Goal: Task Accomplishment & Management: Manage account settings

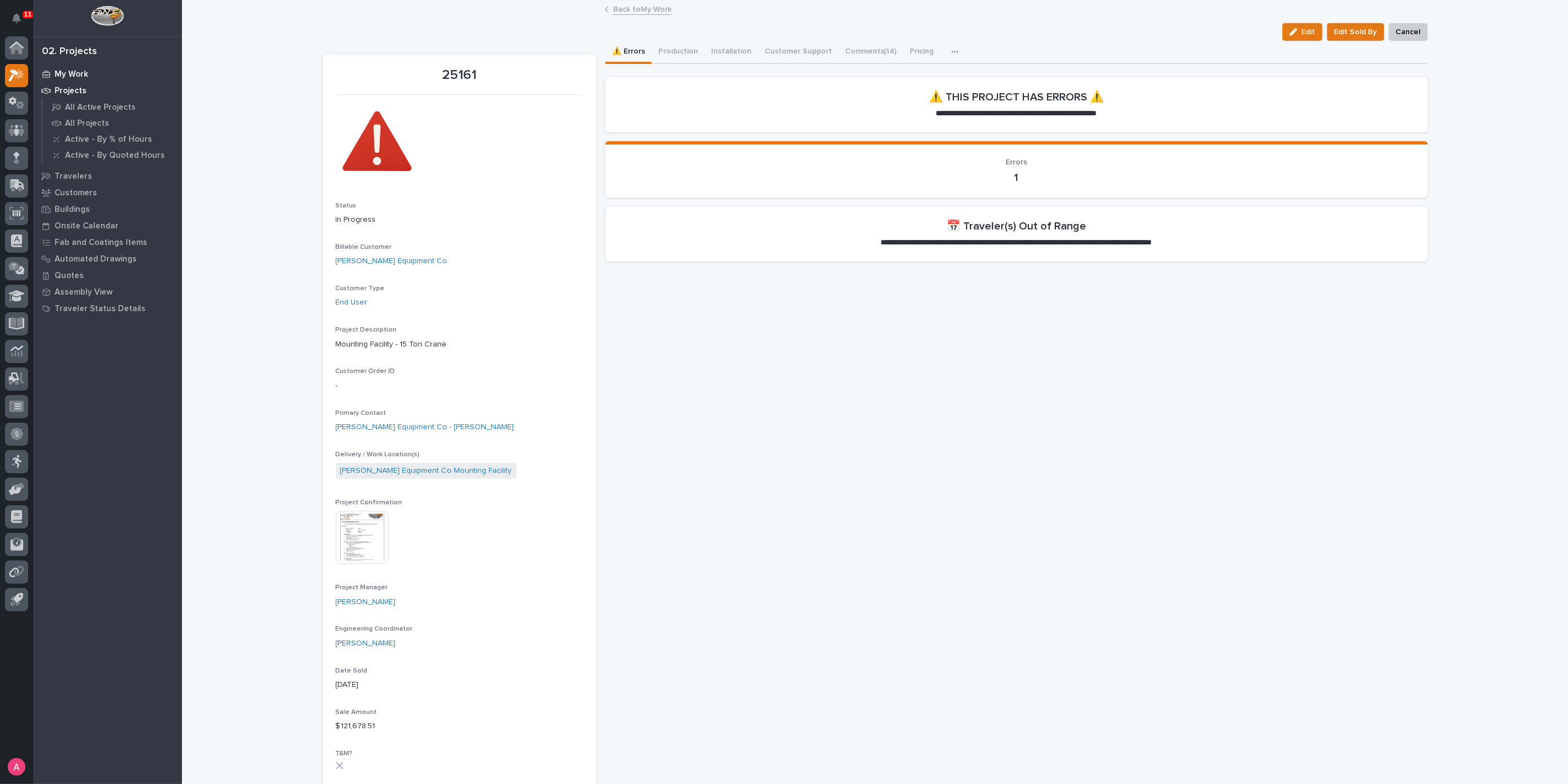
click at [55, 71] on p "My Work" at bounding box center [71, 74] width 33 height 10
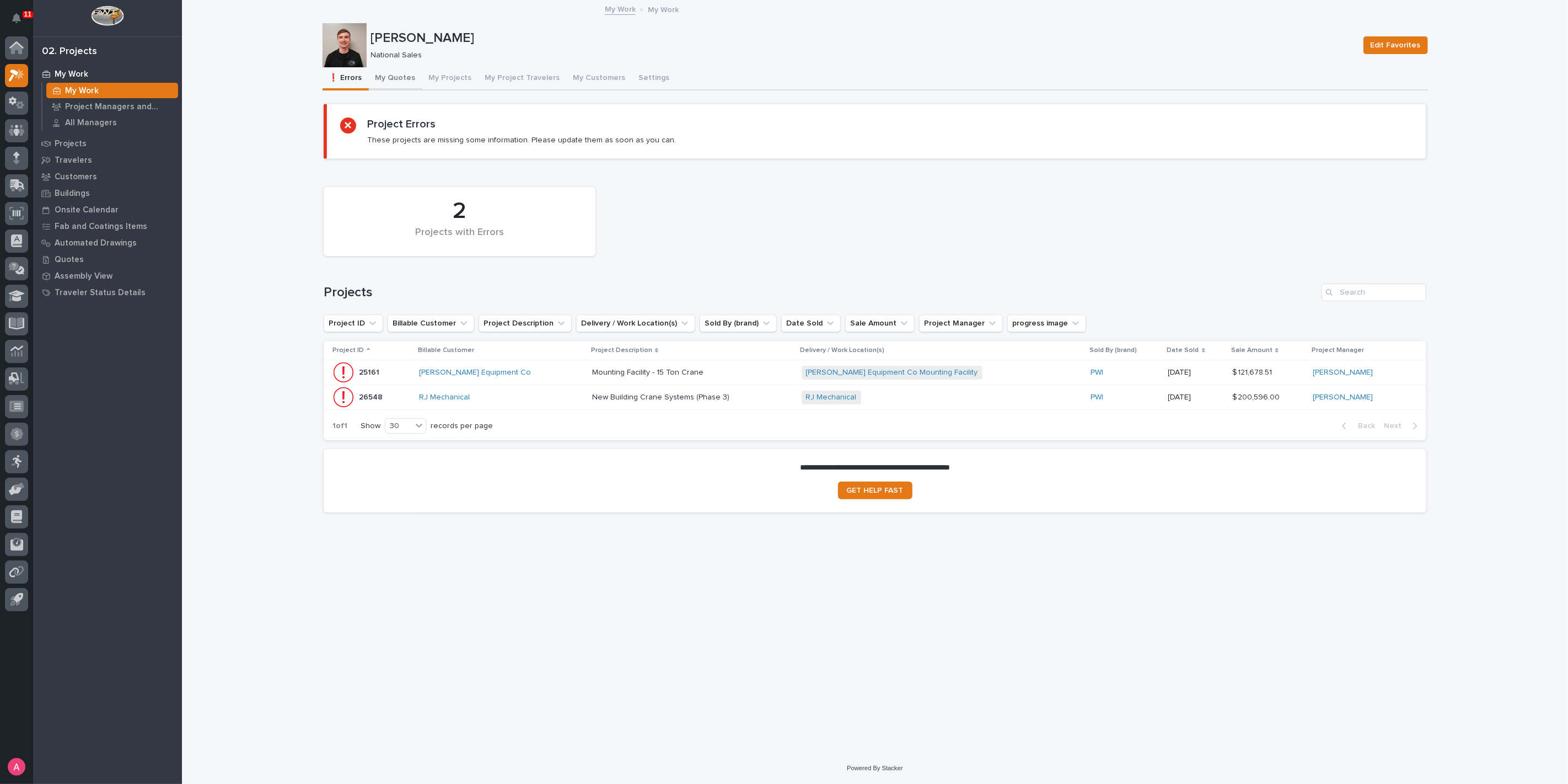
click at [387, 81] on button "My Quotes" at bounding box center [395, 79] width 53 height 23
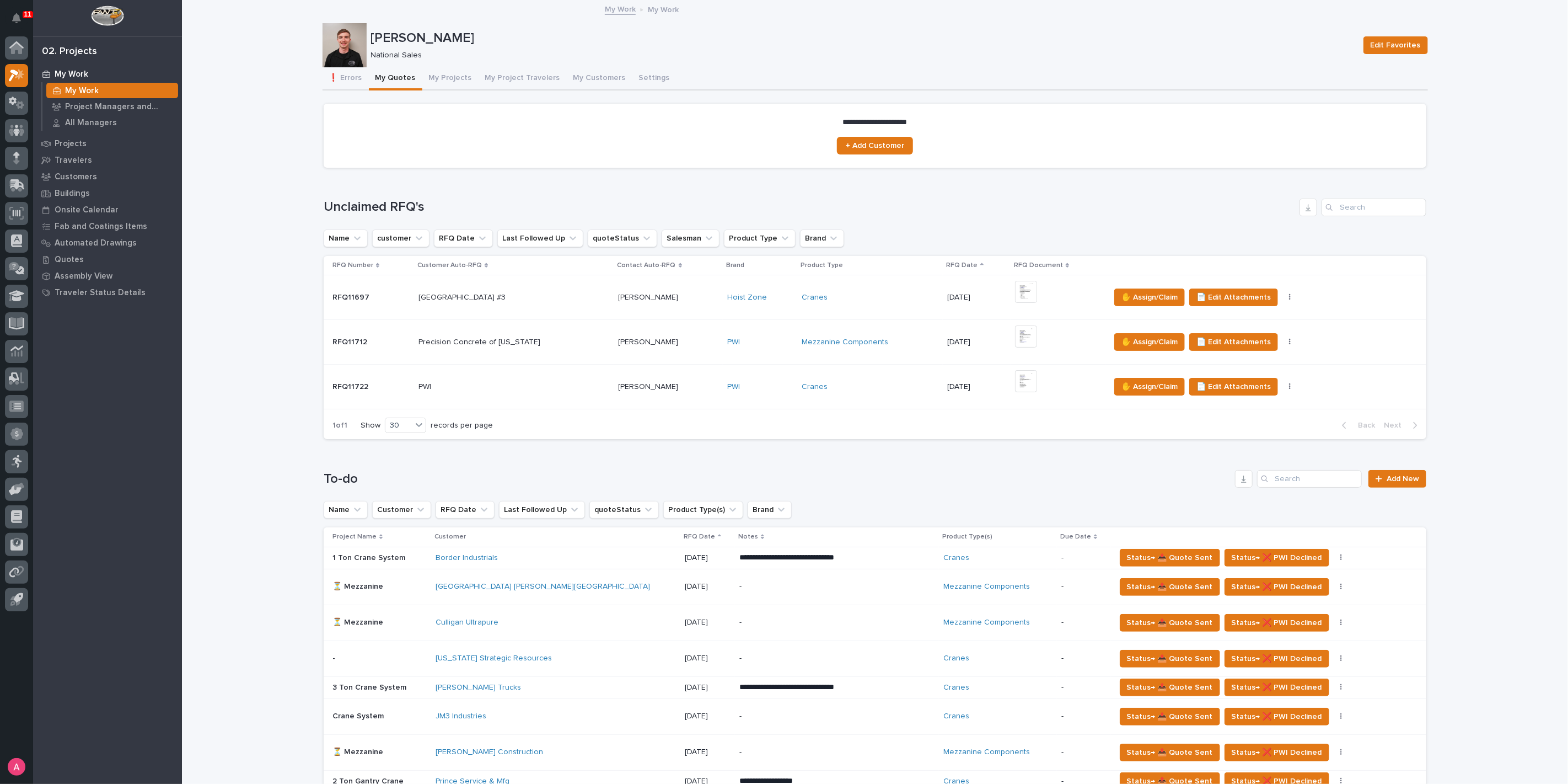
click at [917, 343] on div "Mezzanine Components" at bounding box center [870, 342] width 137 height 9
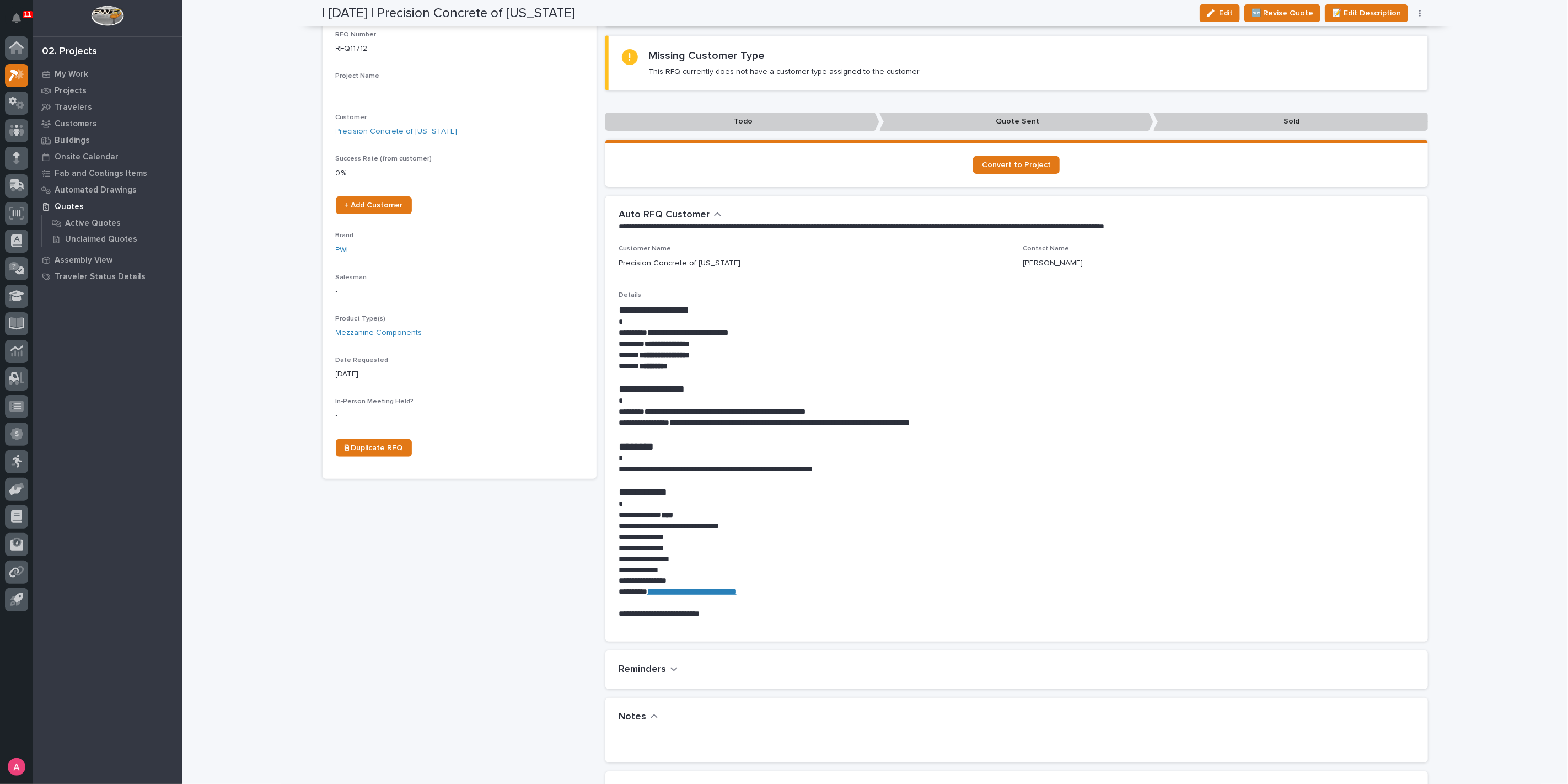
scroll to position [123, 0]
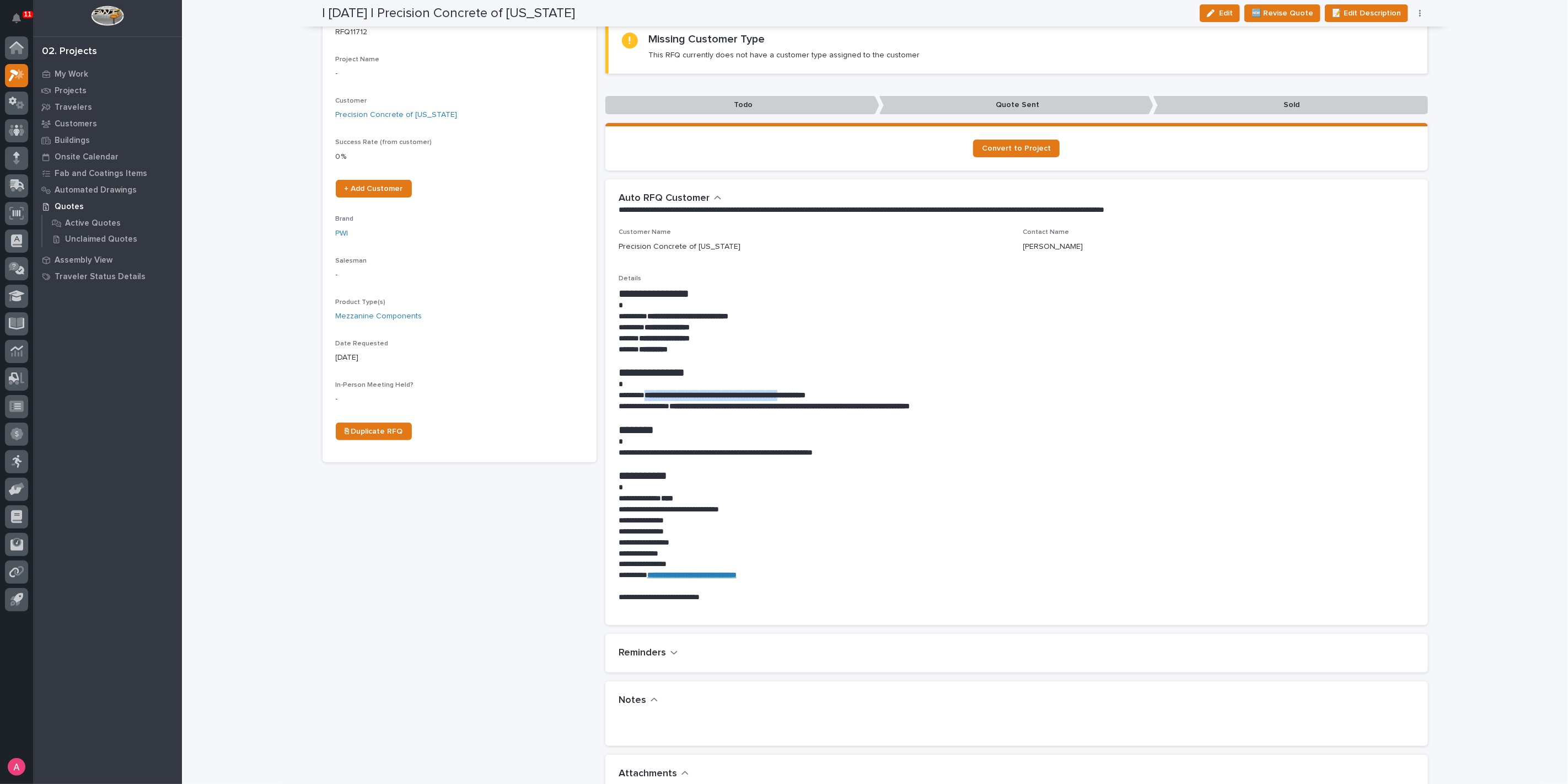
drag, startPoint x: 645, startPoint y: 393, endPoint x: 812, endPoint y: 394, distance: 167.0
click at [805, 394] on strong "**********" at bounding box center [725, 394] width 161 height 8
copy strong "**********"
drag, startPoint x: 758, startPoint y: 318, endPoint x: 650, endPoint y: 311, distance: 108.2
click at [650, 311] on p "**********" at bounding box center [1016, 317] width 796 height 11
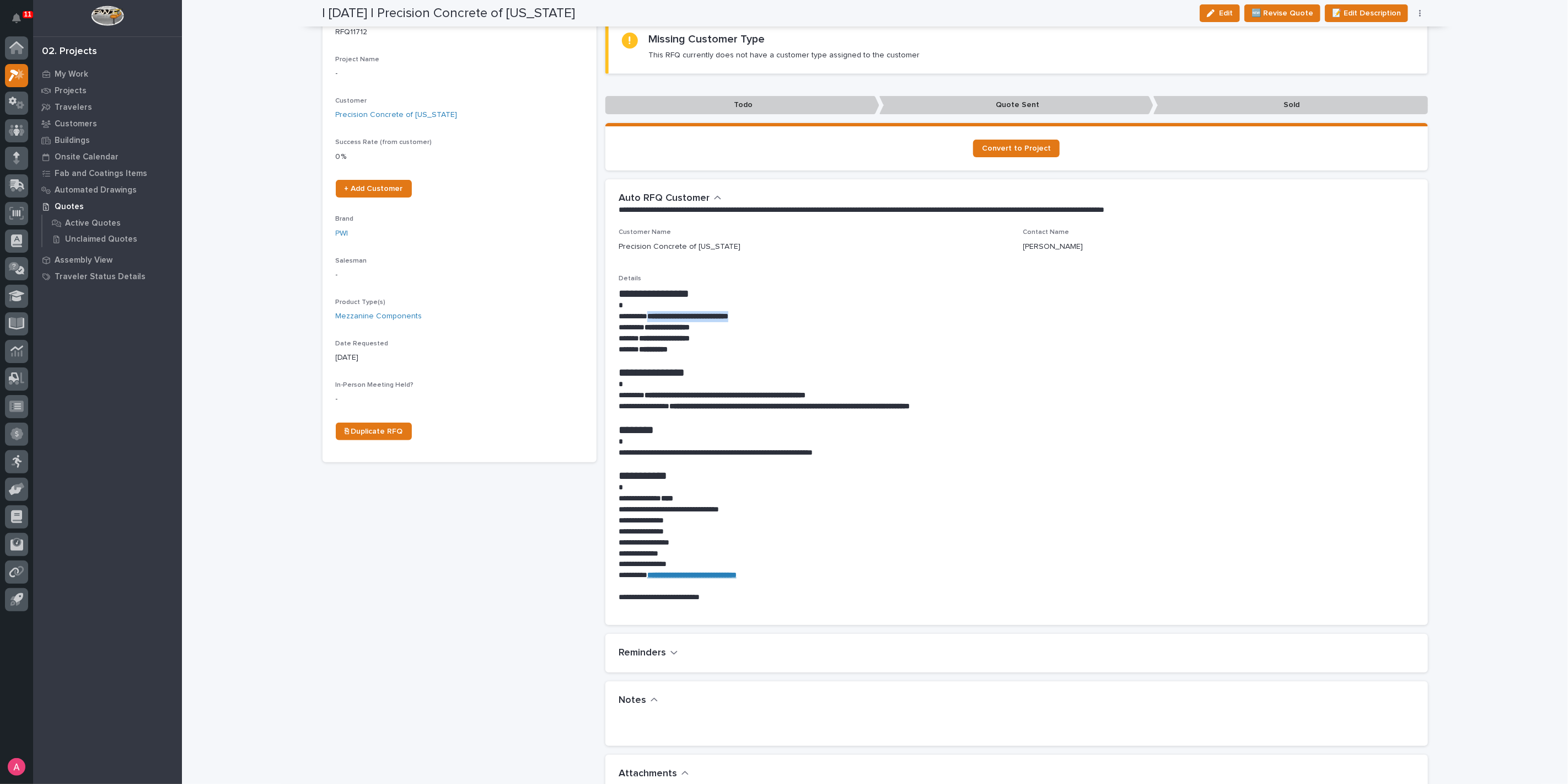
copy strong "**********"
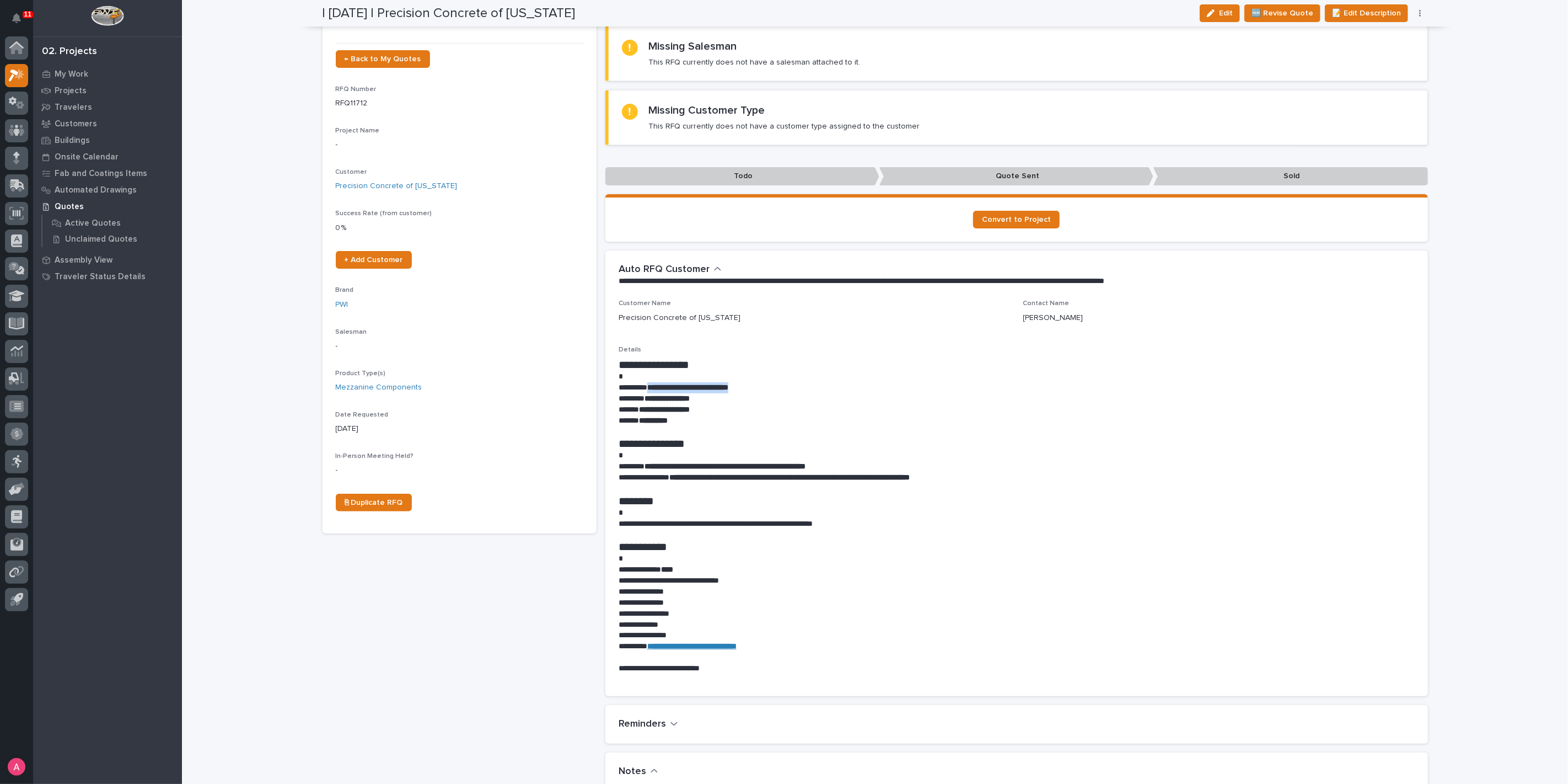
scroll to position [0, 0]
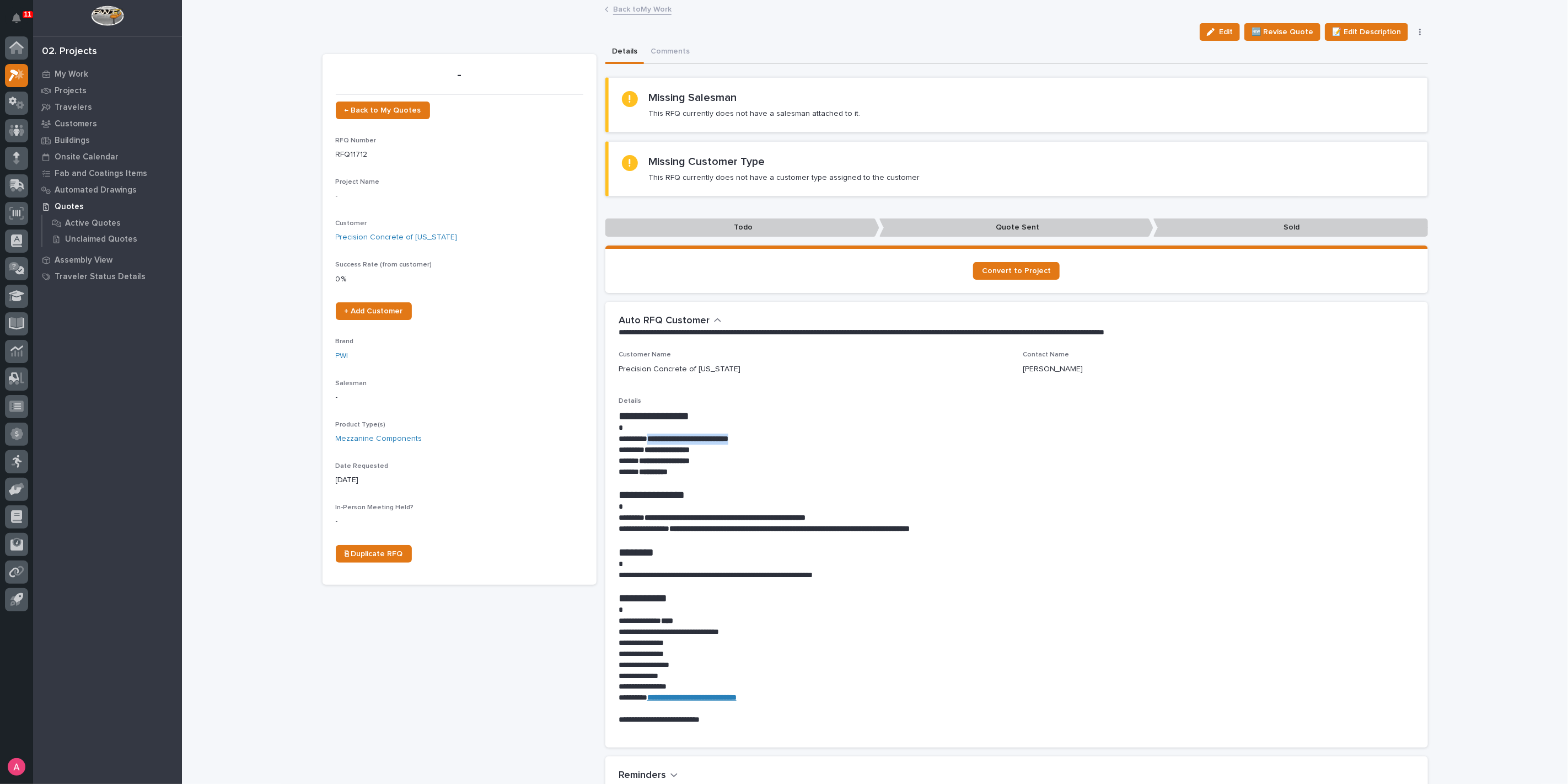
click at [632, 10] on link "Back to My Work" at bounding box center [642, 8] width 59 height 13
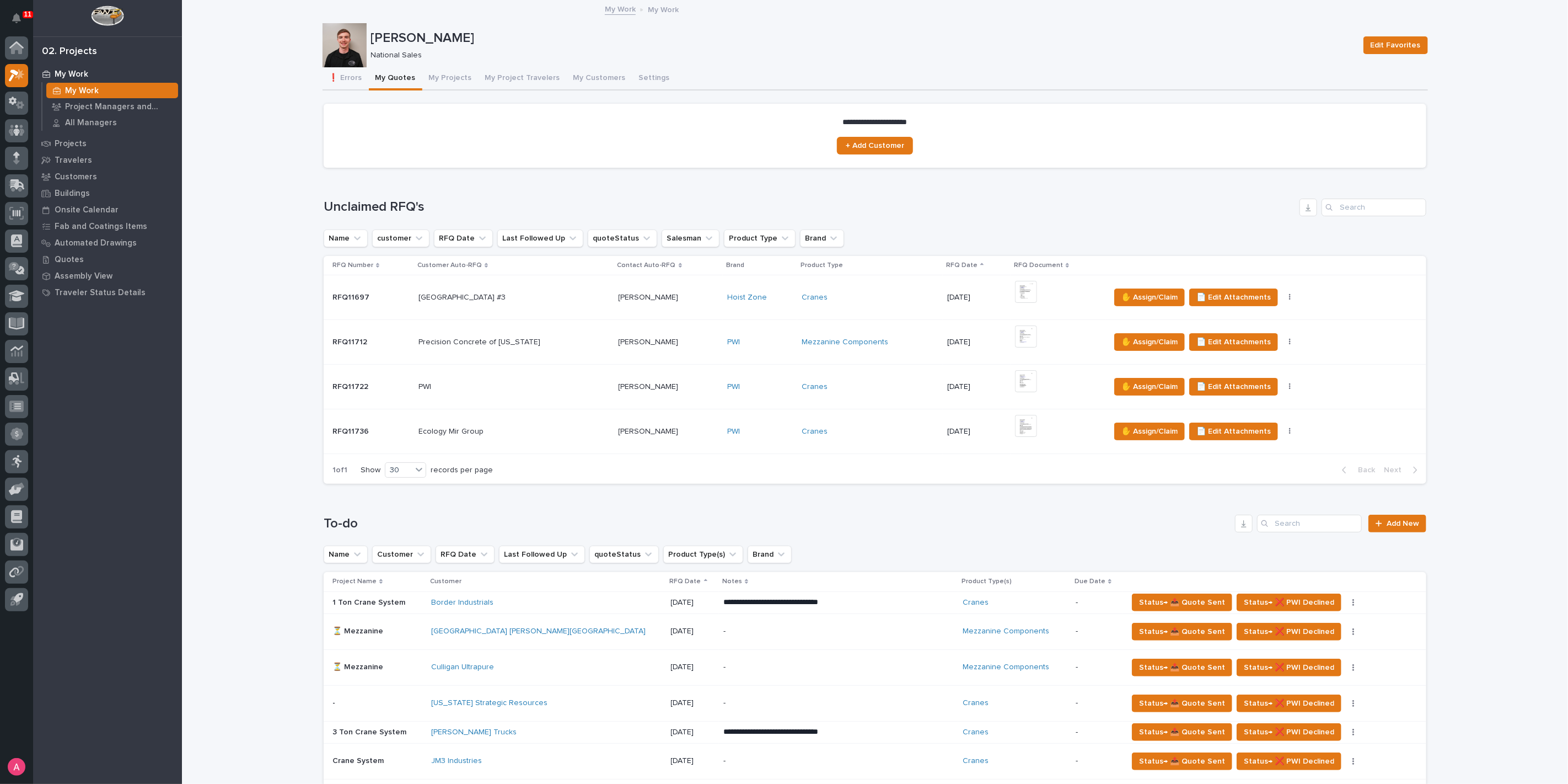
click at [668, 430] on p at bounding box center [668, 431] width 100 height 9
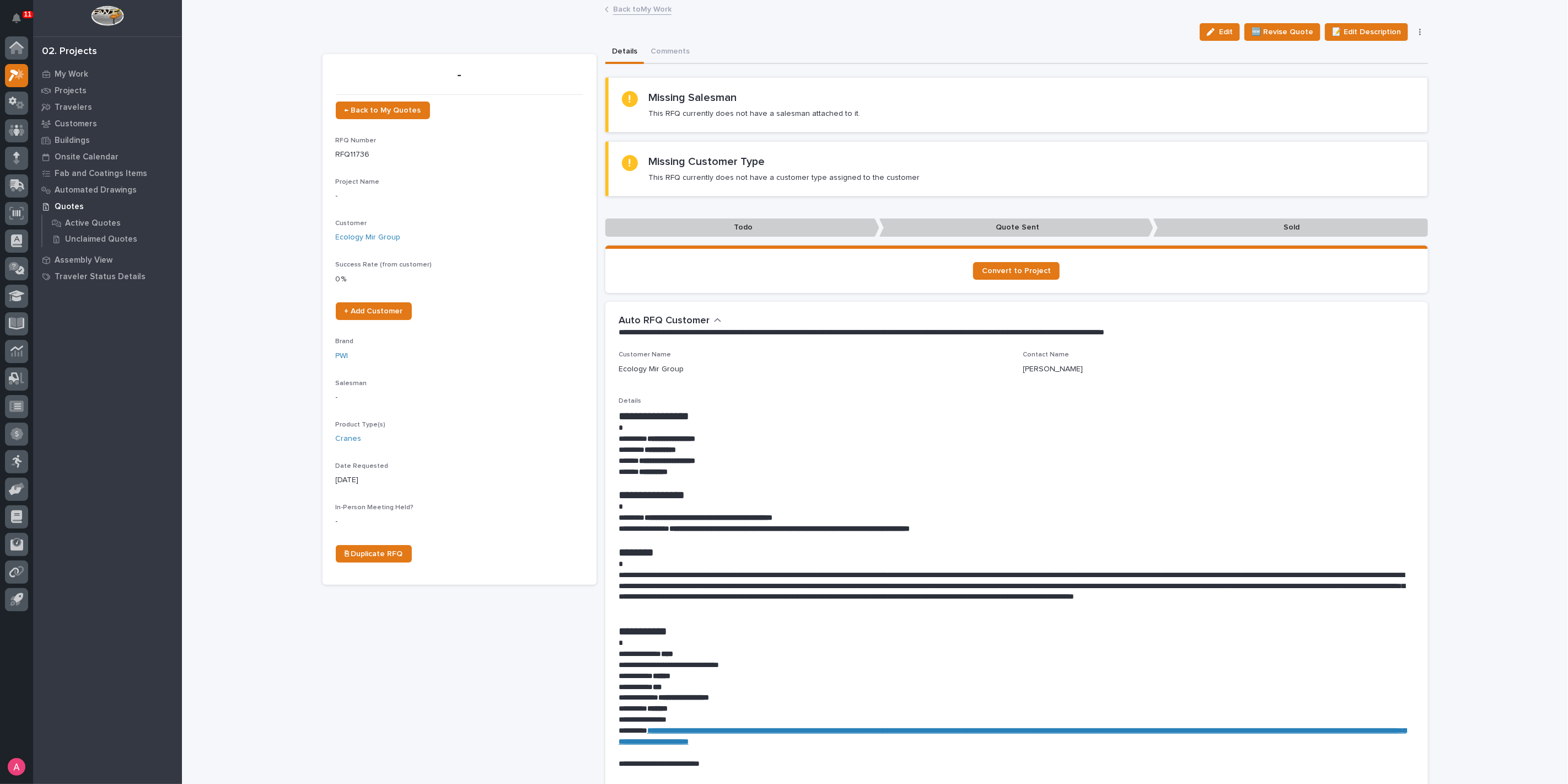
click at [627, 7] on link "Back to My Work" at bounding box center [642, 8] width 59 height 13
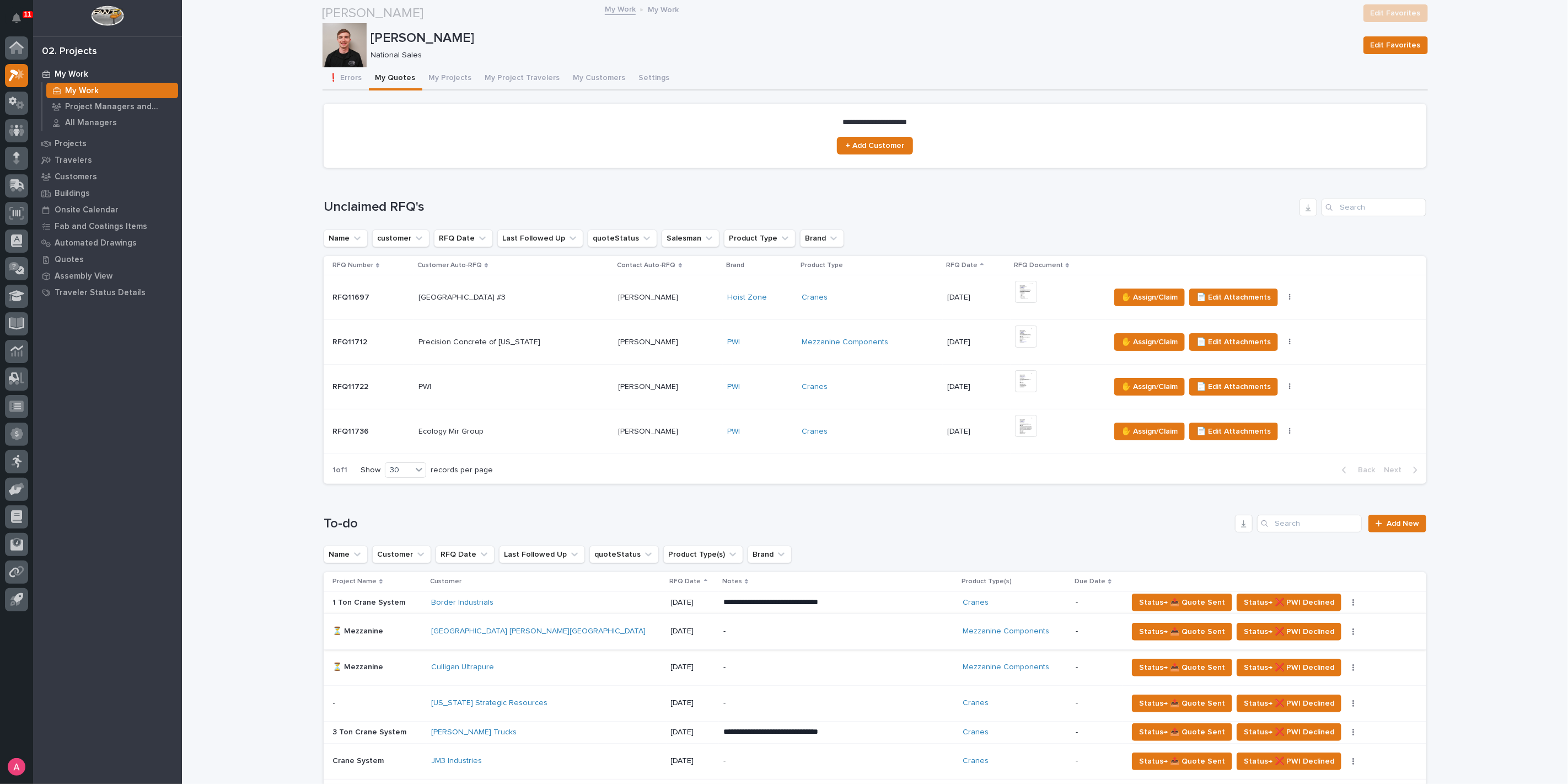
scroll to position [244, 0]
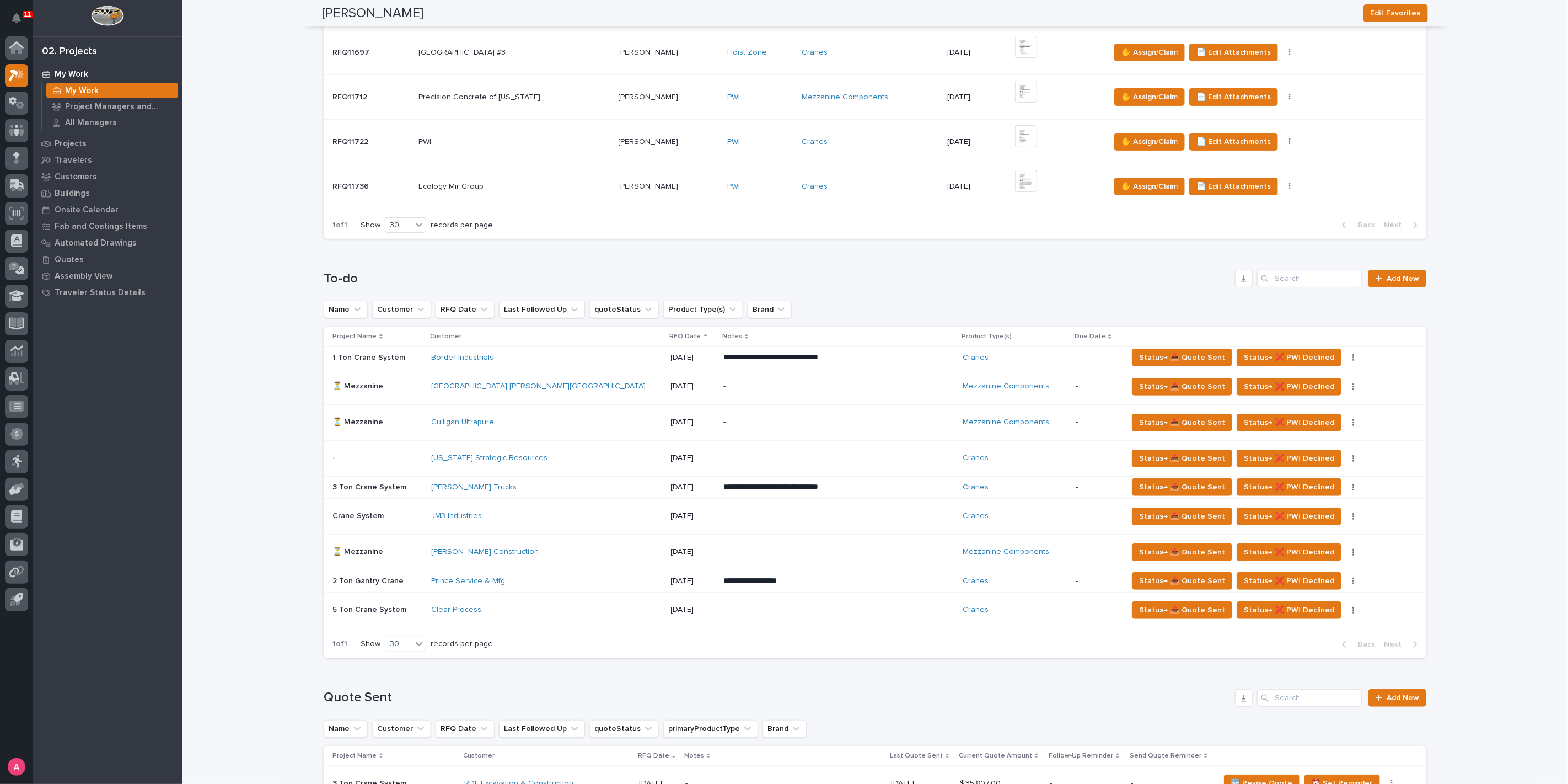
click at [764, 391] on div "-" at bounding box center [820, 387] width 193 height 25
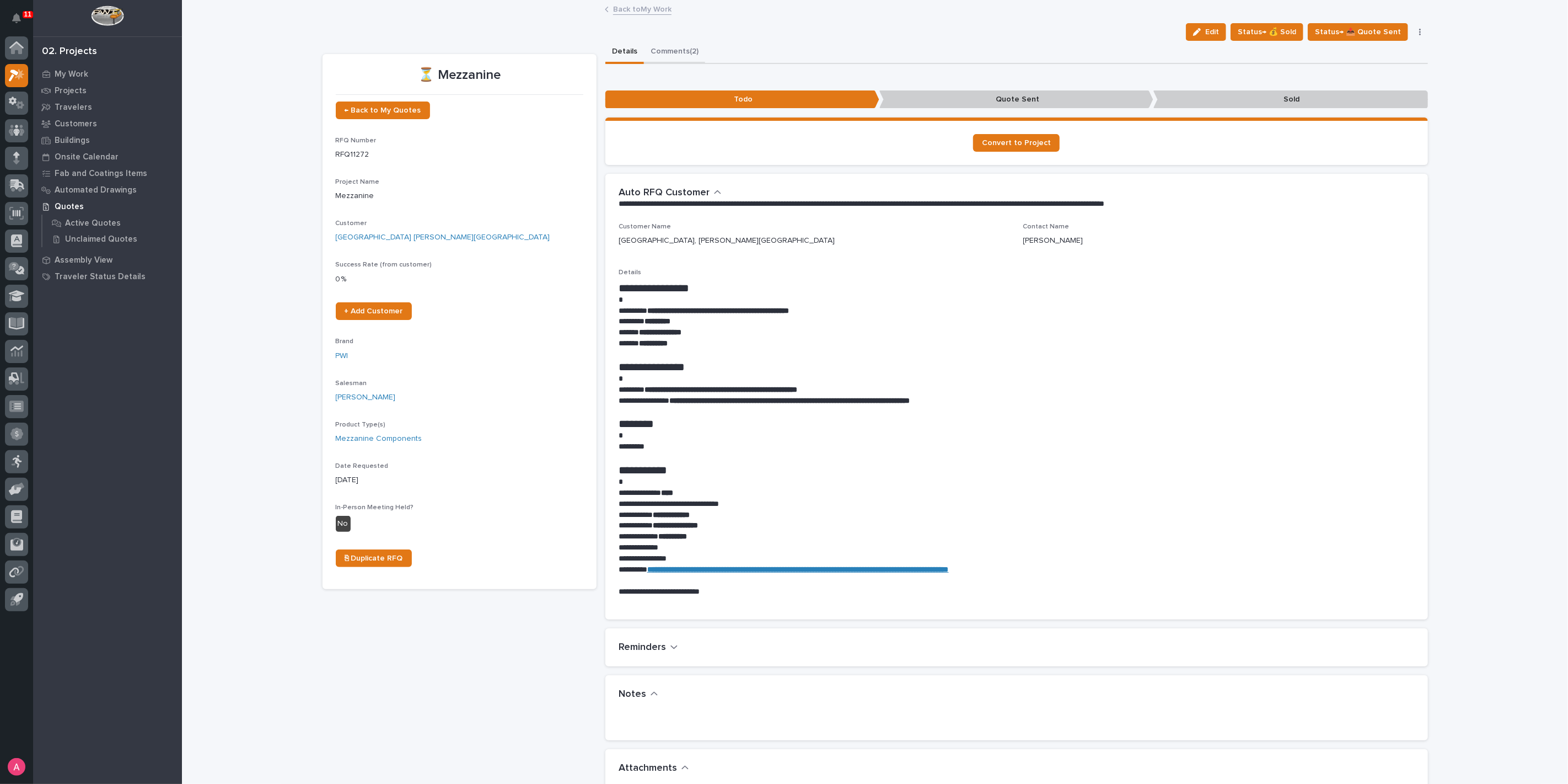
click at [669, 49] on button "Comments (2)" at bounding box center [674, 52] width 61 height 23
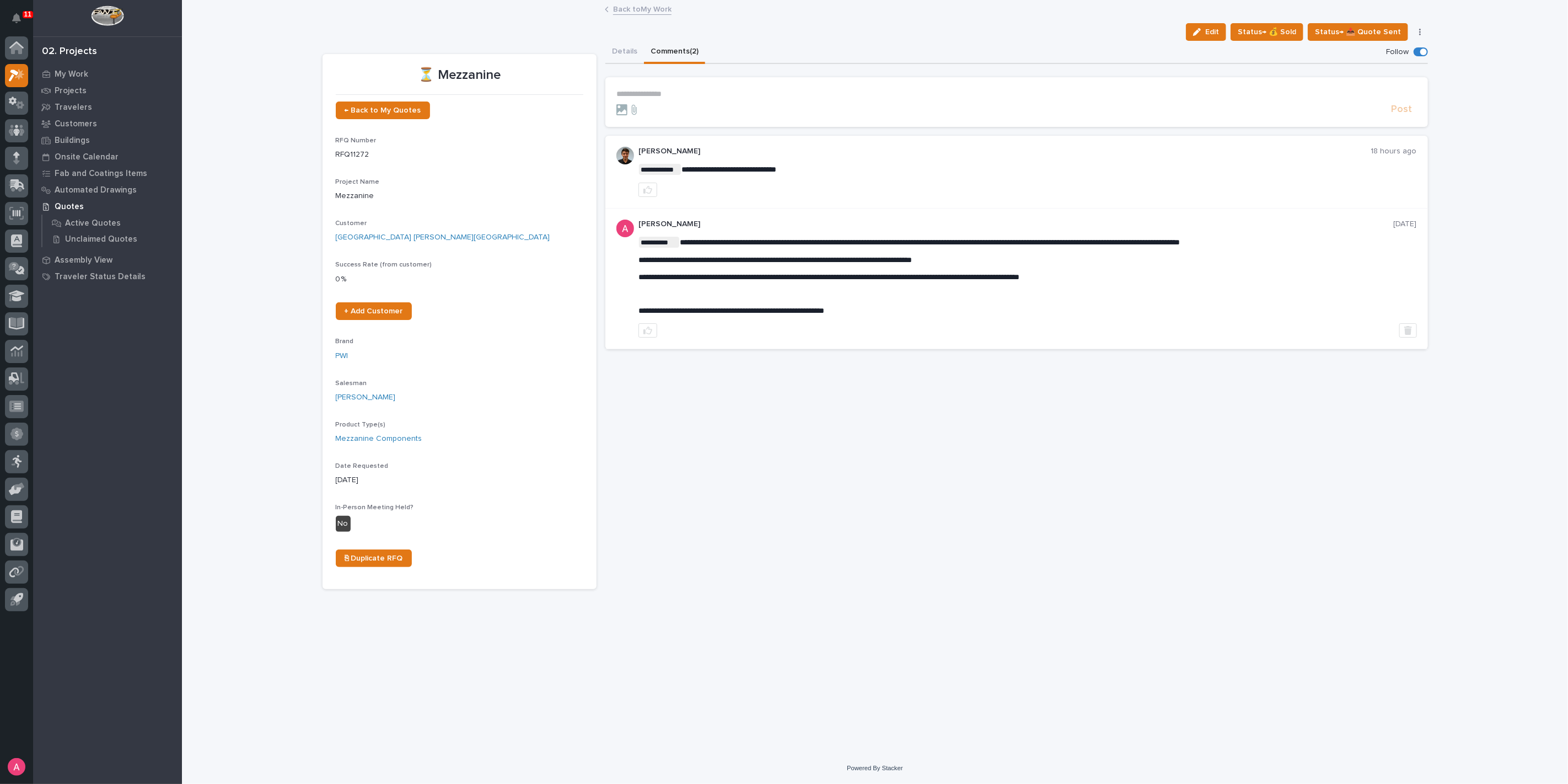
click at [646, 7] on link "Back to My Work" at bounding box center [642, 8] width 59 height 13
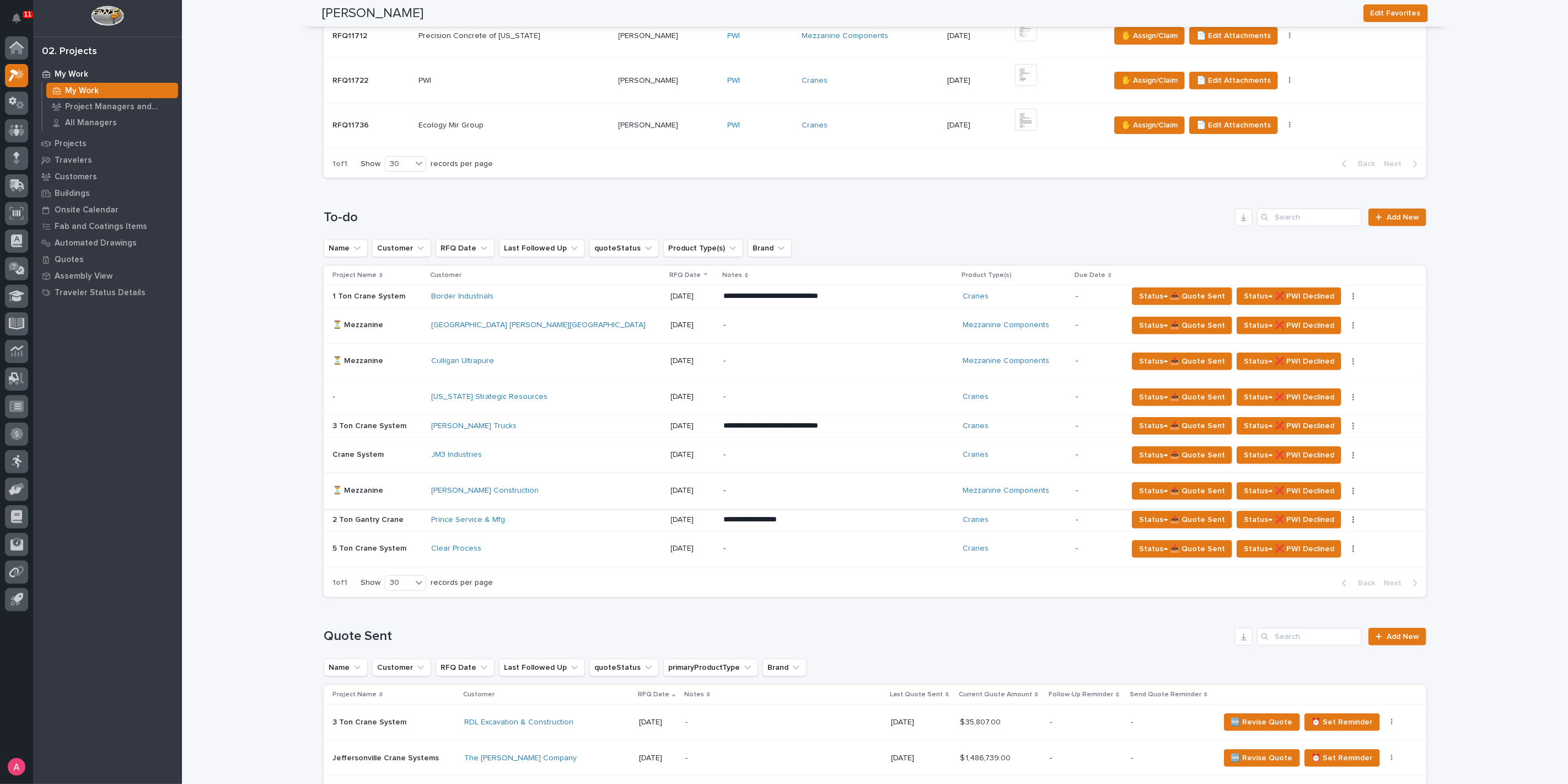
scroll to position [367, 0]
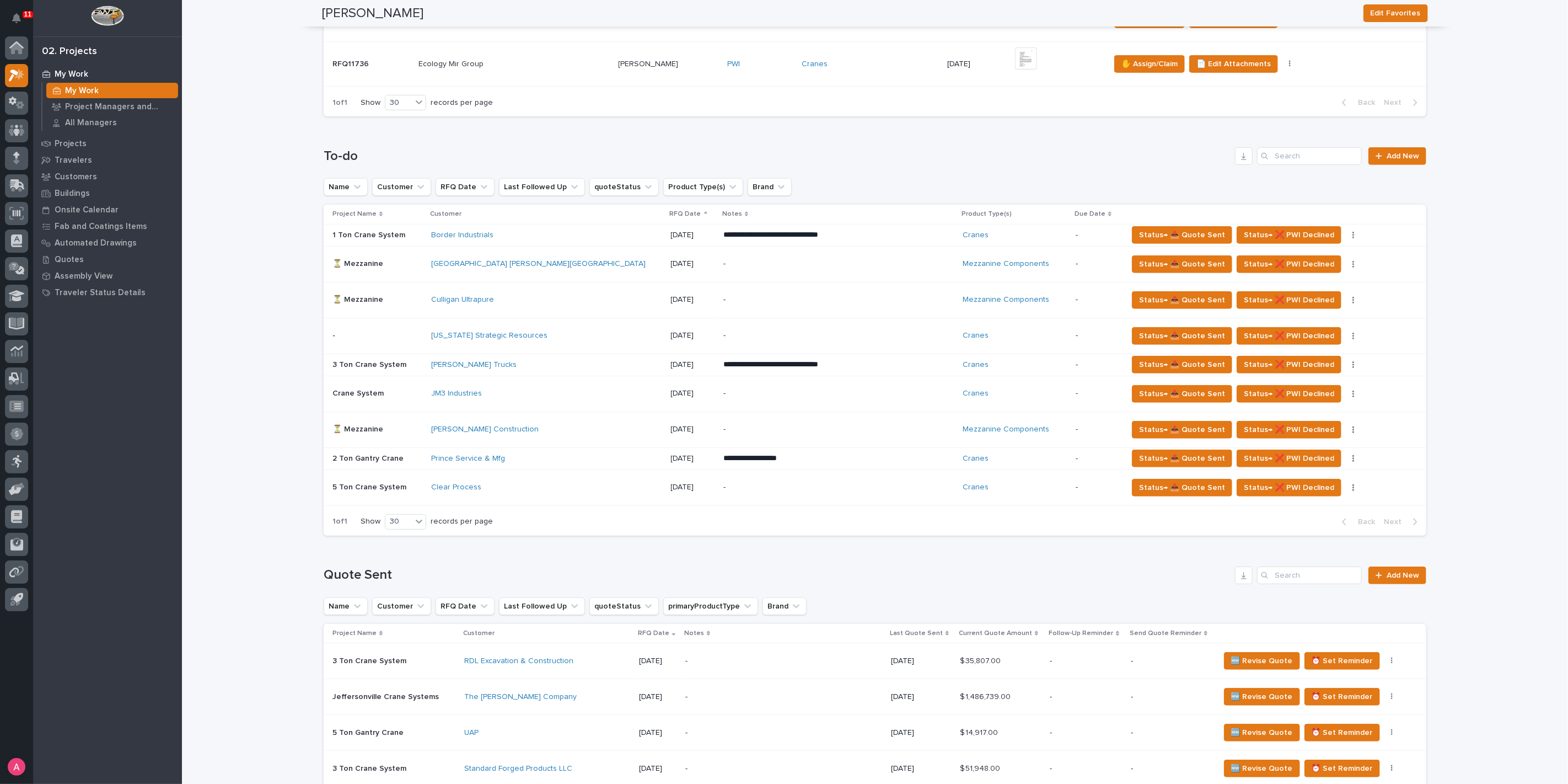
drag, startPoint x: 571, startPoint y: 337, endPoint x: 248, endPoint y: 391, distance: 327.5
click at [1353, 487] on icon "button" at bounding box center [1353, 487] width 2 height 6
click at [1317, 511] on span "Status→ ⏳ Inactive" at bounding box center [1297, 508] width 68 height 14
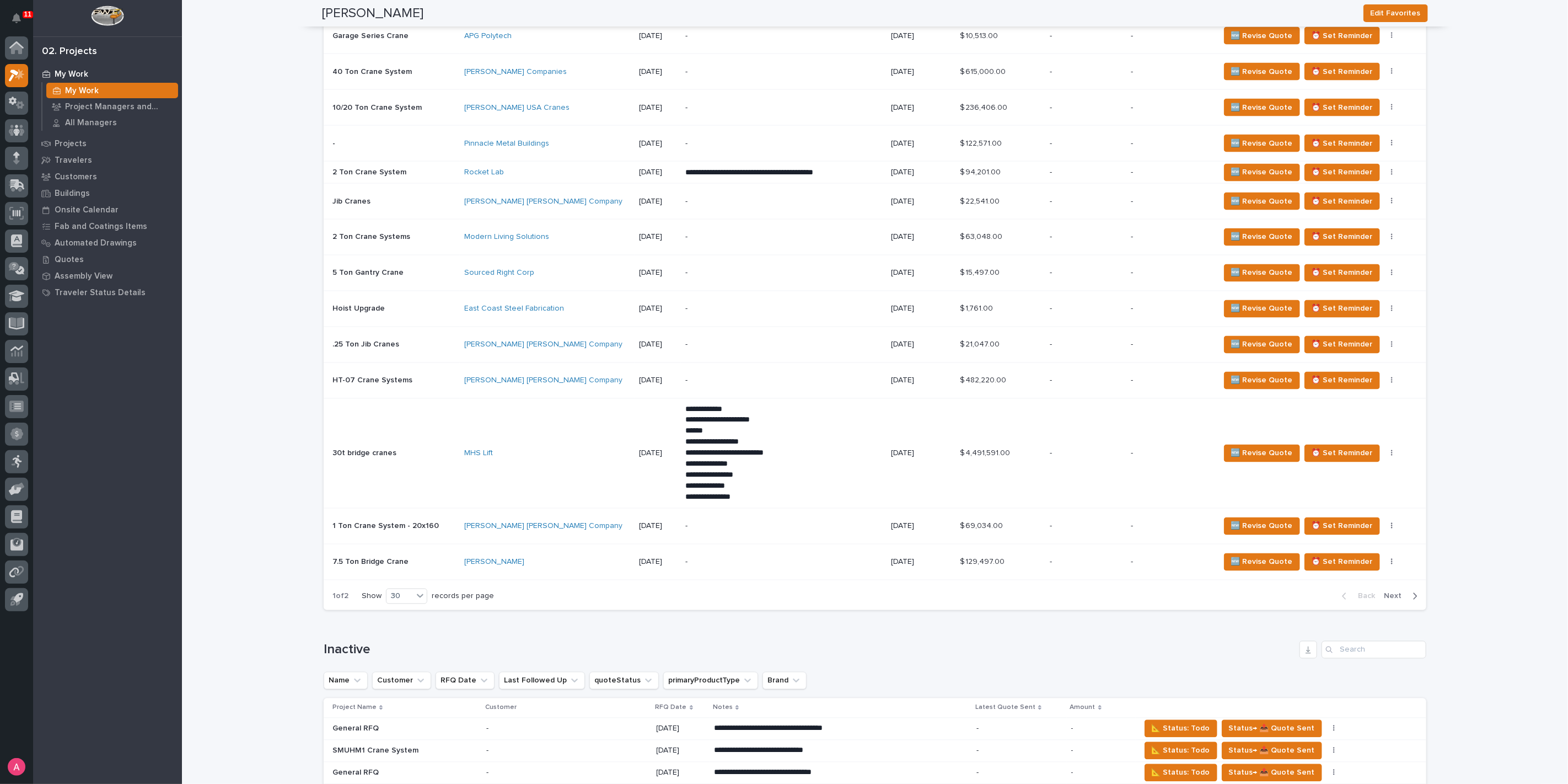
scroll to position [1532, 0]
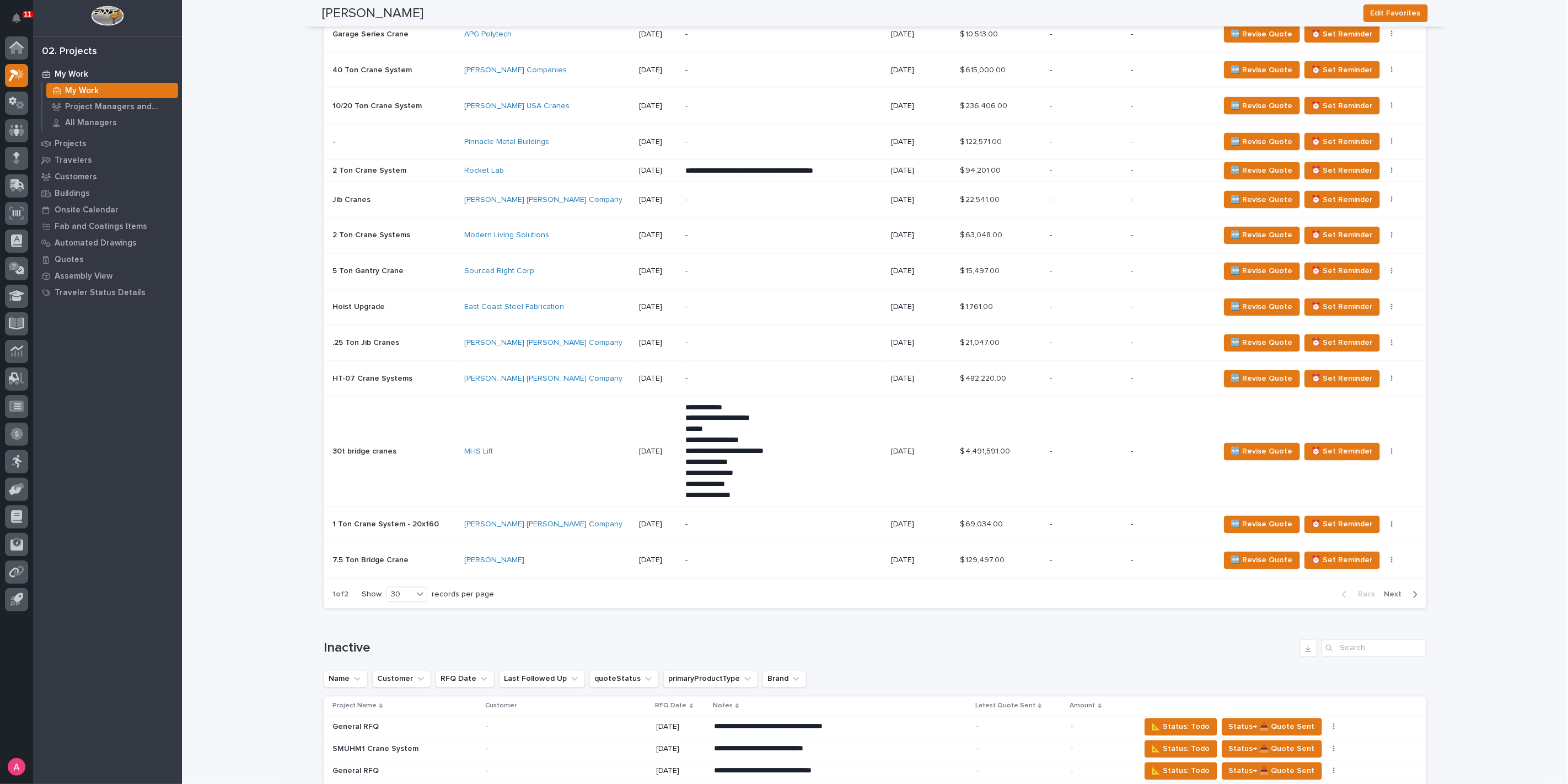
click at [1397, 590] on span "Next" at bounding box center [1396, 595] width 24 height 10
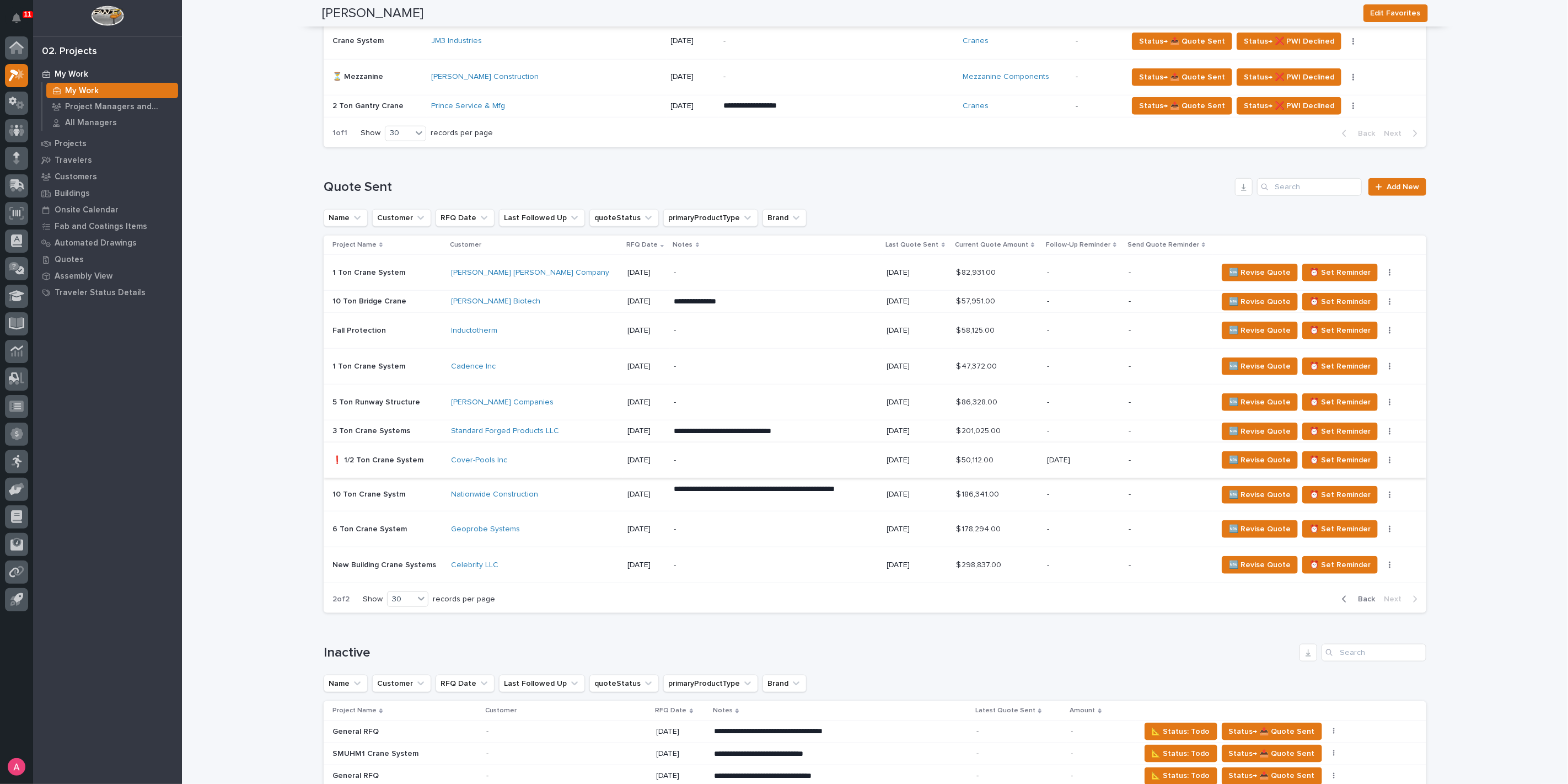
scroll to position [701, 0]
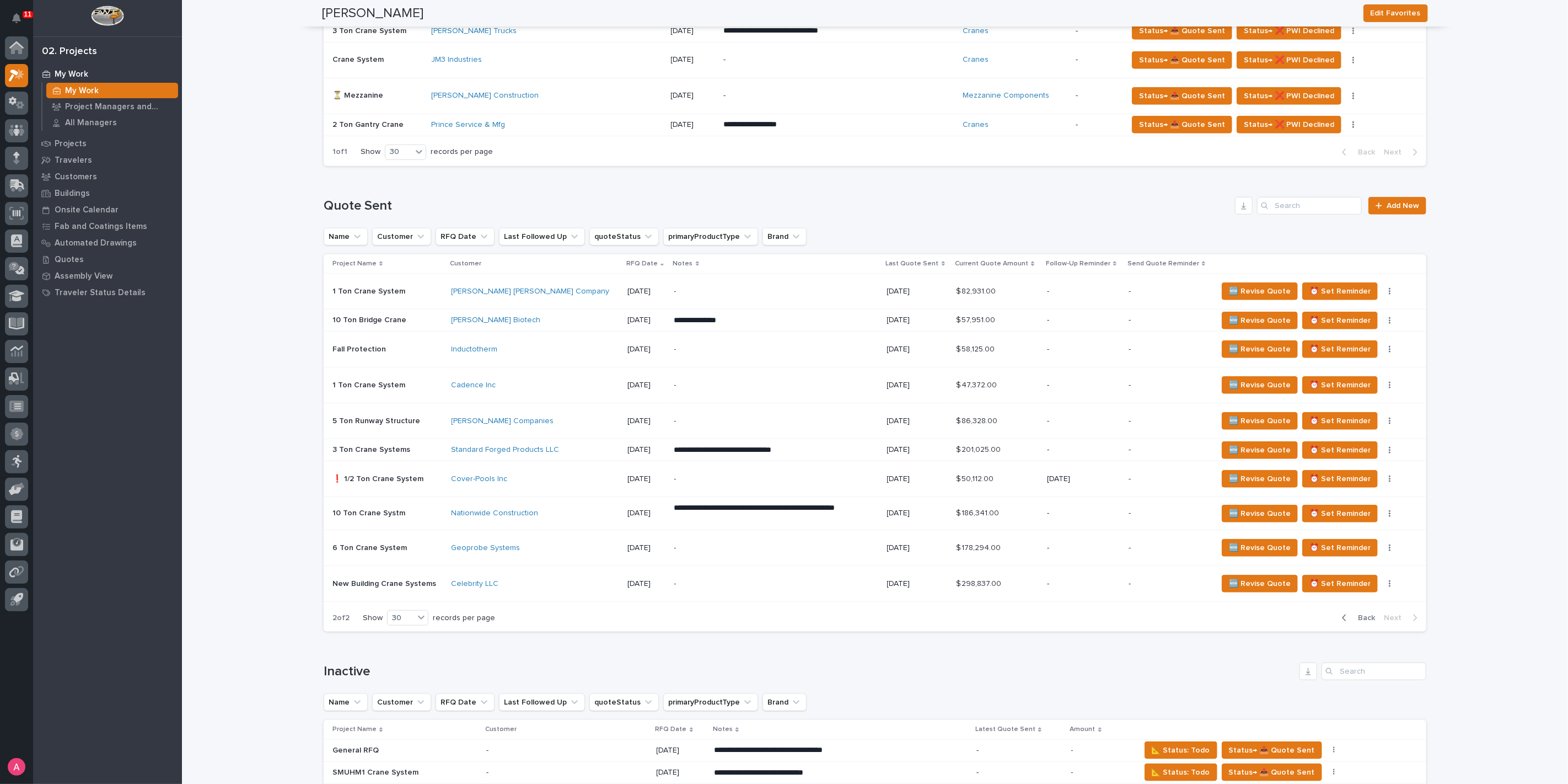
click at [714, 324] on div "**********" at bounding box center [776, 320] width 204 height 20
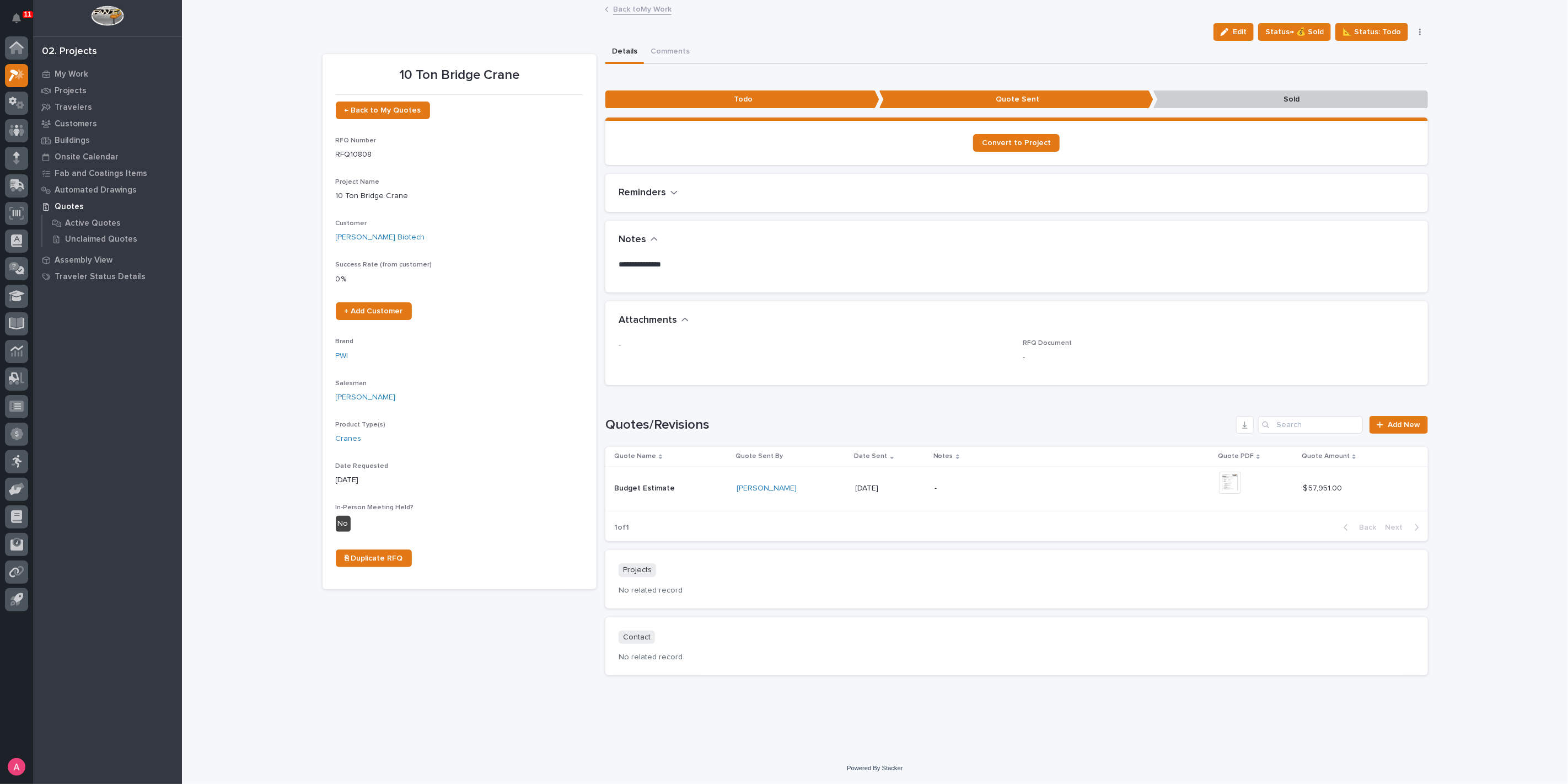
click at [1244, 32] on span "Edit" at bounding box center [1239, 32] width 14 height 10
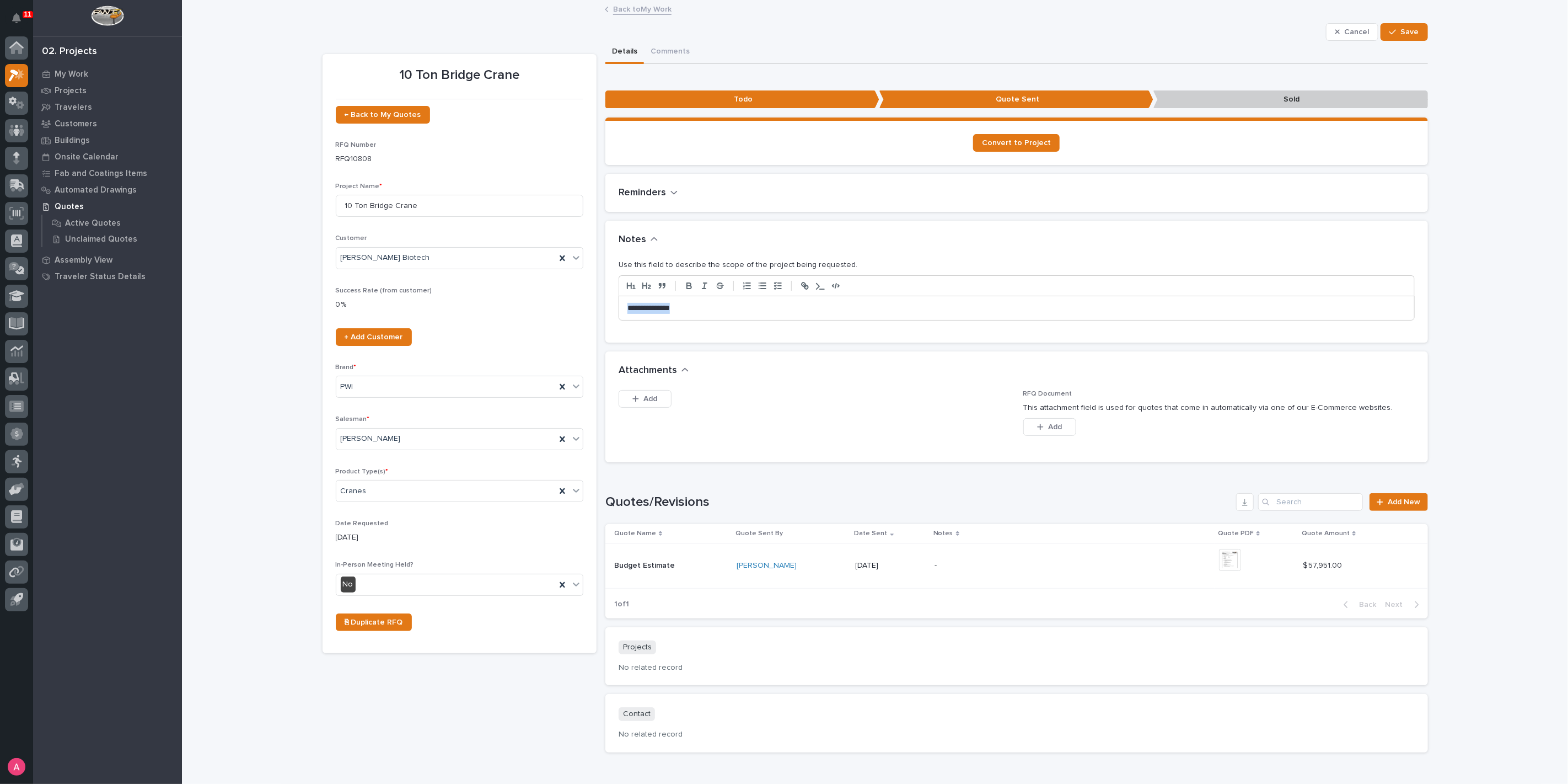
drag, startPoint x: 693, startPoint y: 317, endPoint x: 576, endPoint y: 310, distance: 117.2
click at [576, 310] on div "10 Ton Bridge Crane ← Back to My Quotes RFQ Number RFQ10808 Project Name * 10 T…" at bounding box center [876, 401] width 1105 height 720
click at [1398, 24] on button "Save" at bounding box center [1404, 32] width 47 height 18
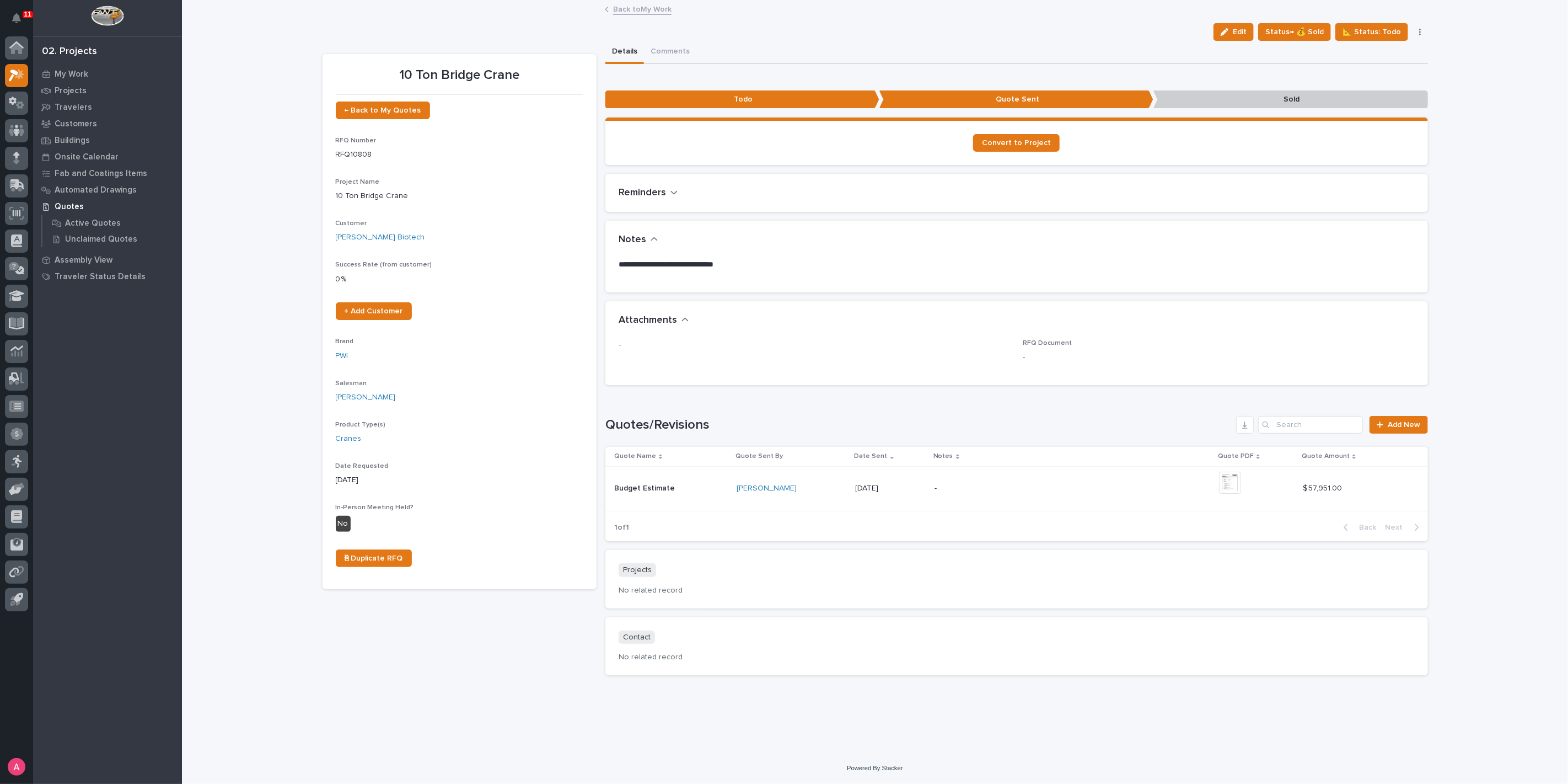
click at [1425, 31] on button "button" at bounding box center [1419, 32] width 15 height 8
click at [1380, 69] on span "Status→ ⏳ Inactive" at bounding box center [1364, 71] width 68 height 14
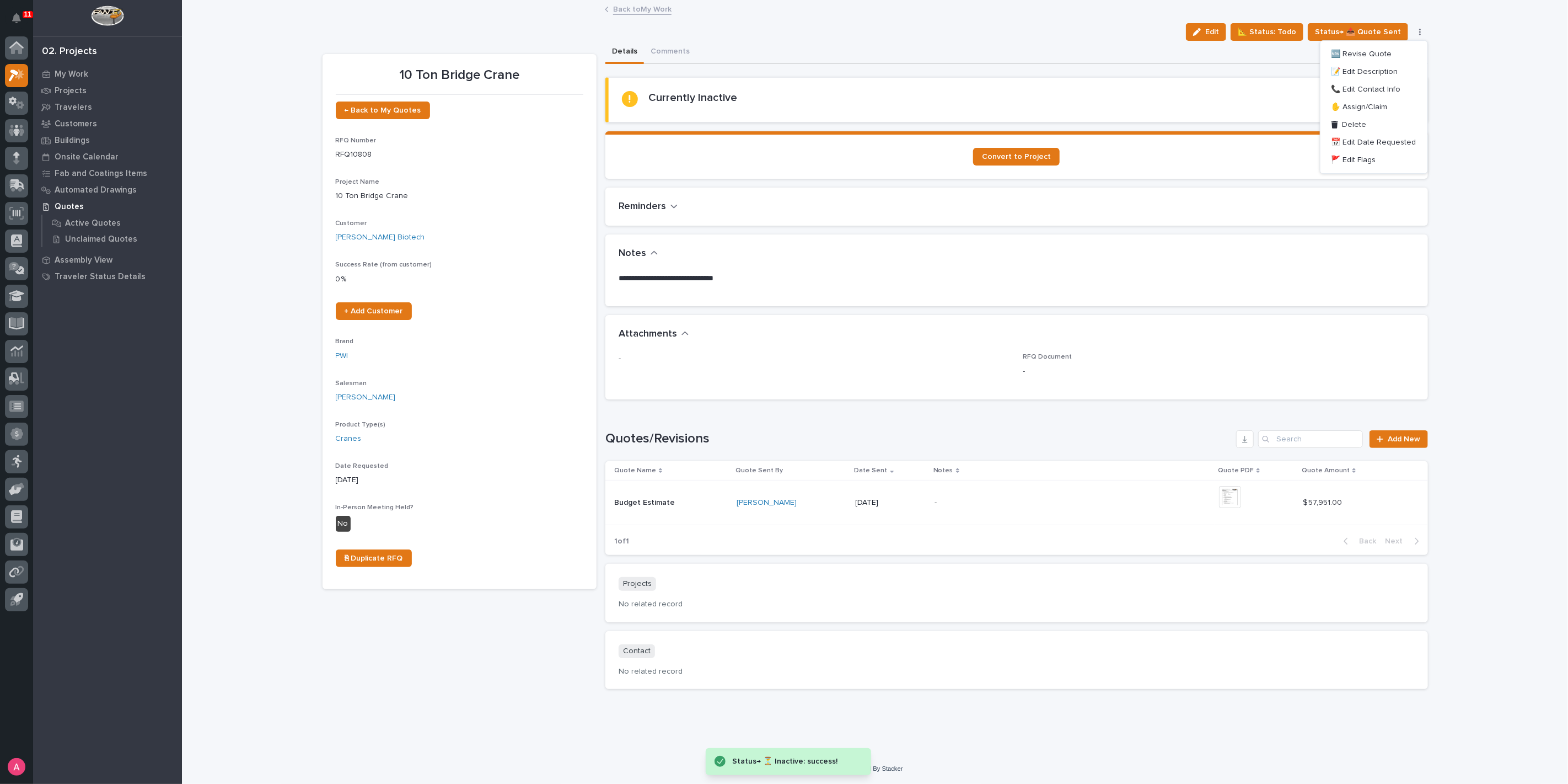
click at [634, 9] on link "Back to My Work" at bounding box center [642, 8] width 59 height 13
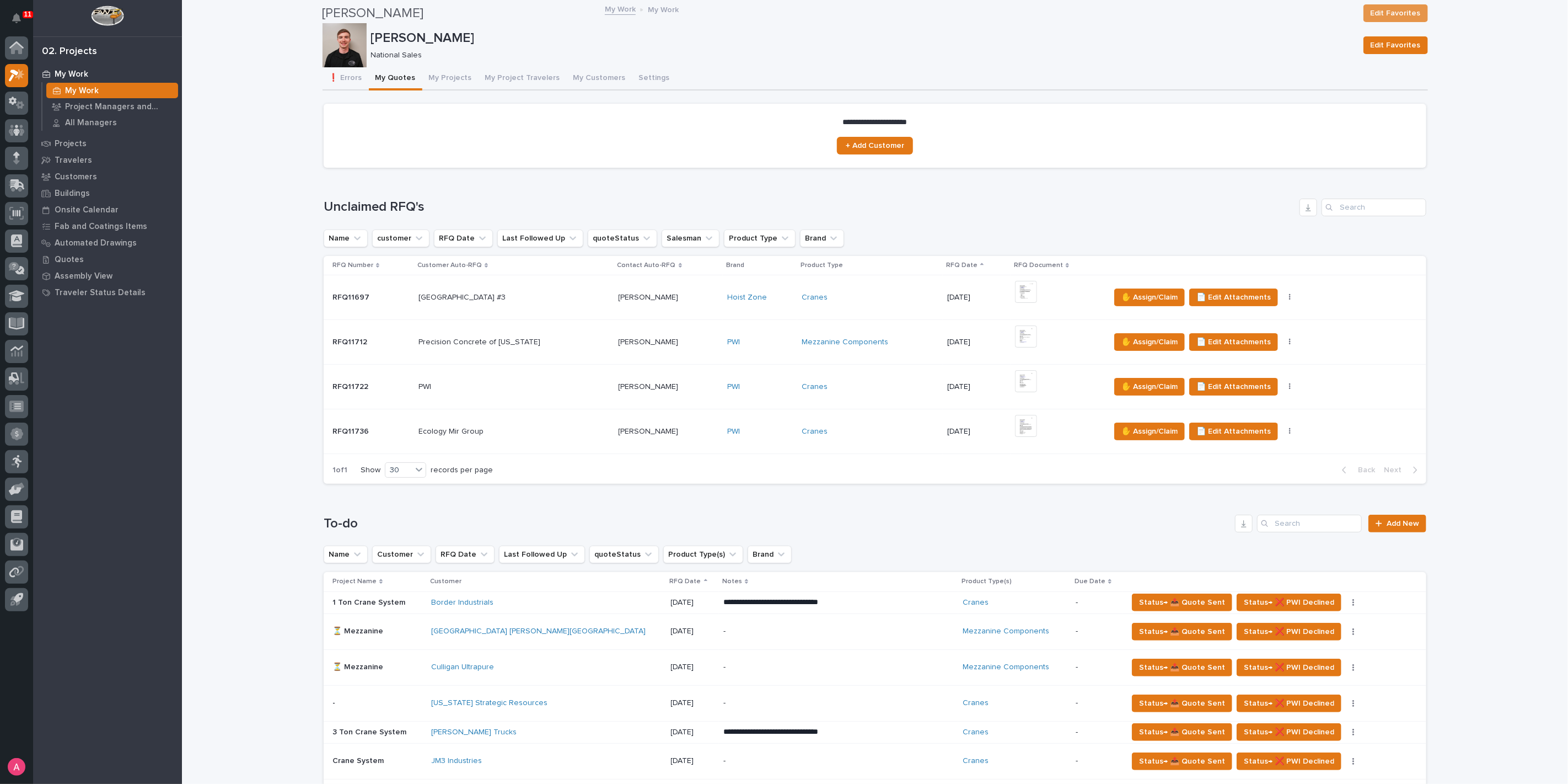
scroll to position [1532, 0]
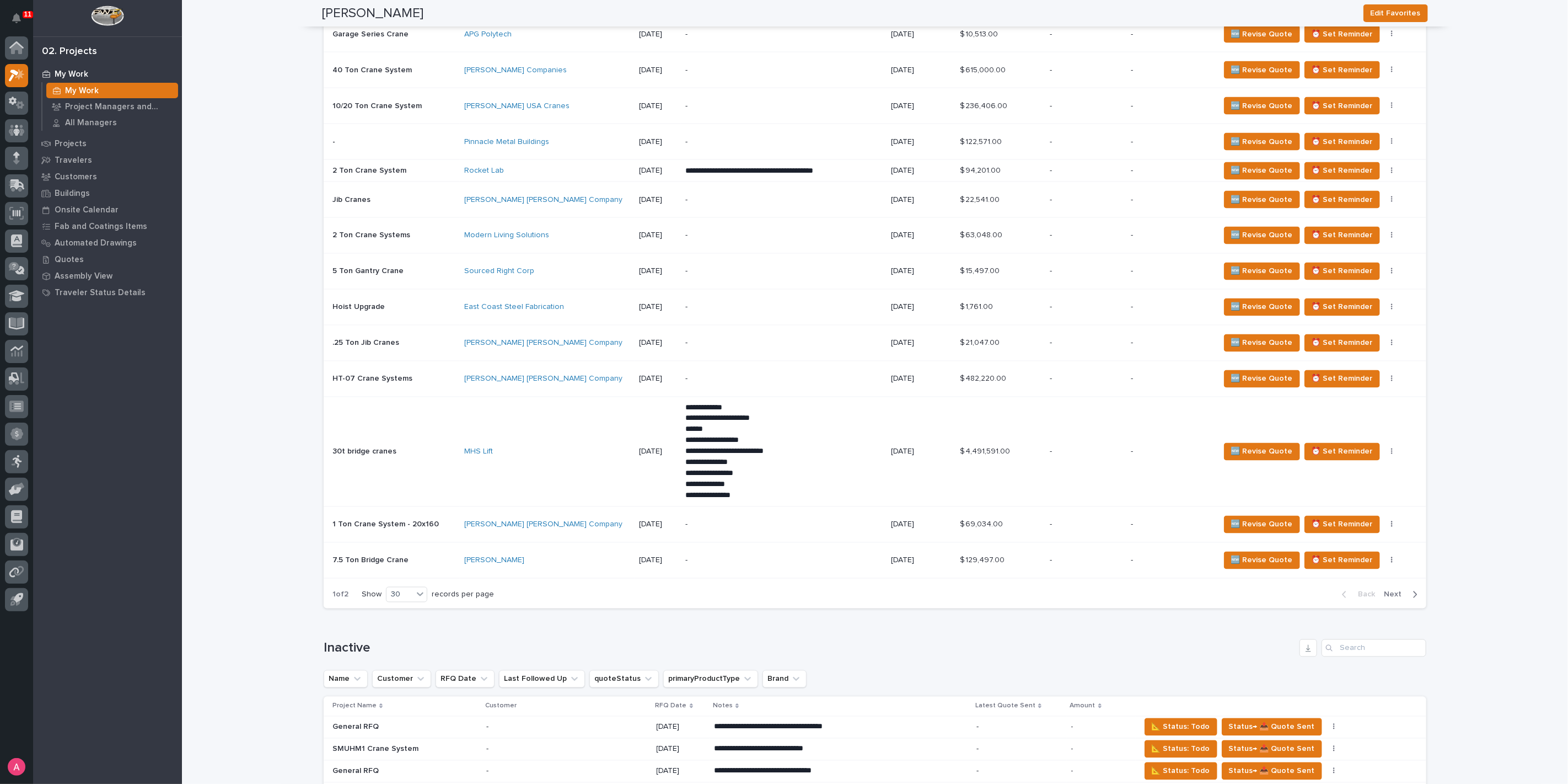
click at [1401, 590] on span "Next" at bounding box center [1396, 595] width 24 height 10
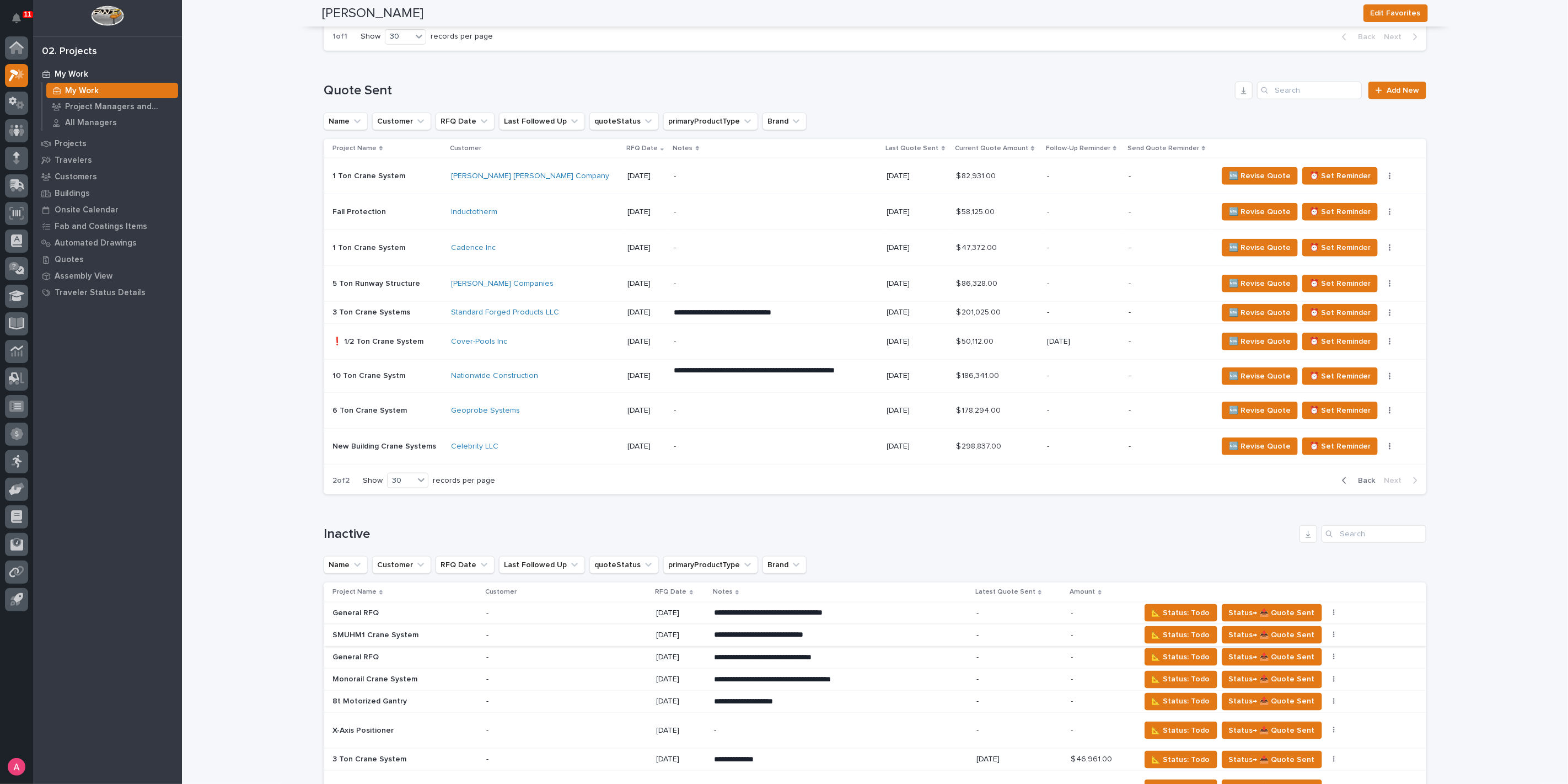
scroll to position [813, 0]
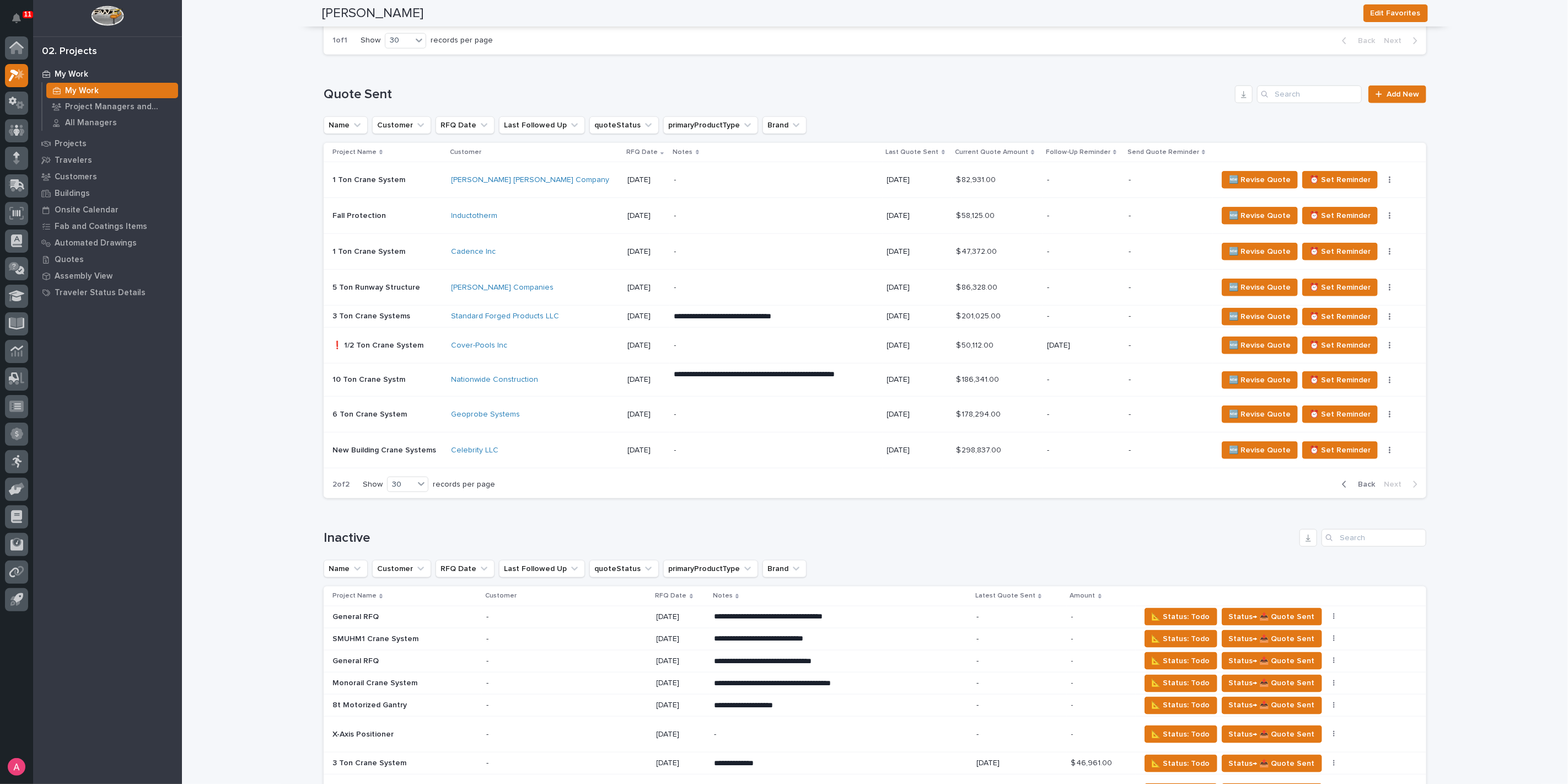
click at [747, 183] on div "-" at bounding box center [771, 180] width 193 height 25
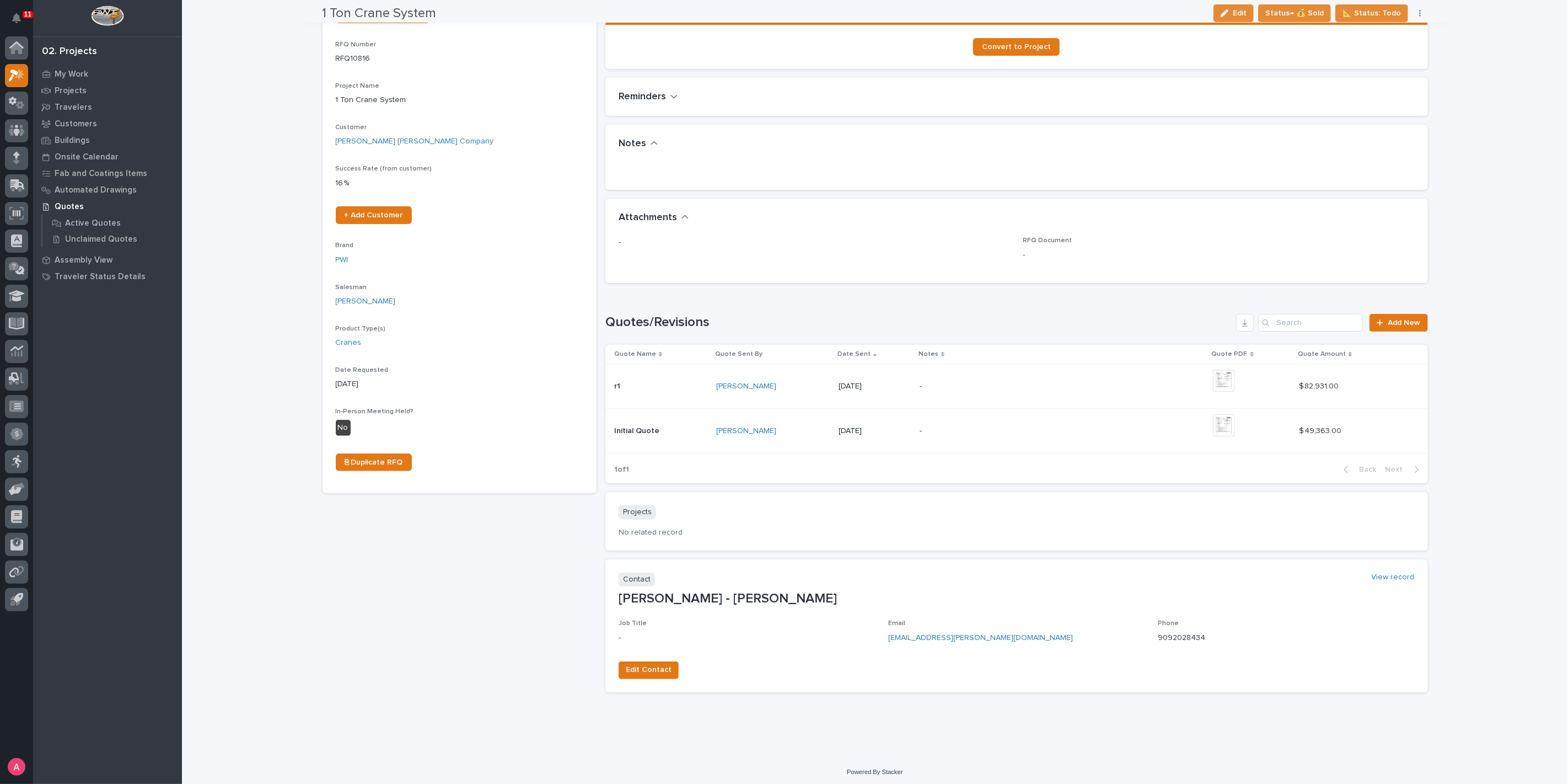
scroll to position [97, 0]
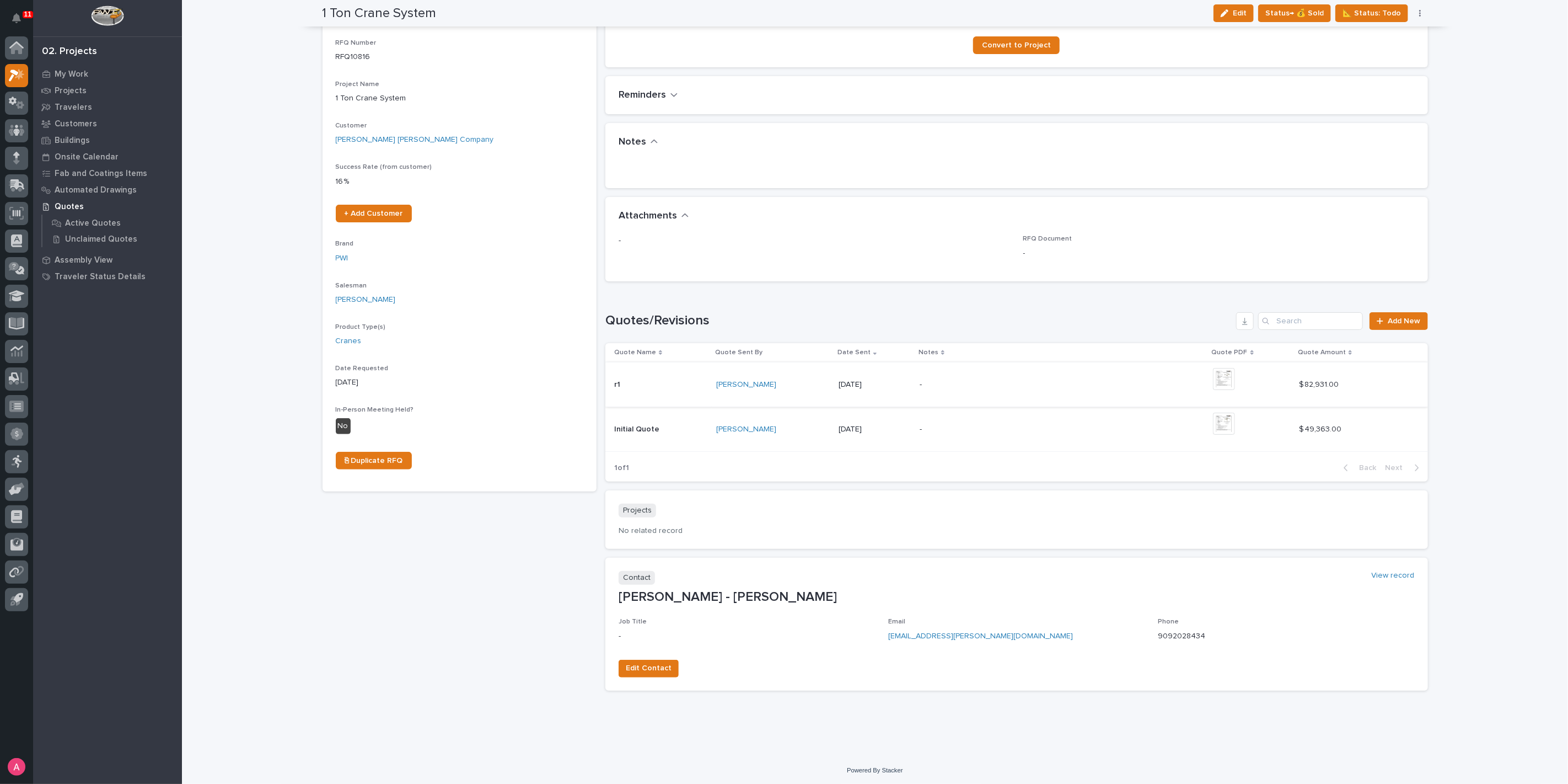
click at [1234, 377] on img at bounding box center [1224, 379] width 22 height 22
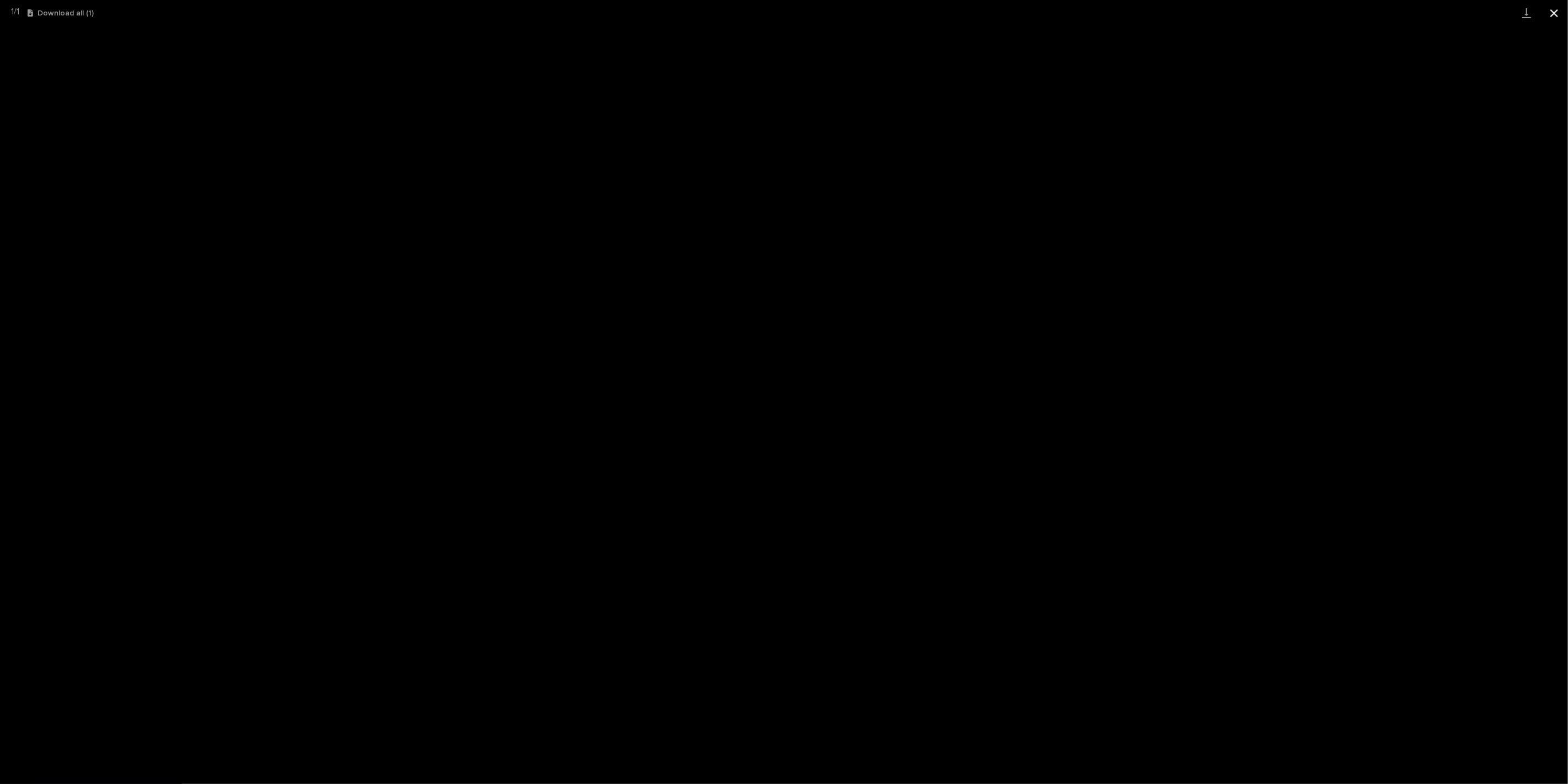
click at [1556, 10] on button "Close gallery" at bounding box center [1554, 13] width 28 height 26
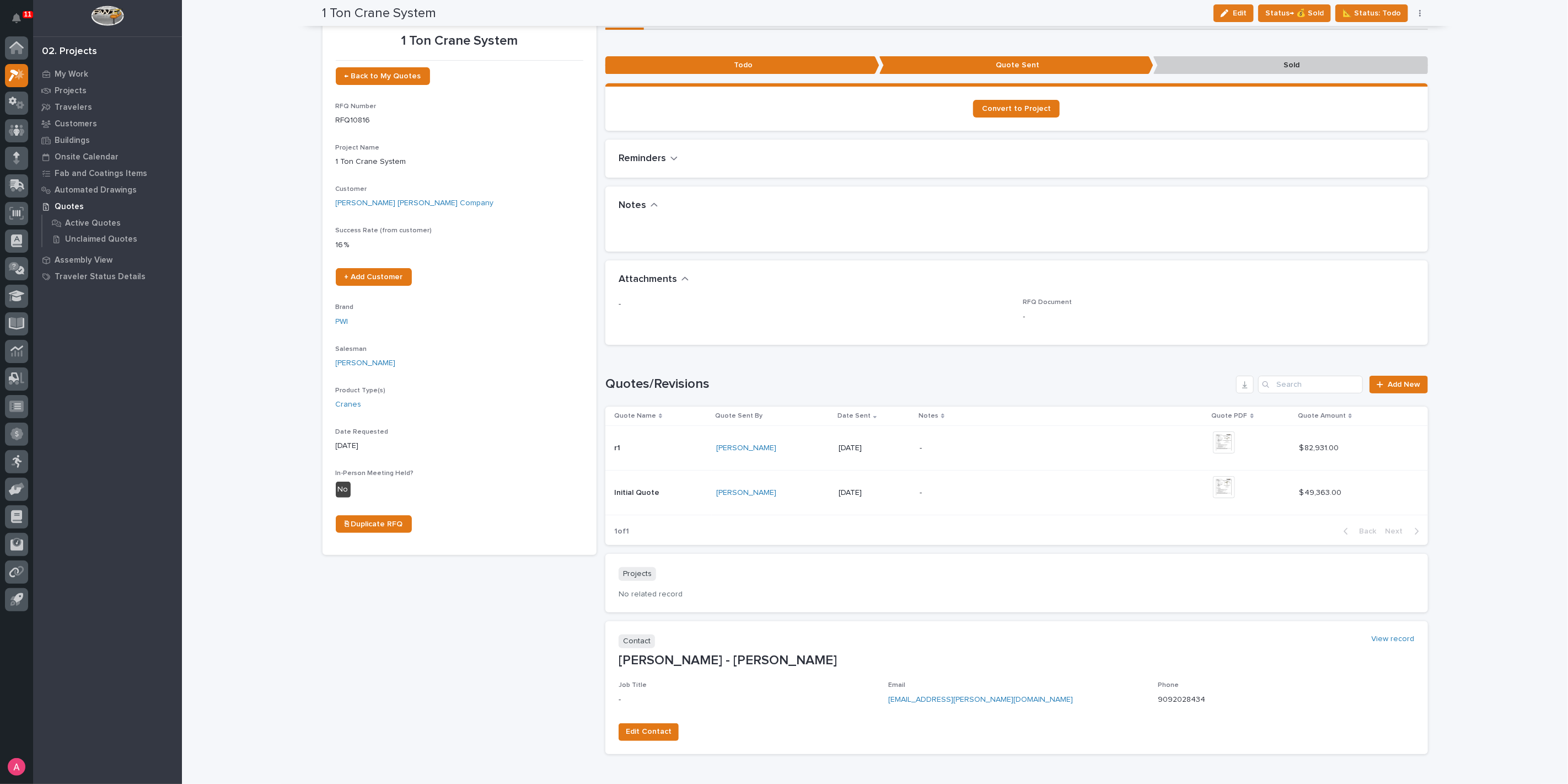
scroll to position [0, 0]
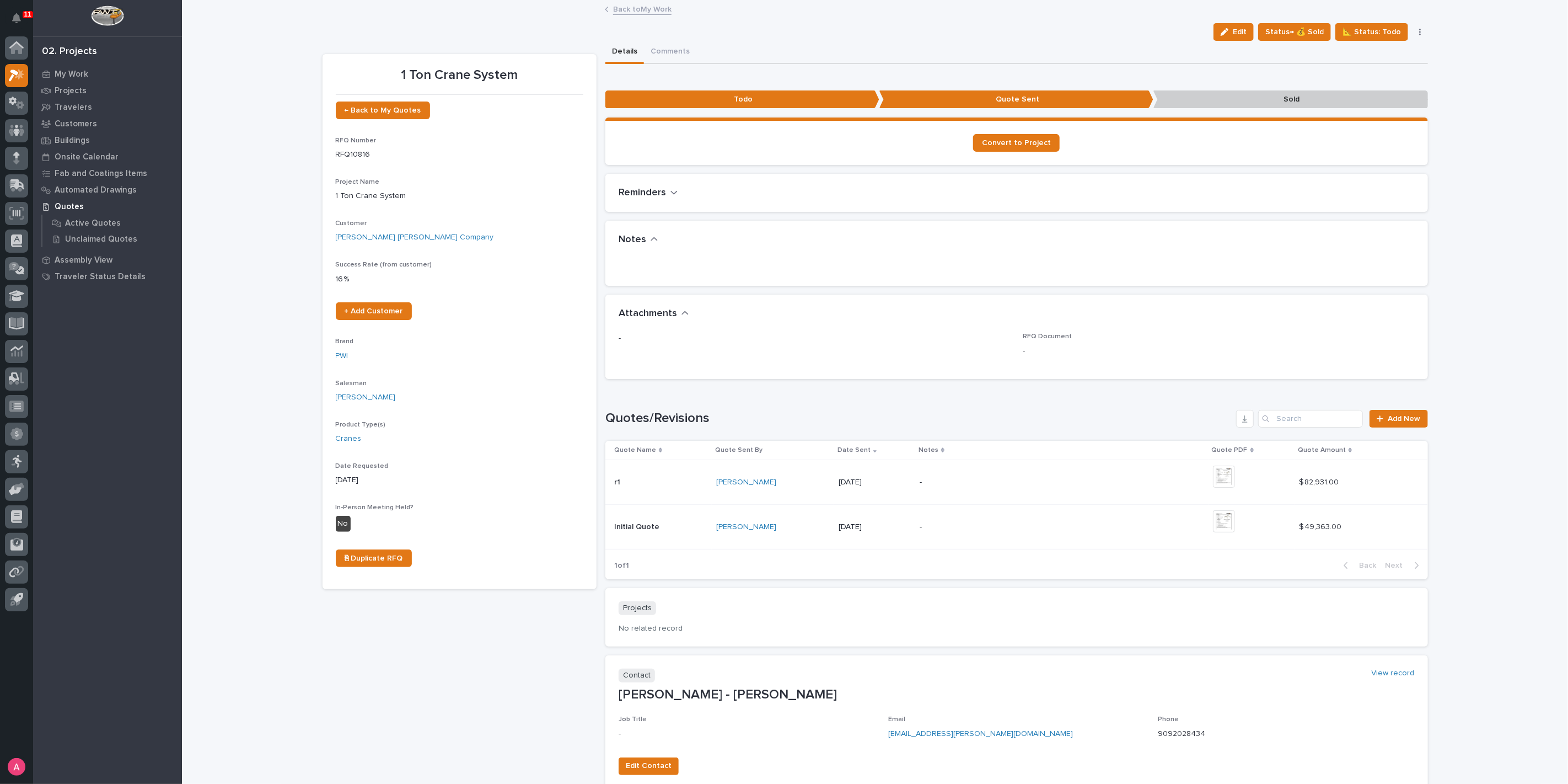
click at [1417, 31] on button "button" at bounding box center [1419, 32] width 15 height 8
click at [1348, 65] on span "Status→ ⏳ Inactive" at bounding box center [1364, 71] width 68 height 14
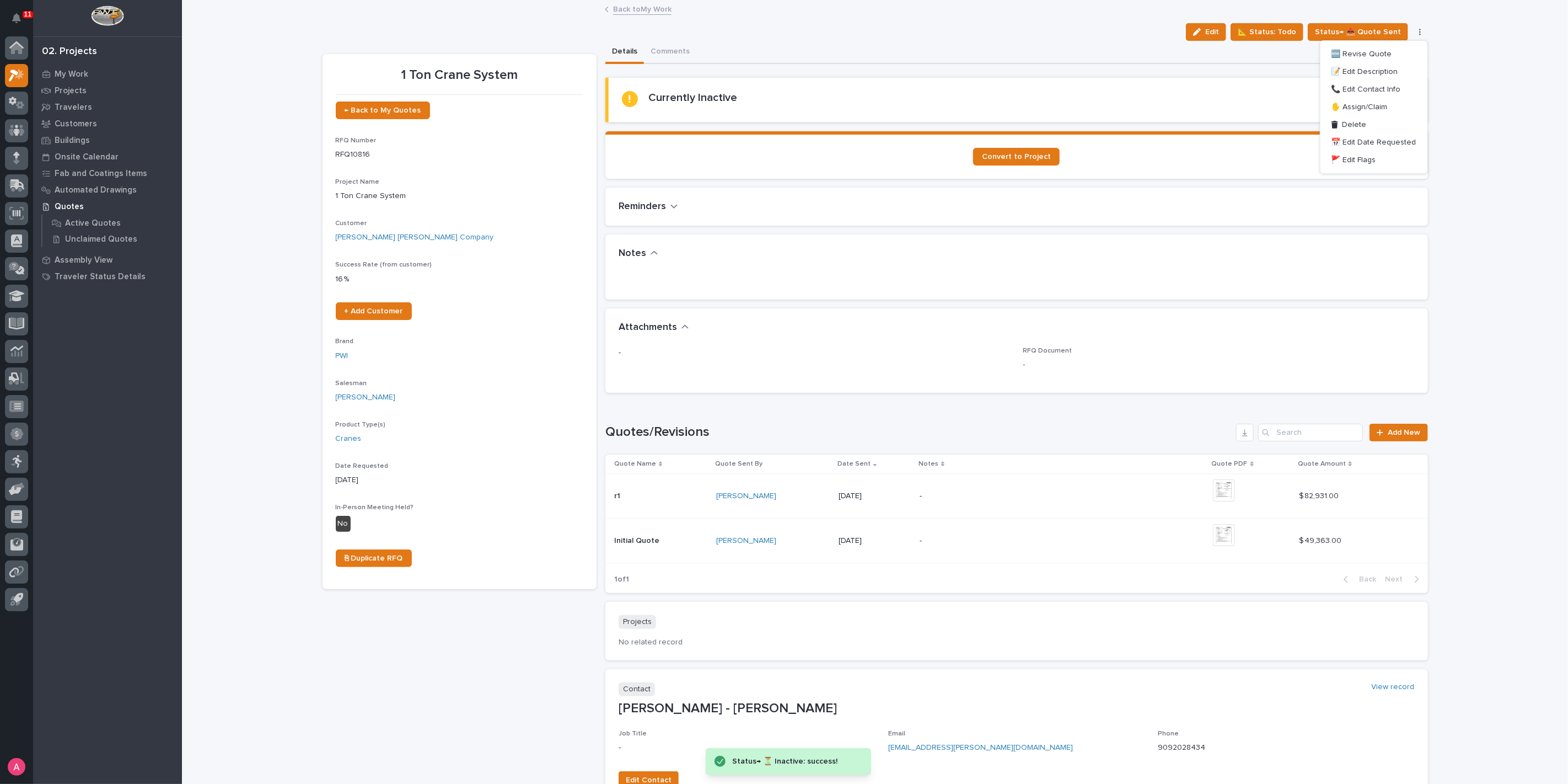
click at [628, 10] on link "Back to My Work" at bounding box center [642, 8] width 59 height 13
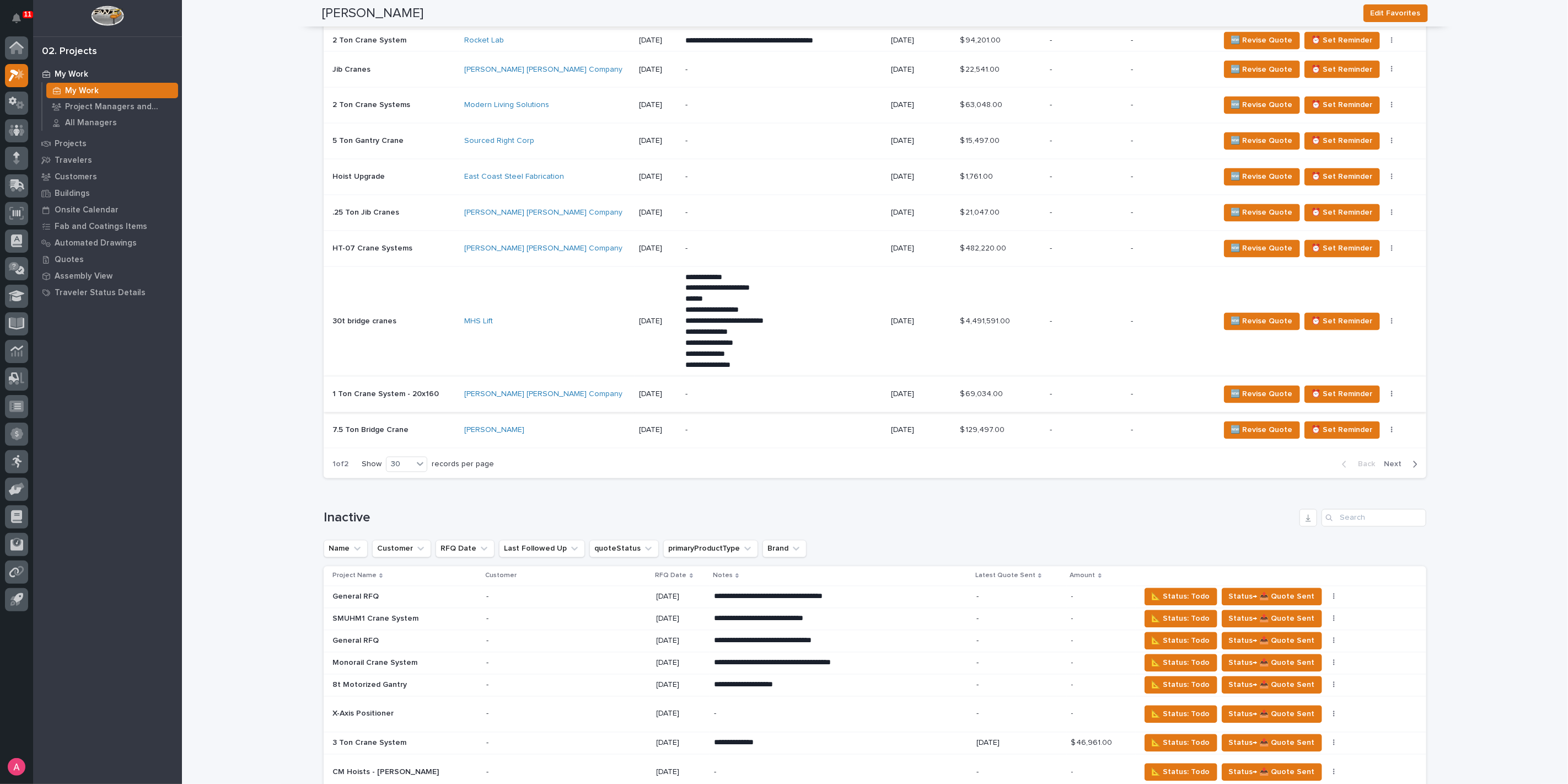
scroll to position [1716, 0]
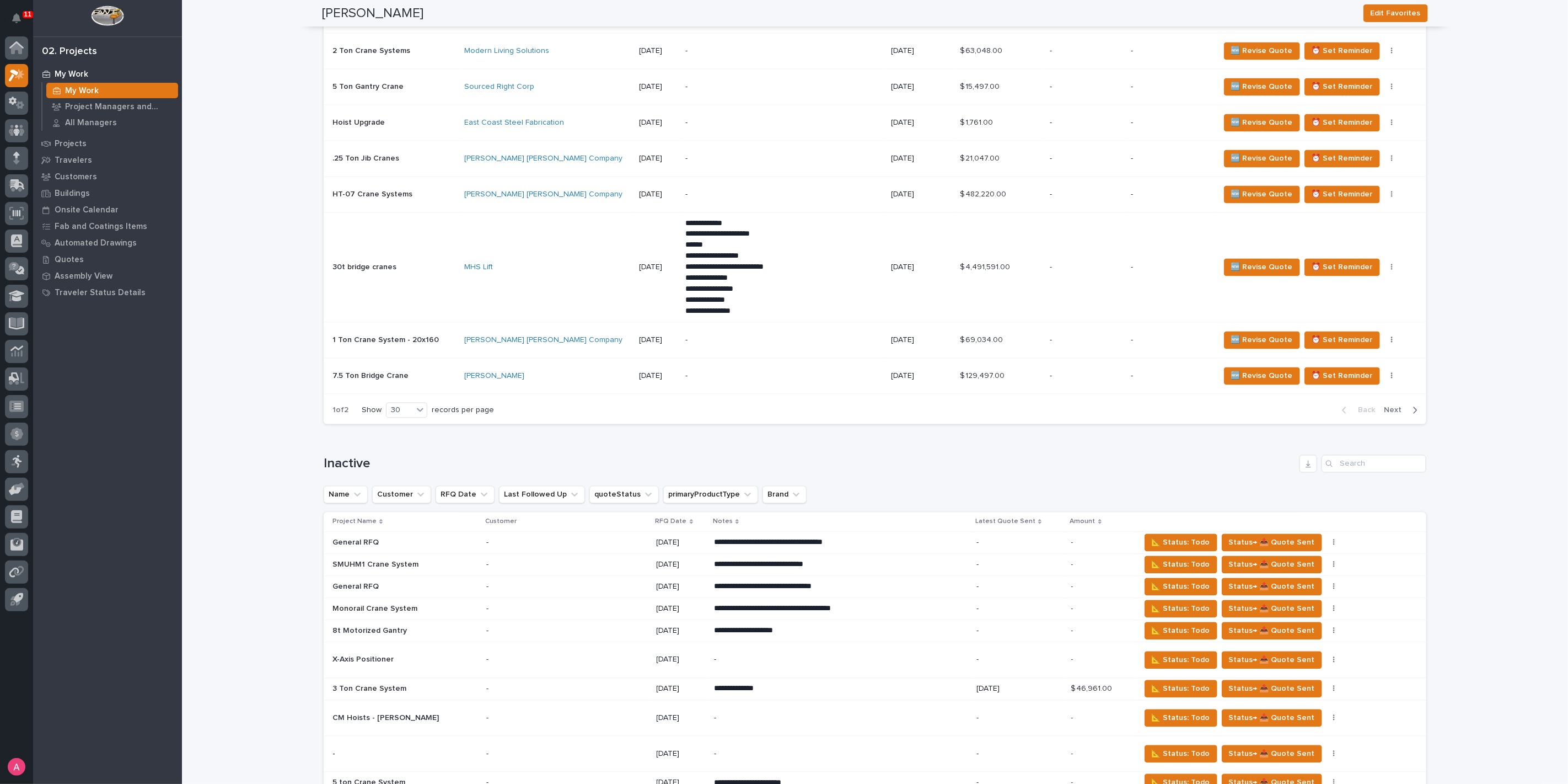
click at [1397, 405] on span "Next" at bounding box center [1396, 410] width 24 height 10
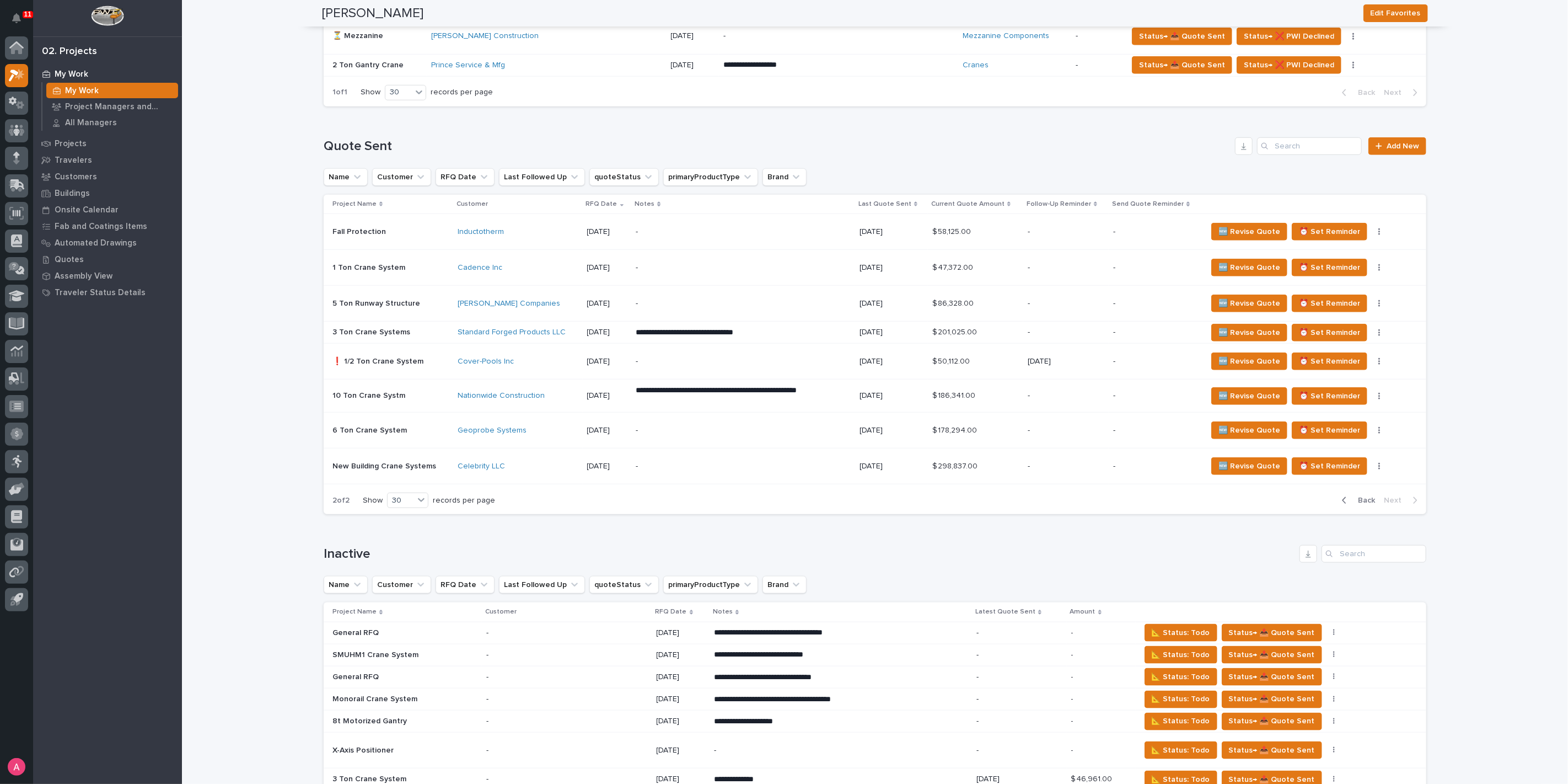
scroll to position [733, 0]
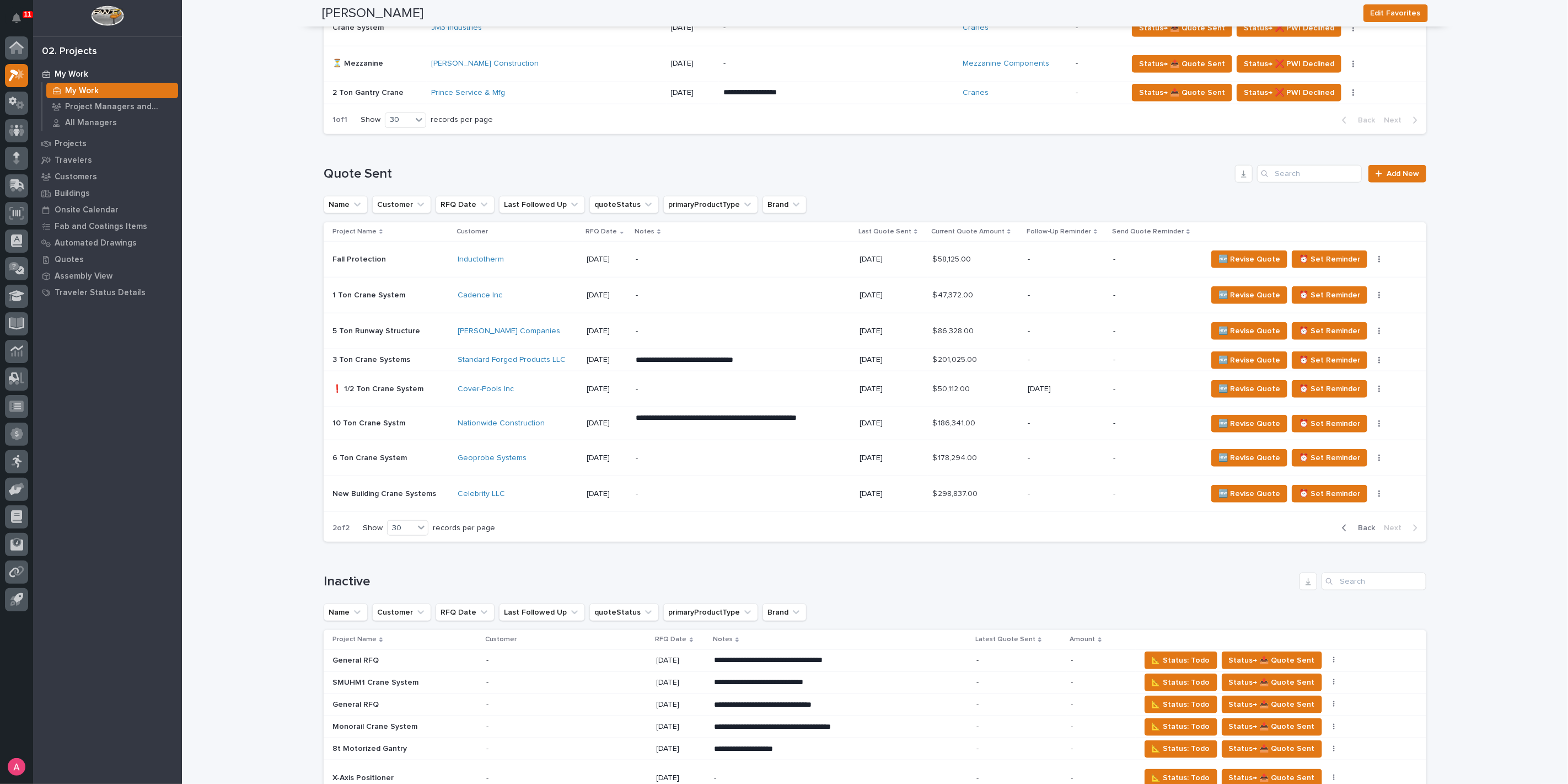
click at [730, 254] on p "-" at bounding box center [732, 259] width 193 height 9
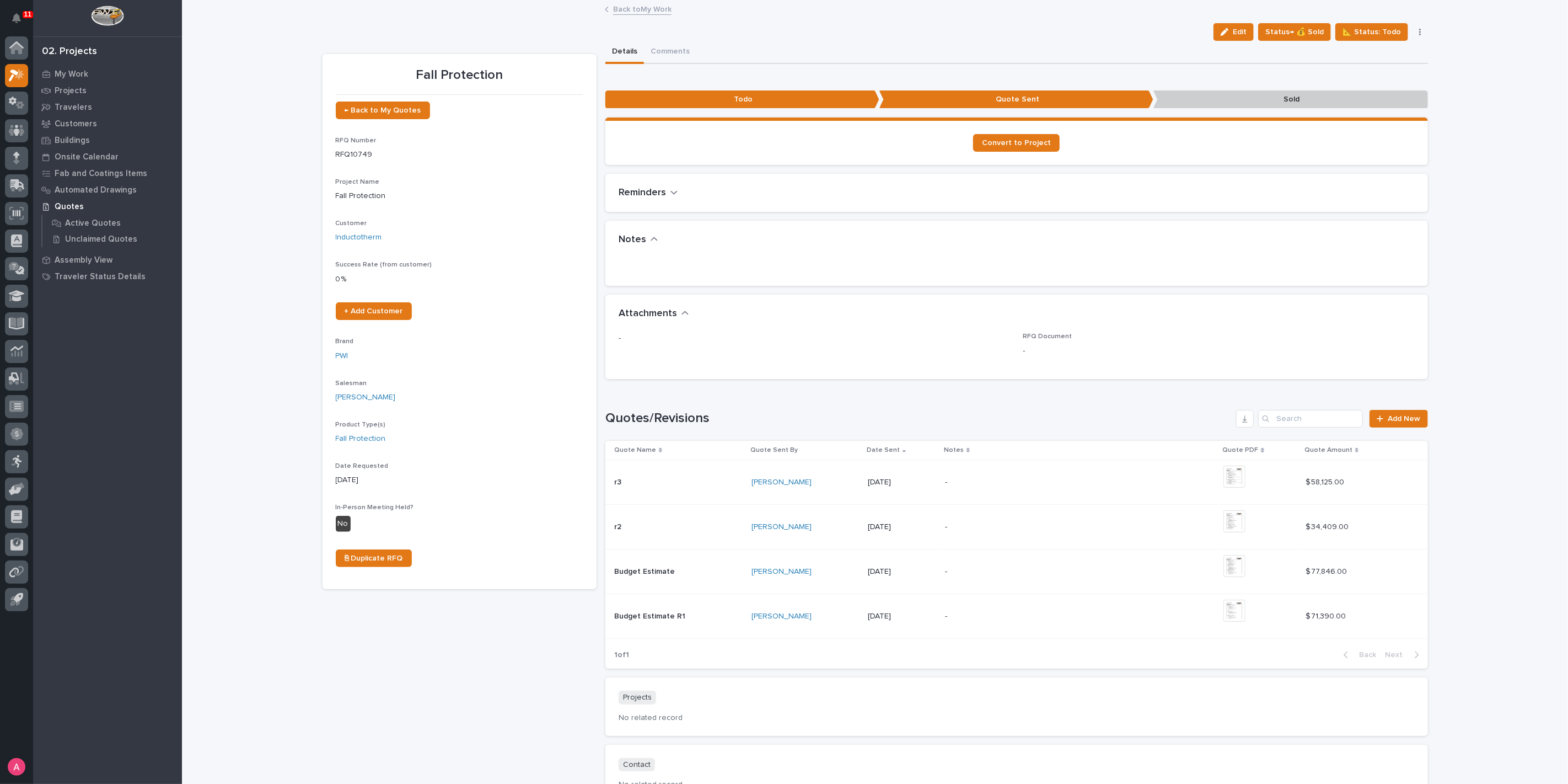
click at [1419, 31] on icon "button" at bounding box center [1420, 32] width 2 height 8
click at [1377, 69] on span "Status→ ⏳ Inactive" at bounding box center [1364, 71] width 68 height 14
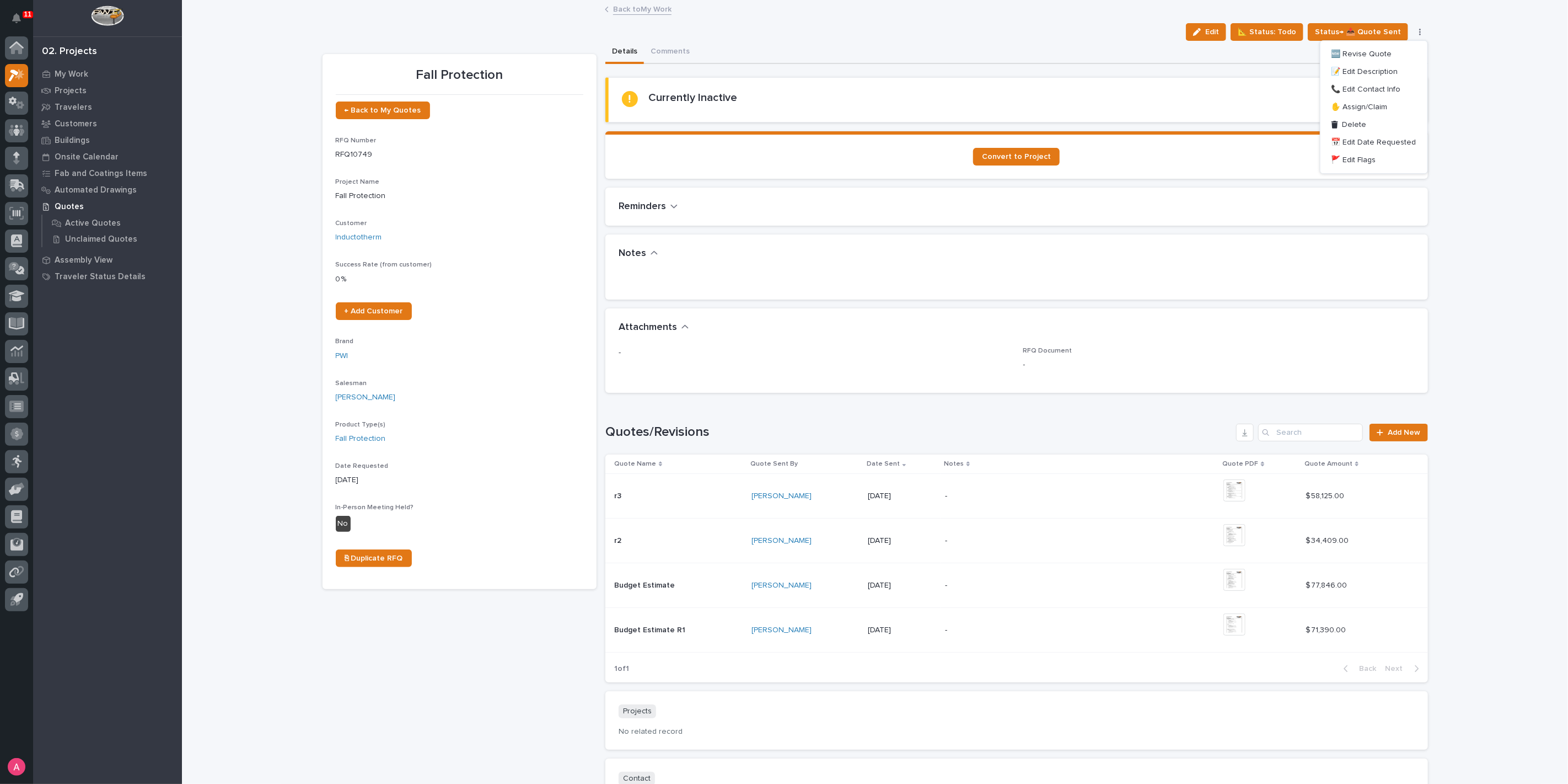
click at [637, 8] on link "Back to My Work" at bounding box center [642, 8] width 59 height 13
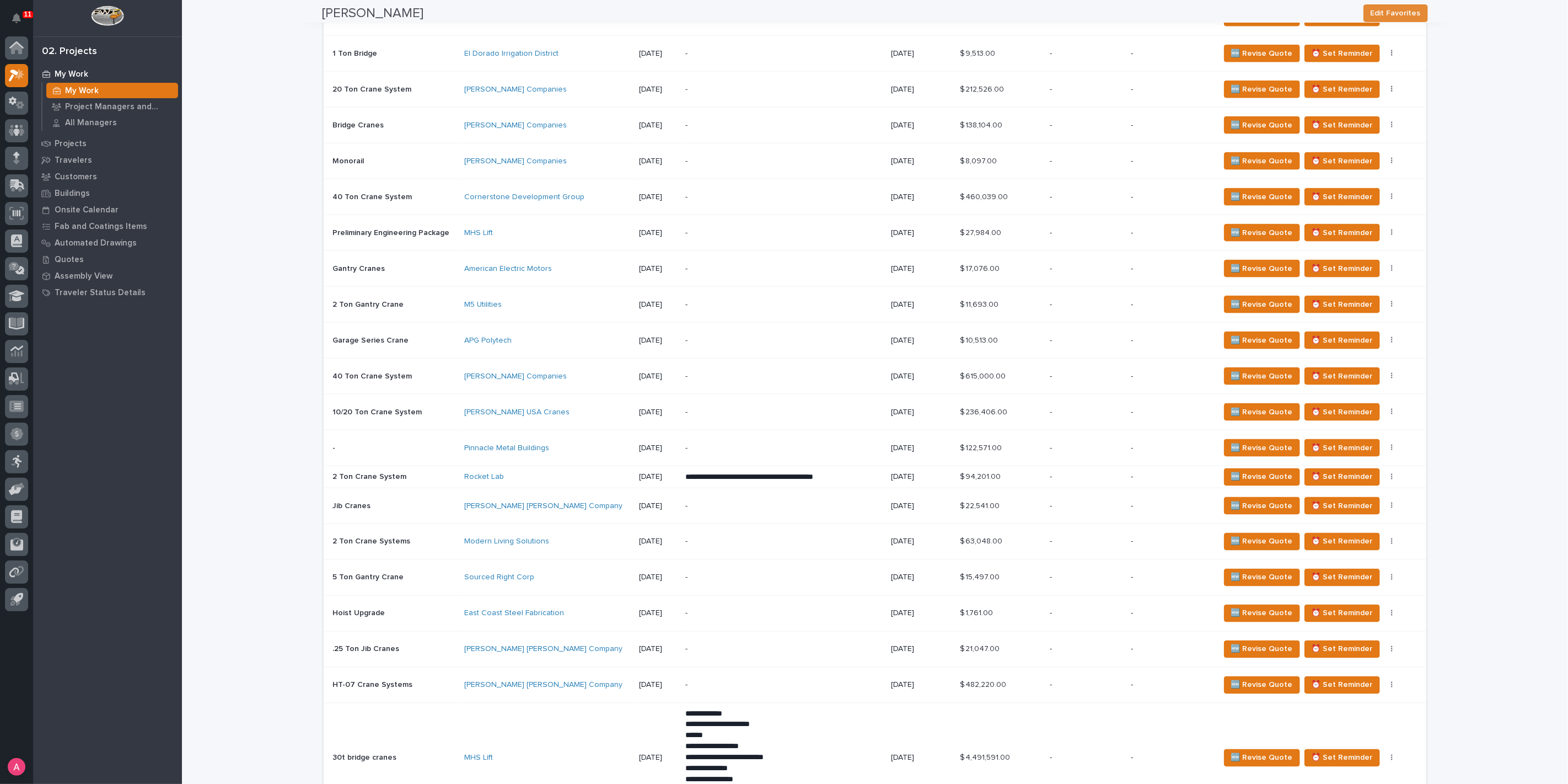
scroll to position [1471, 0]
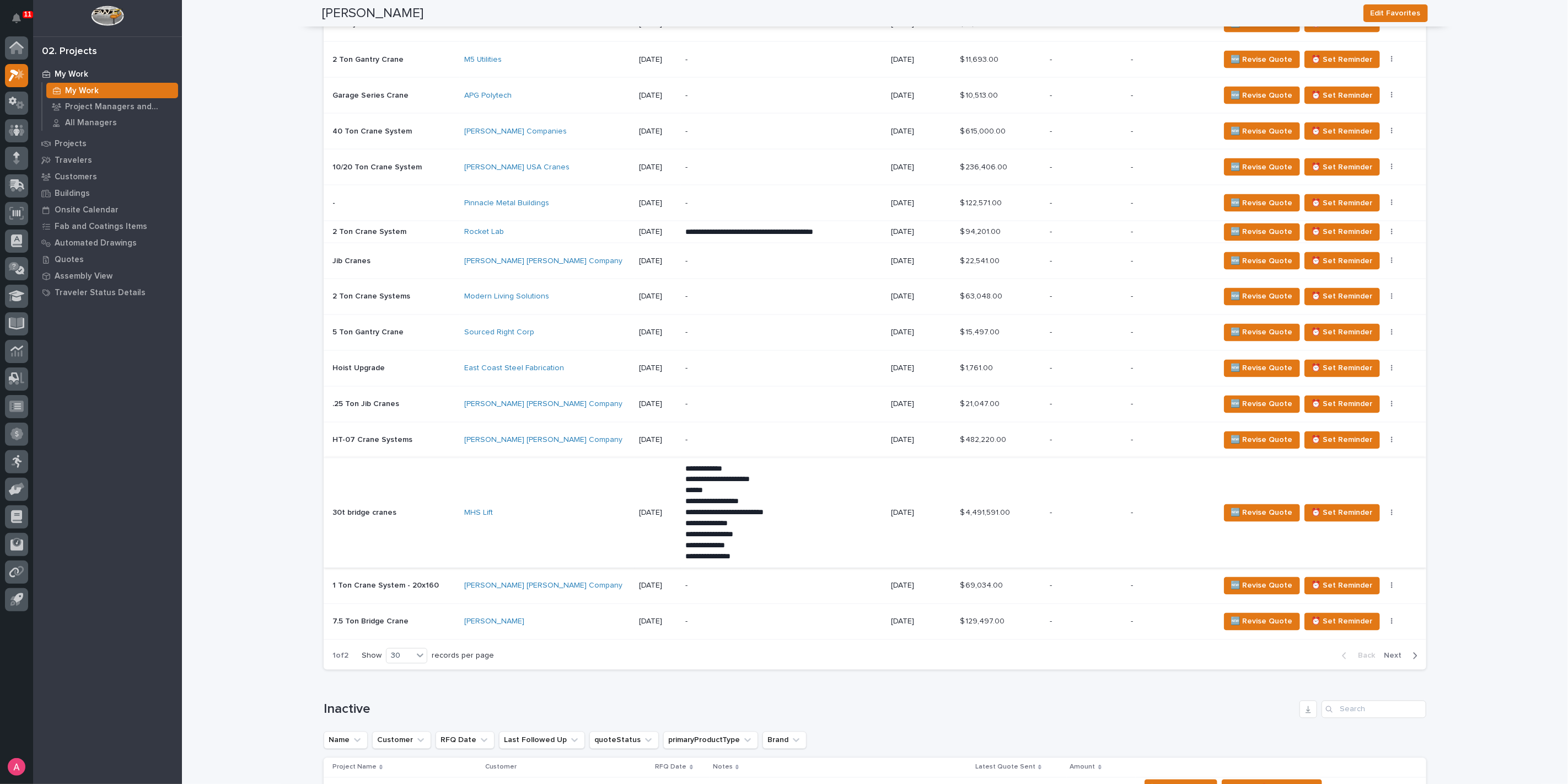
click at [1384, 509] on button "button" at bounding box center [1391, 512] width 15 height 8
click at [1347, 551] on span "Status→ ⏳ Inactive" at bounding box center [1328, 549] width 68 height 14
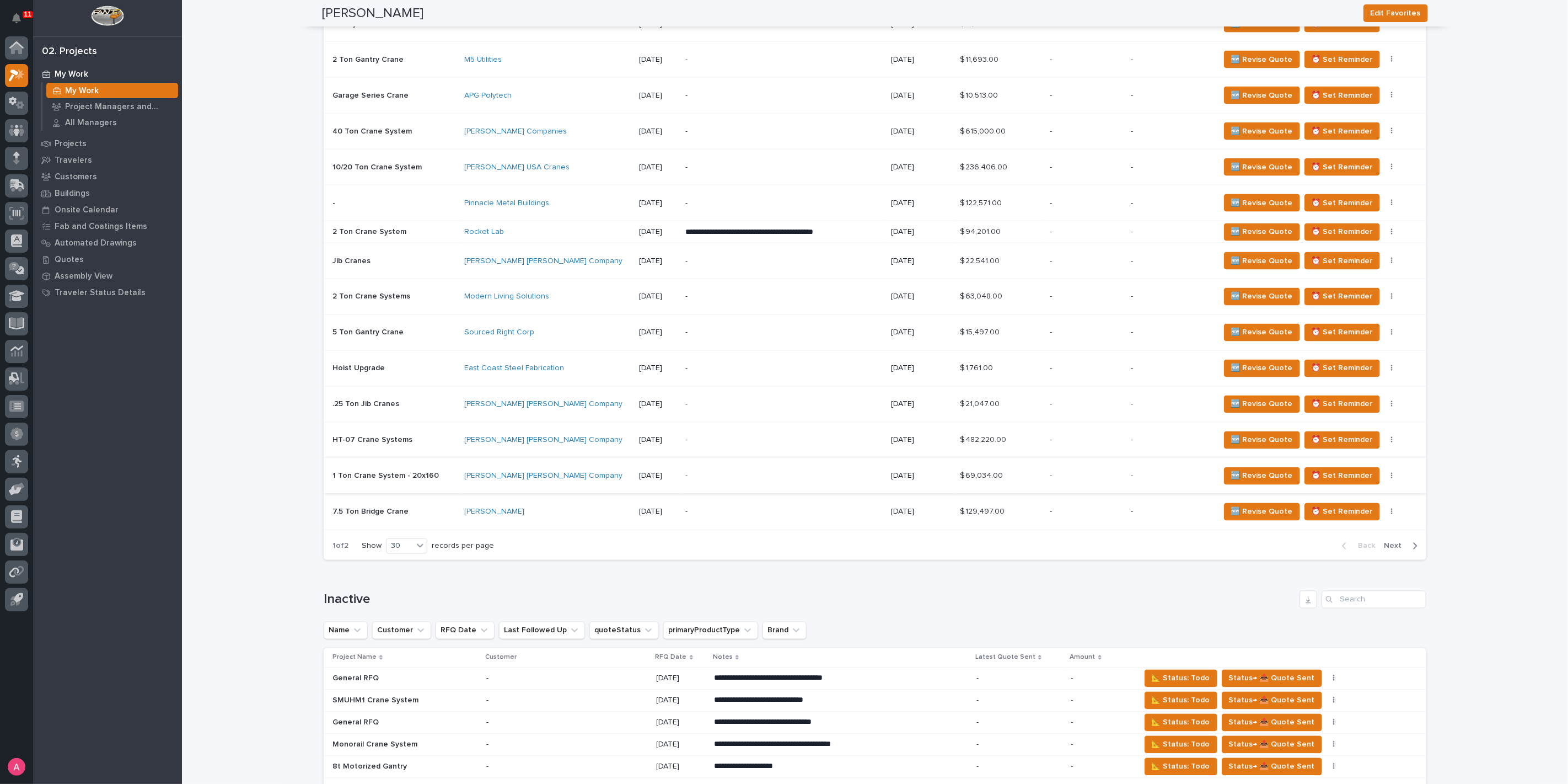
scroll to position [1416, 0]
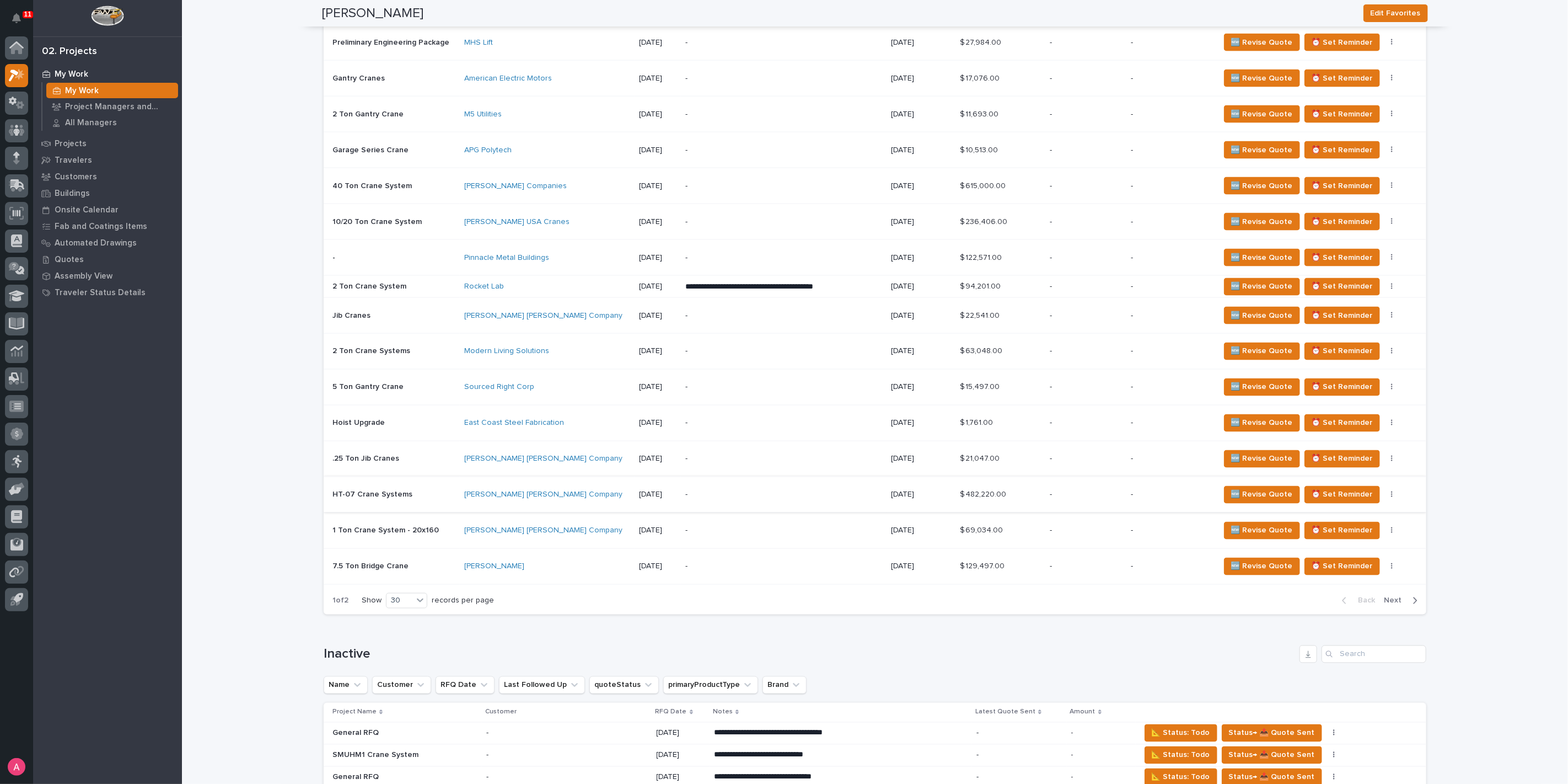
click at [1384, 492] on button "button" at bounding box center [1391, 494] width 15 height 8
click at [1312, 530] on span "Status→ ⏳ Inactive" at bounding box center [1328, 530] width 68 height 14
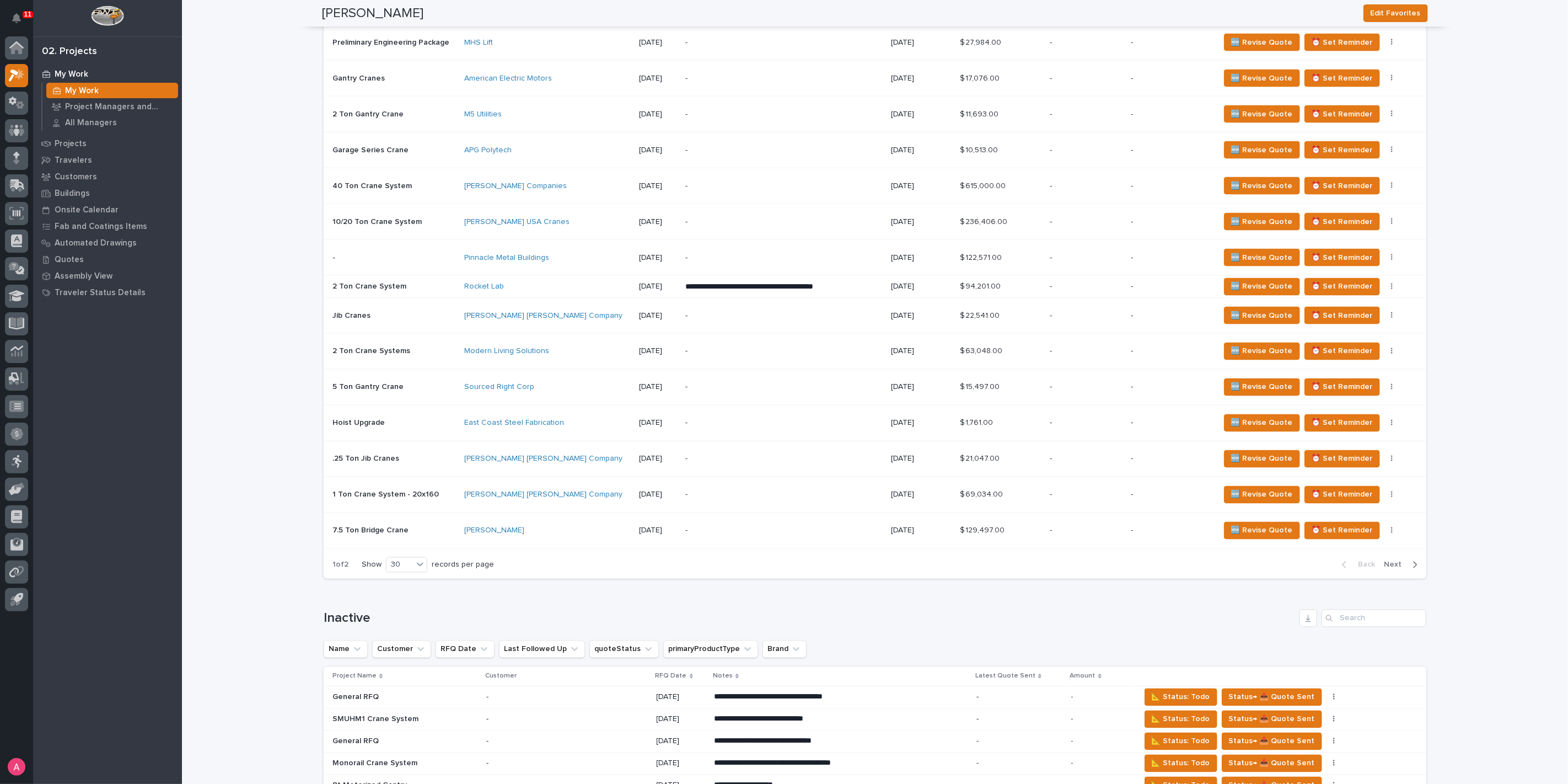
scroll to position [1397, 0]
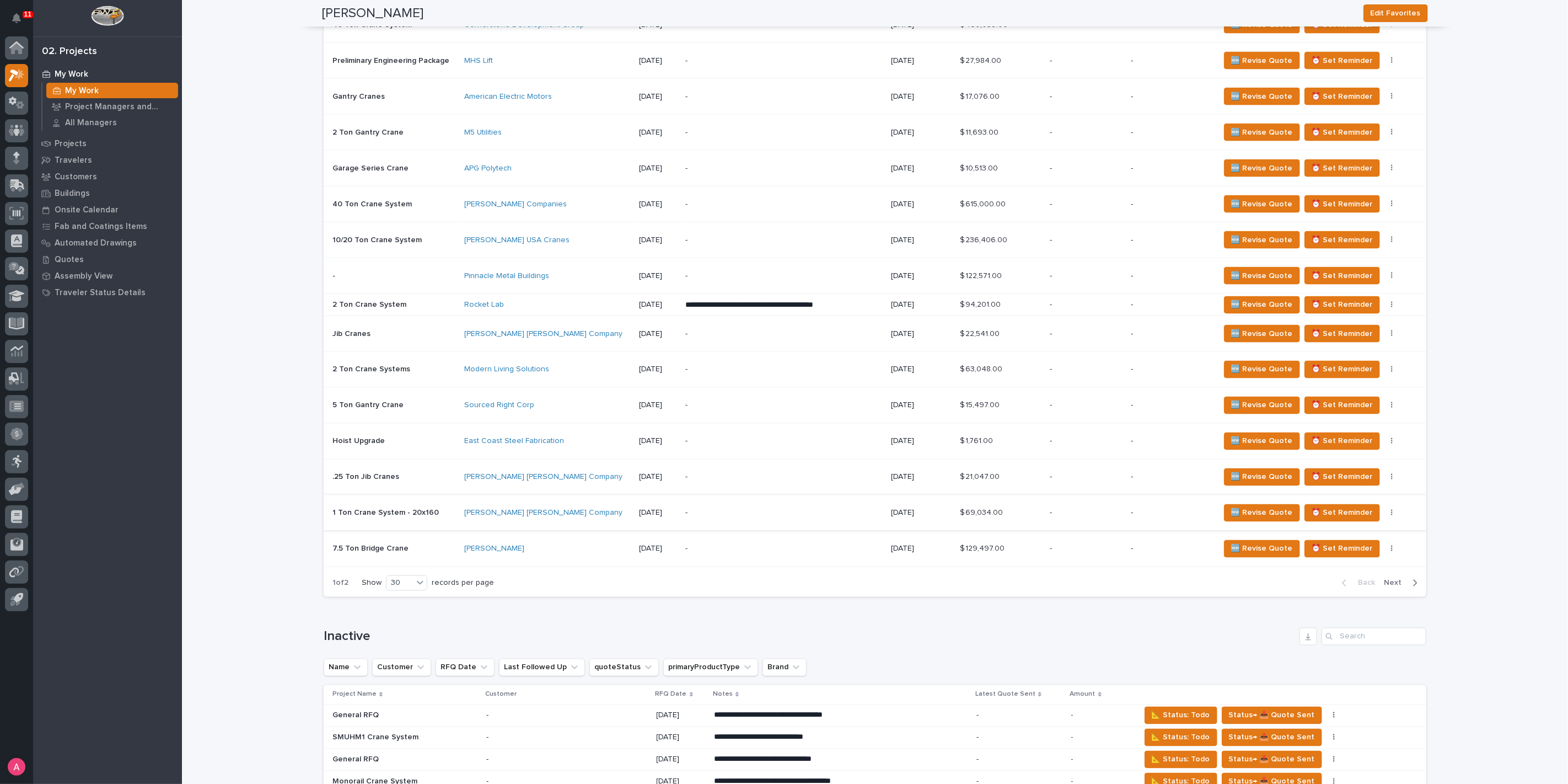
click at [1384, 509] on button "button" at bounding box center [1391, 512] width 15 height 8
click at [1336, 546] on span "Status→ ⏳ Inactive" at bounding box center [1328, 549] width 68 height 14
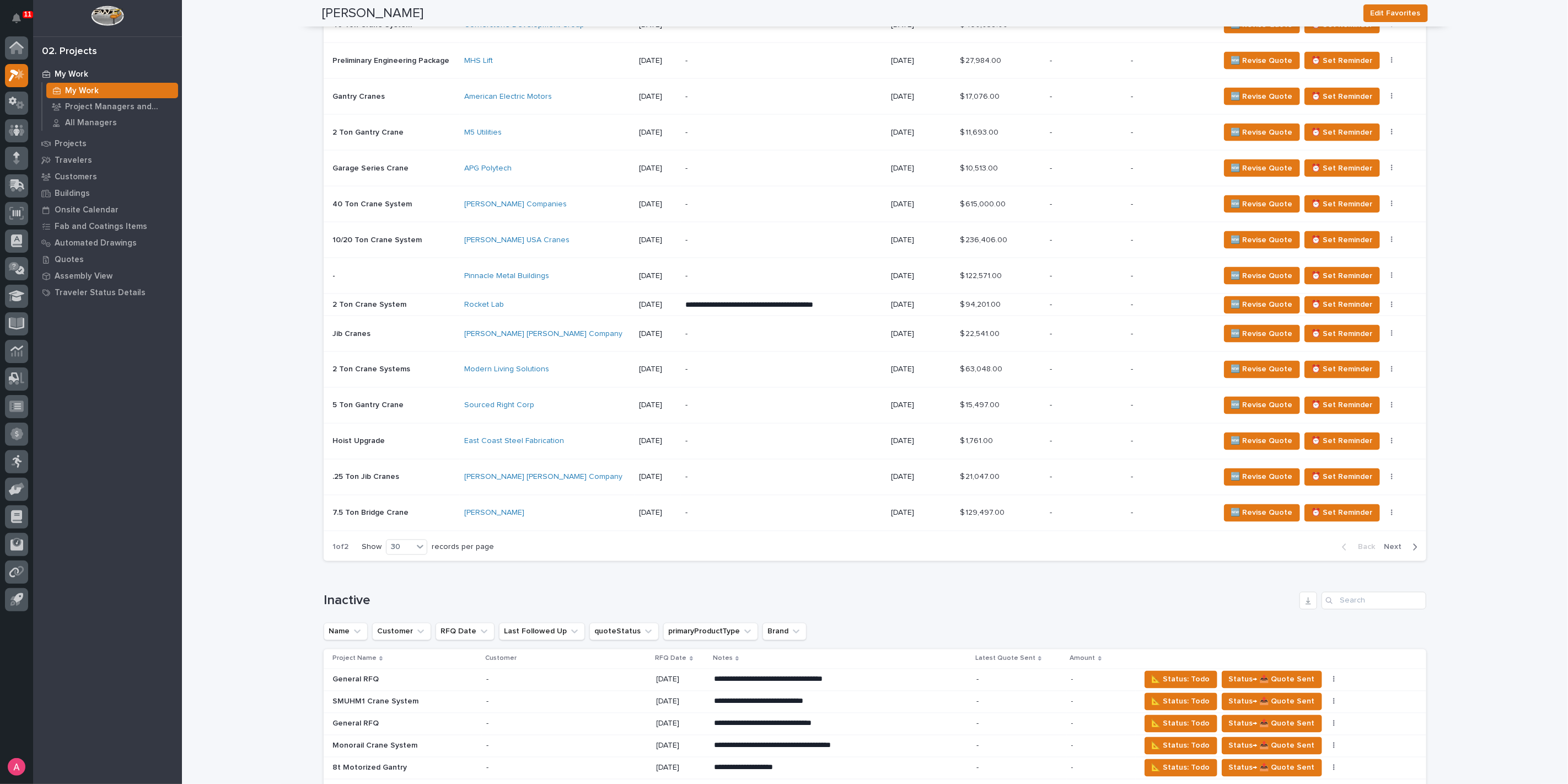
scroll to position [1380, 0]
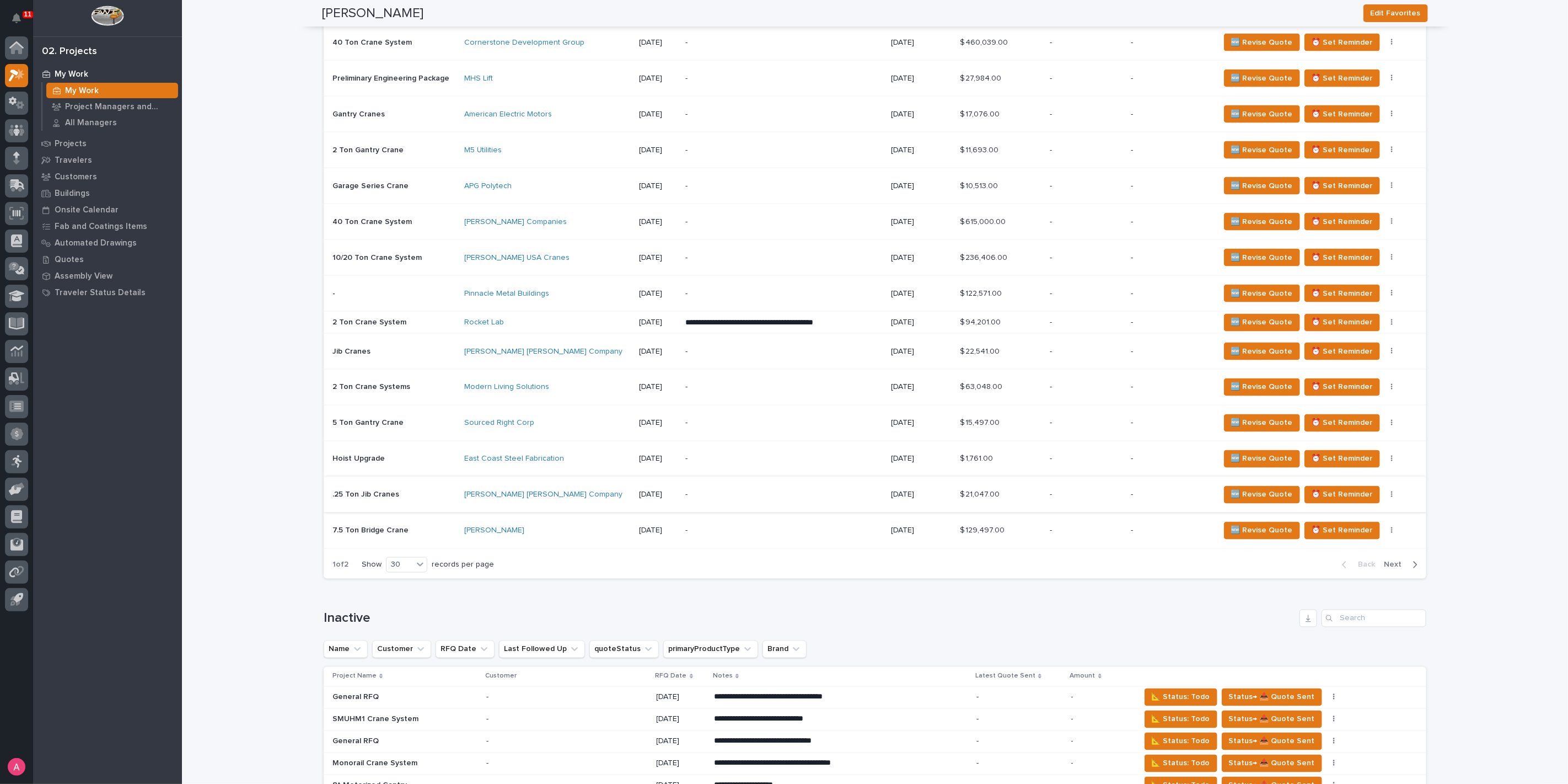
click at [1384, 491] on button "button" at bounding box center [1391, 494] width 15 height 8
click at [1341, 525] on span "Status→ ⏳ Inactive" at bounding box center [1328, 530] width 68 height 14
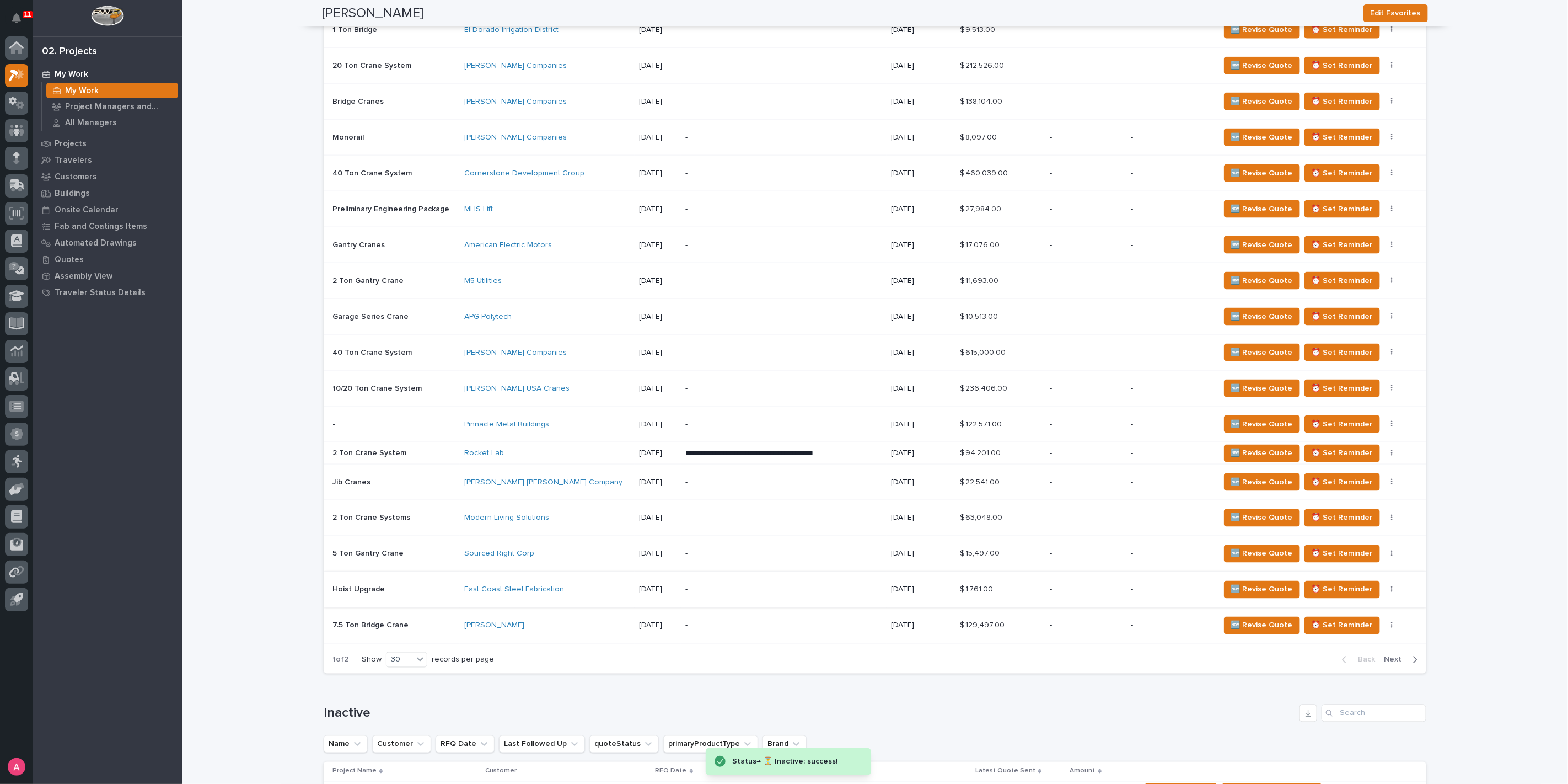
scroll to position [1240, 0]
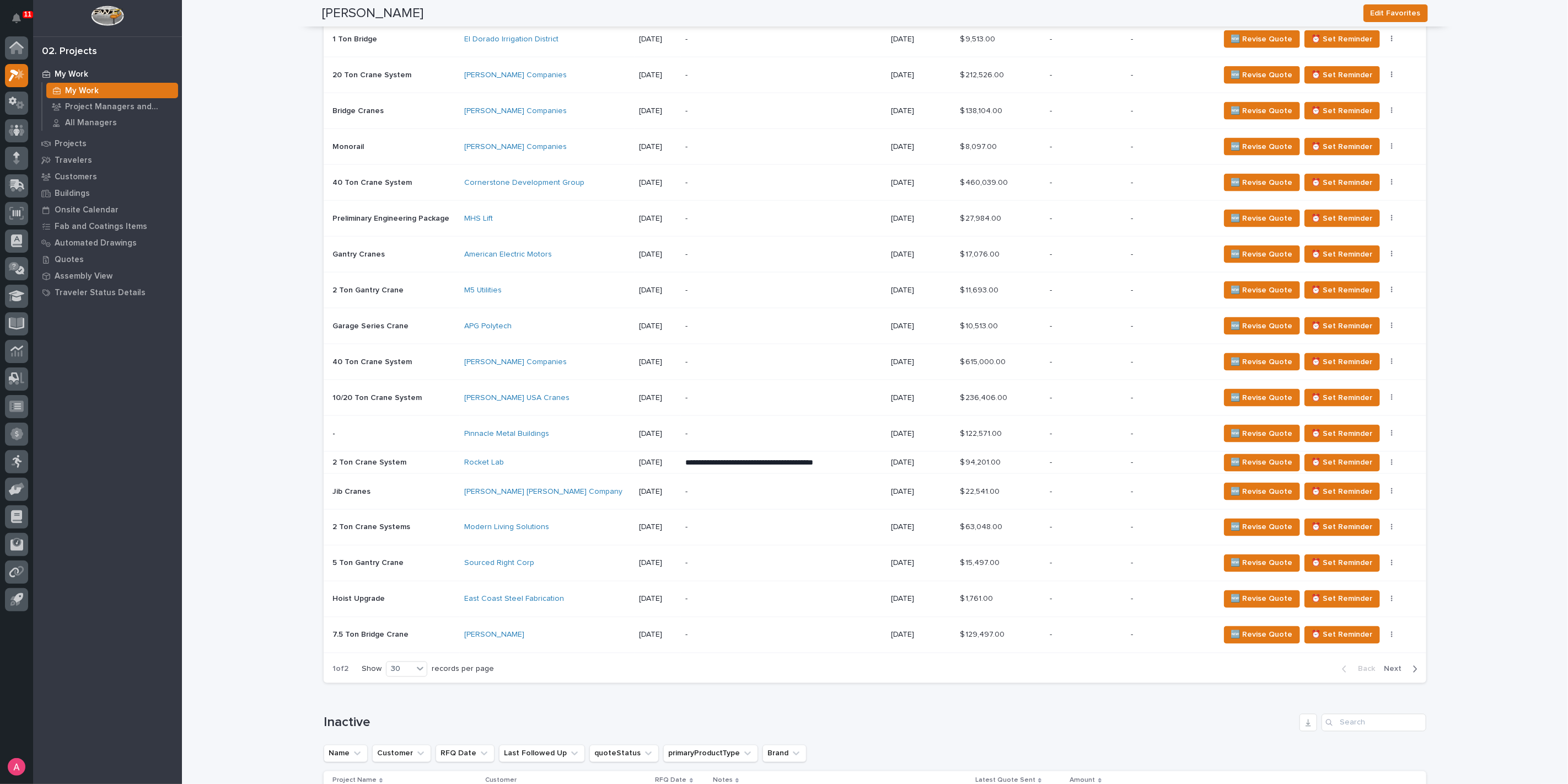
click at [781, 429] on p "-" at bounding box center [782, 434] width 193 height 9
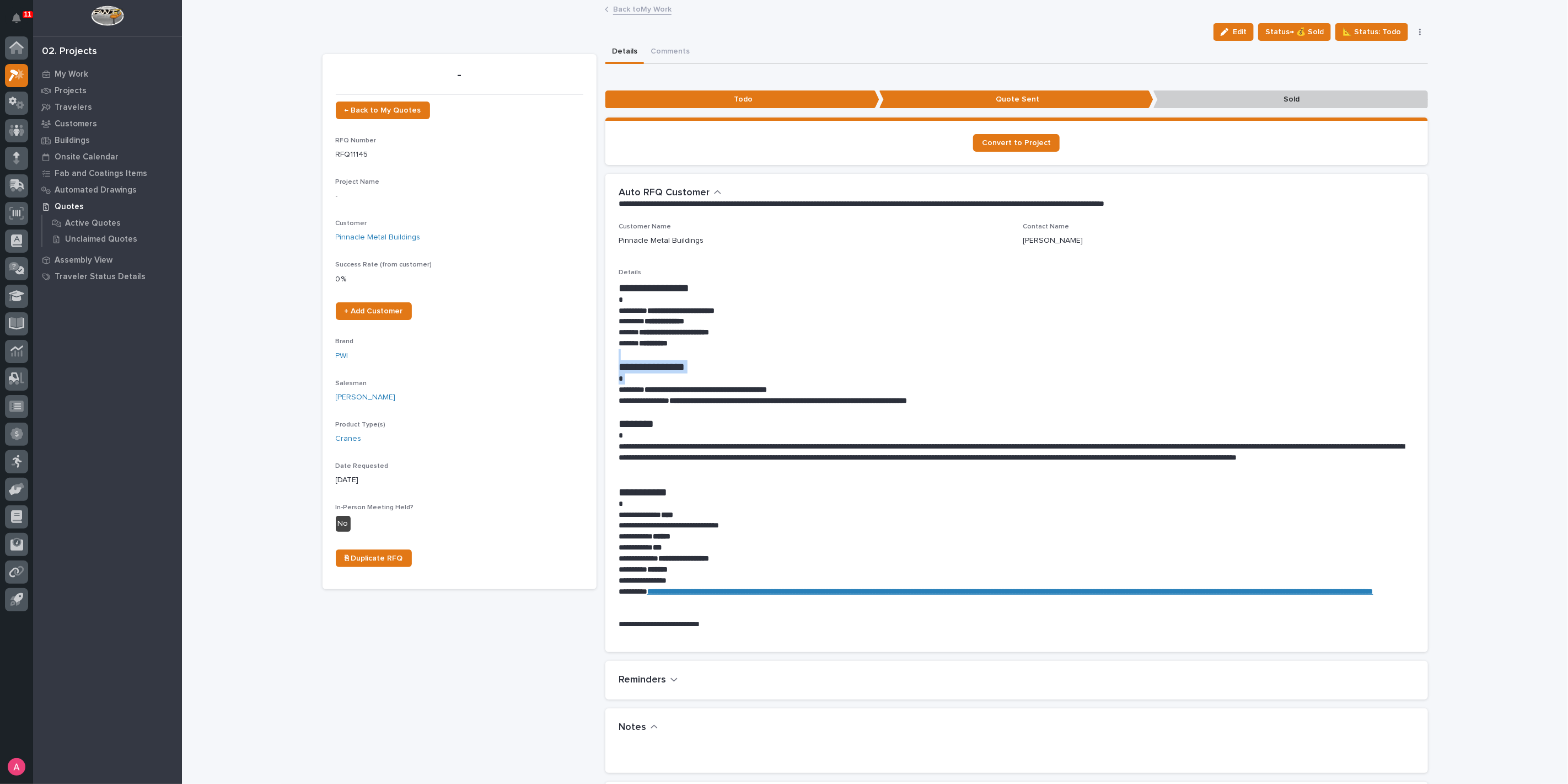
drag, startPoint x: 614, startPoint y: 390, endPoint x: 729, endPoint y: 356, distance: 119.9
click at [729, 356] on div "**********" at bounding box center [1016, 456] width 796 height 349
click at [741, 357] on p at bounding box center [1016, 355] width 796 height 11
click at [1242, 29] on span "Edit" at bounding box center [1239, 32] width 14 height 10
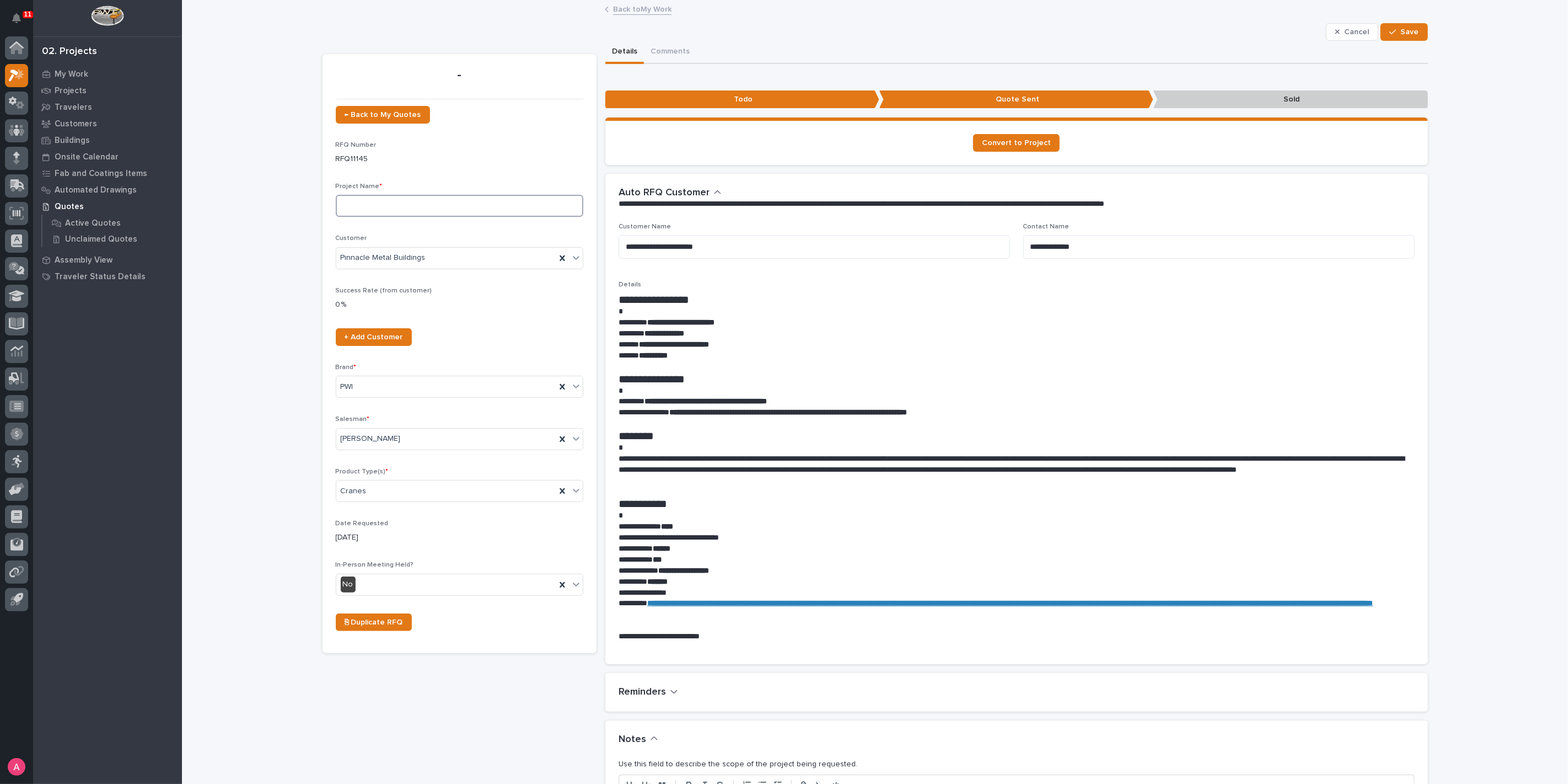
click at [392, 207] on input at bounding box center [459, 206] width 248 height 22
type input "10 Ton Crane System"
click at [1397, 29] on div "button" at bounding box center [1395, 32] width 11 height 8
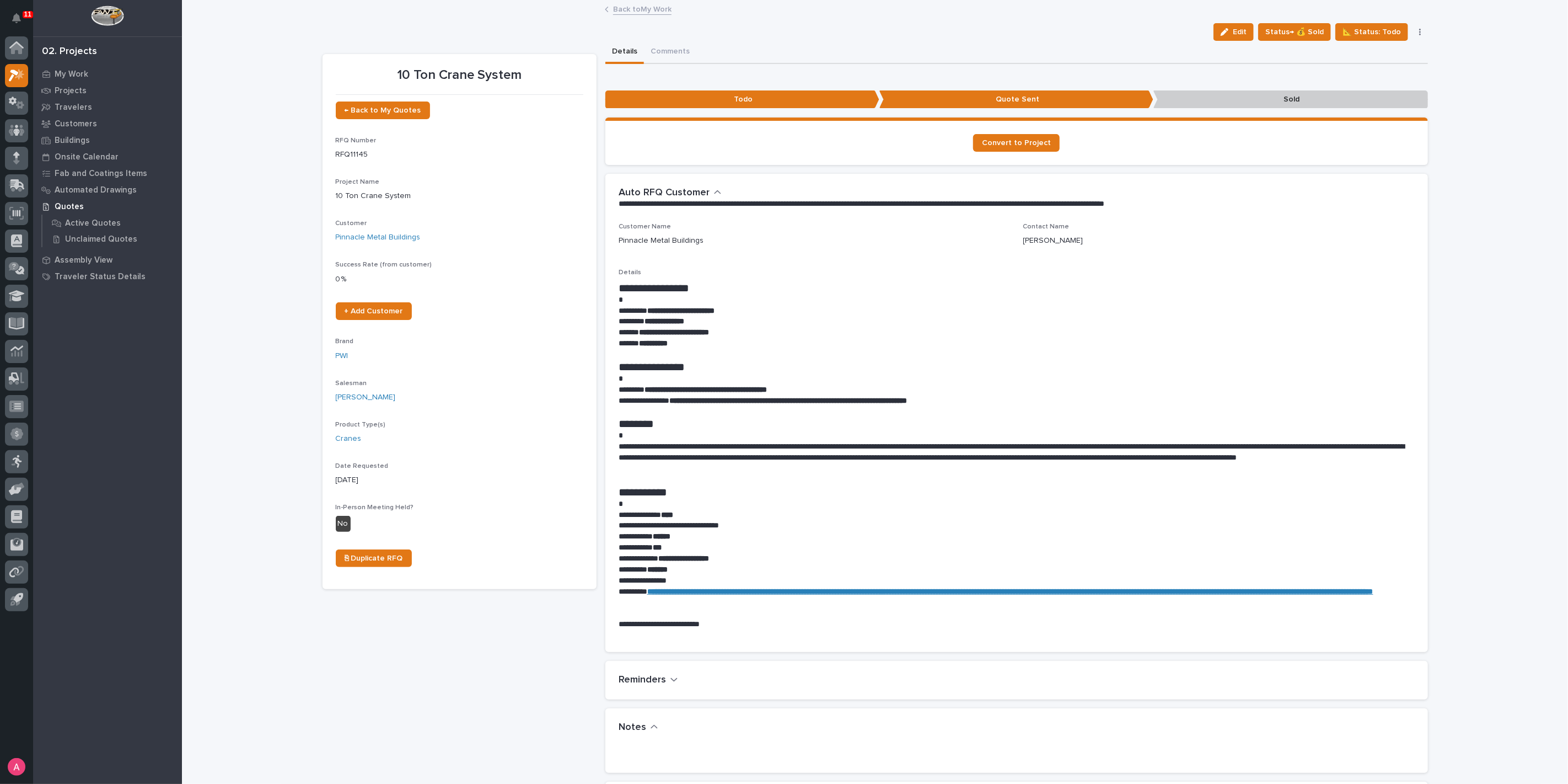
click at [641, 9] on link "Back to My Work" at bounding box center [642, 8] width 59 height 13
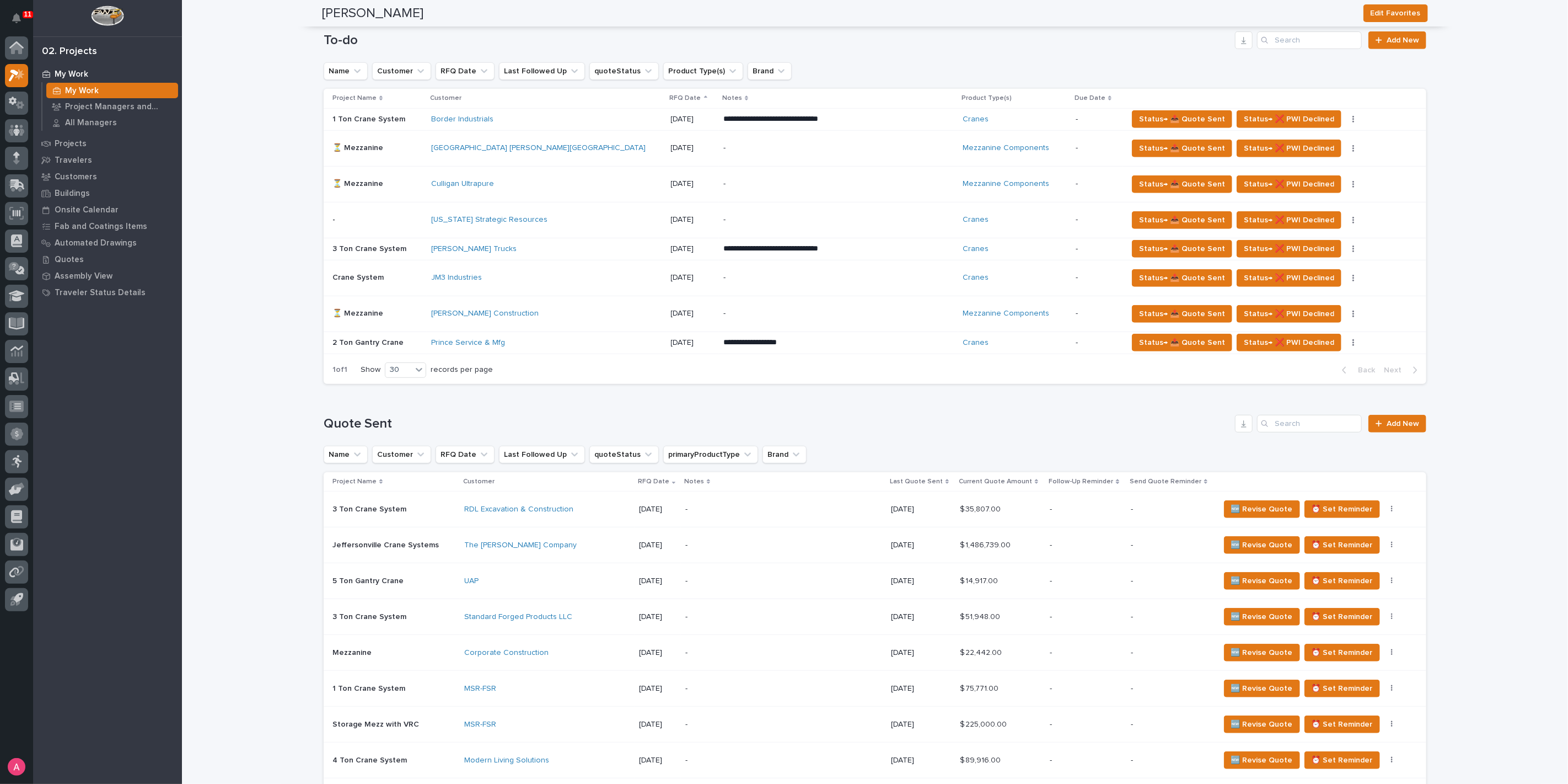
scroll to position [429, 0]
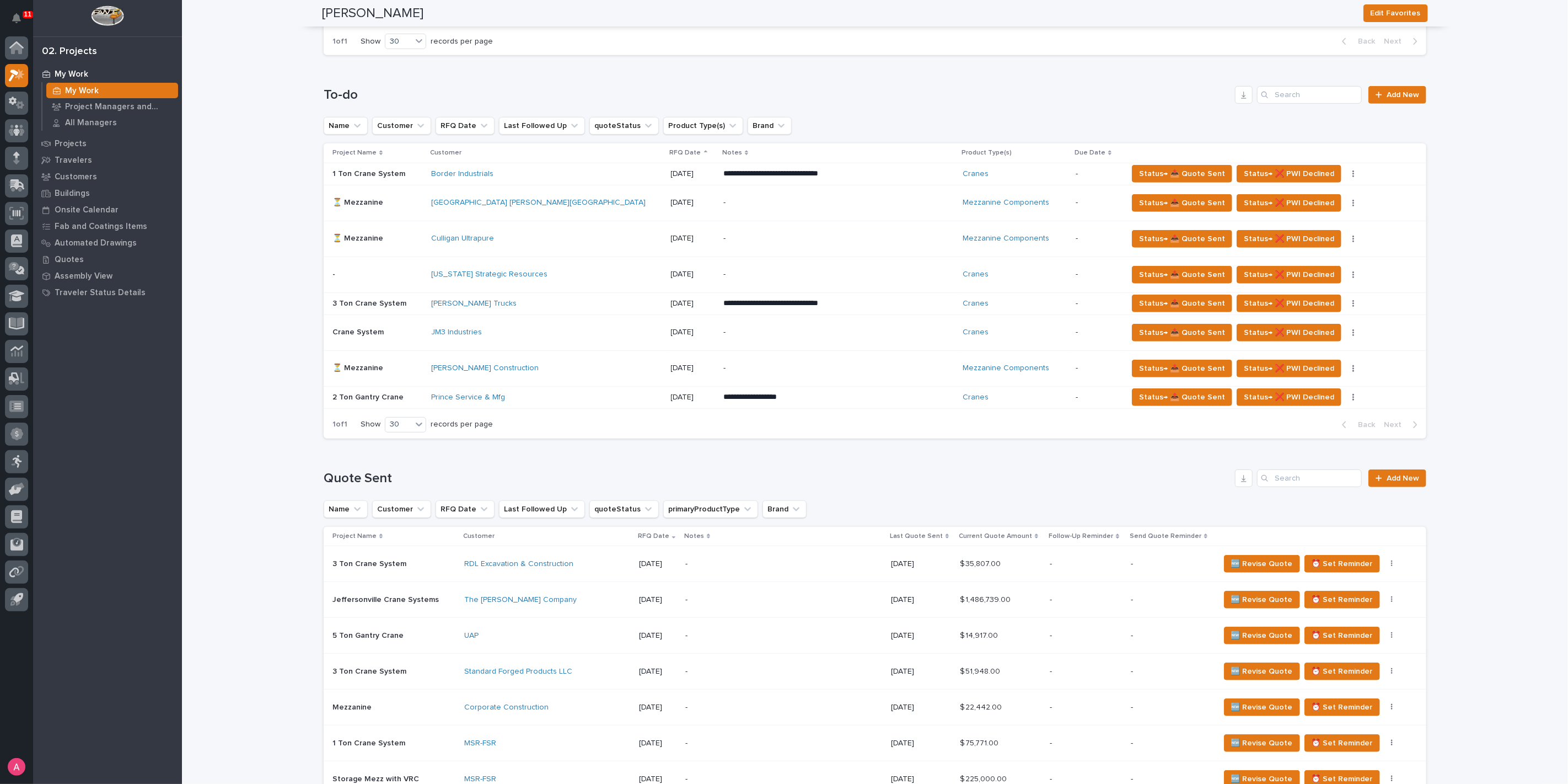
click at [521, 401] on div "Prince Service & Mfg" at bounding box center [546, 397] width 231 height 18
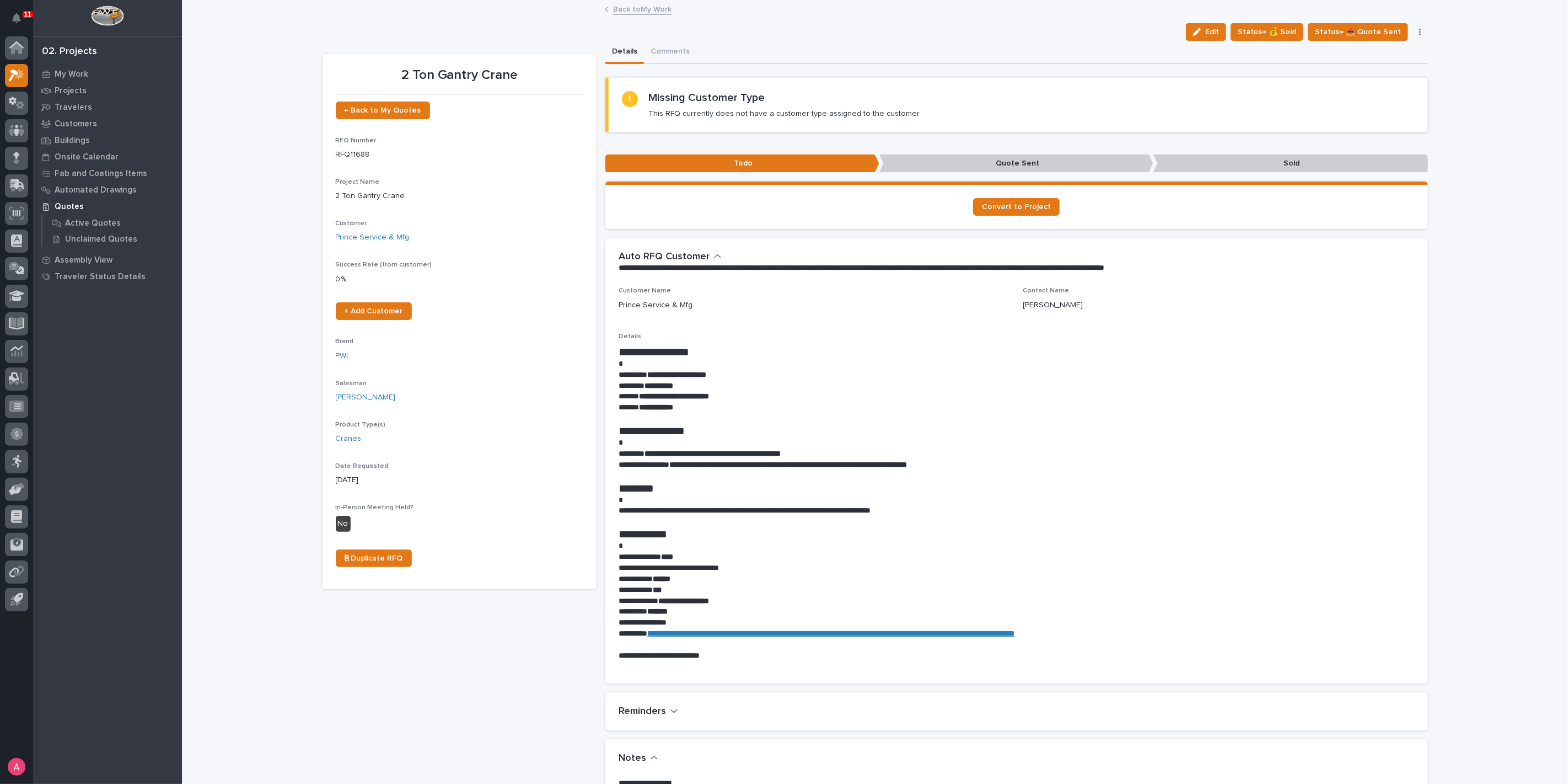
click at [622, 13] on link "Back to My Work" at bounding box center [642, 8] width 59 height 13
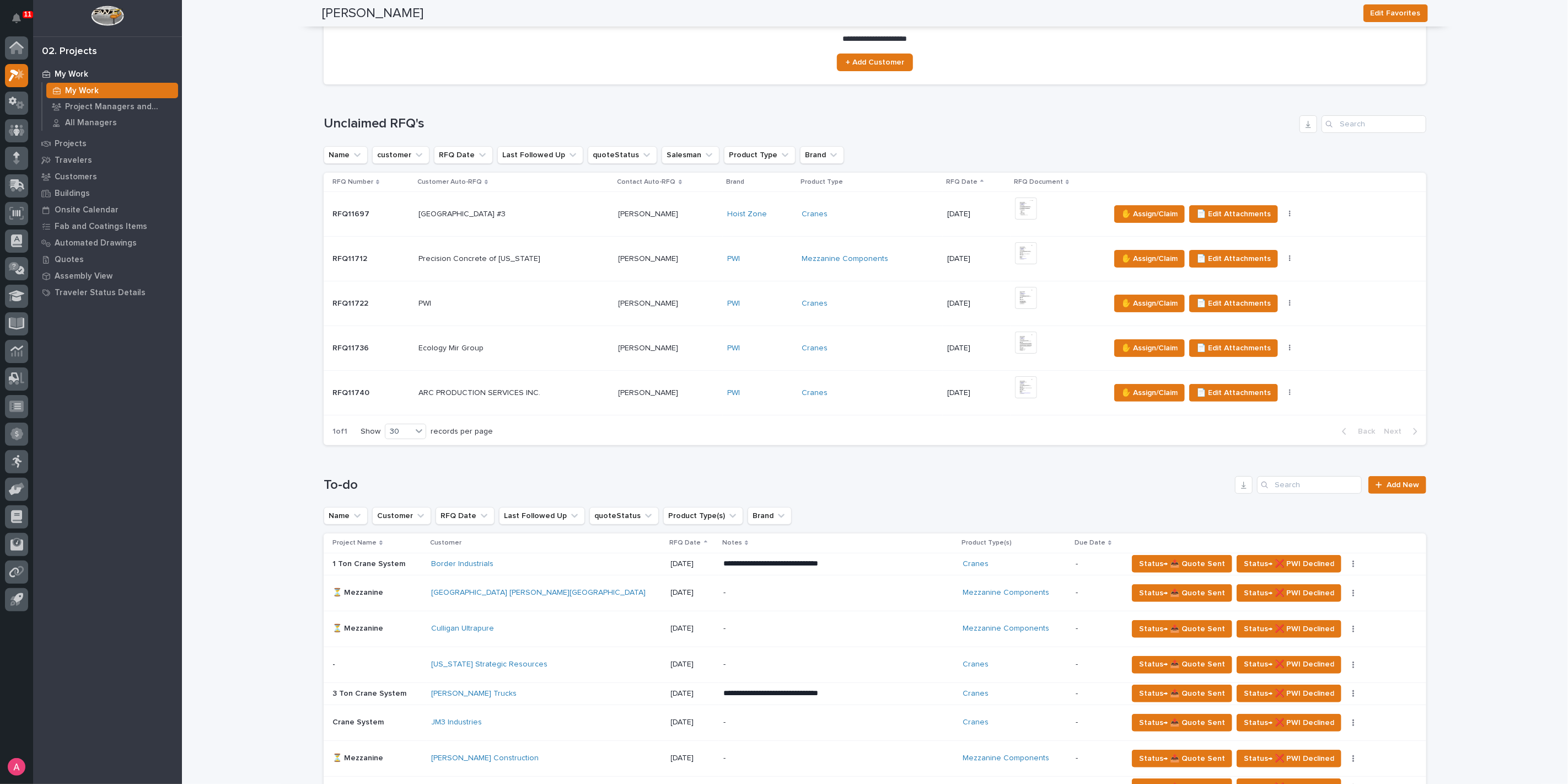
scroll to position [61, 0]
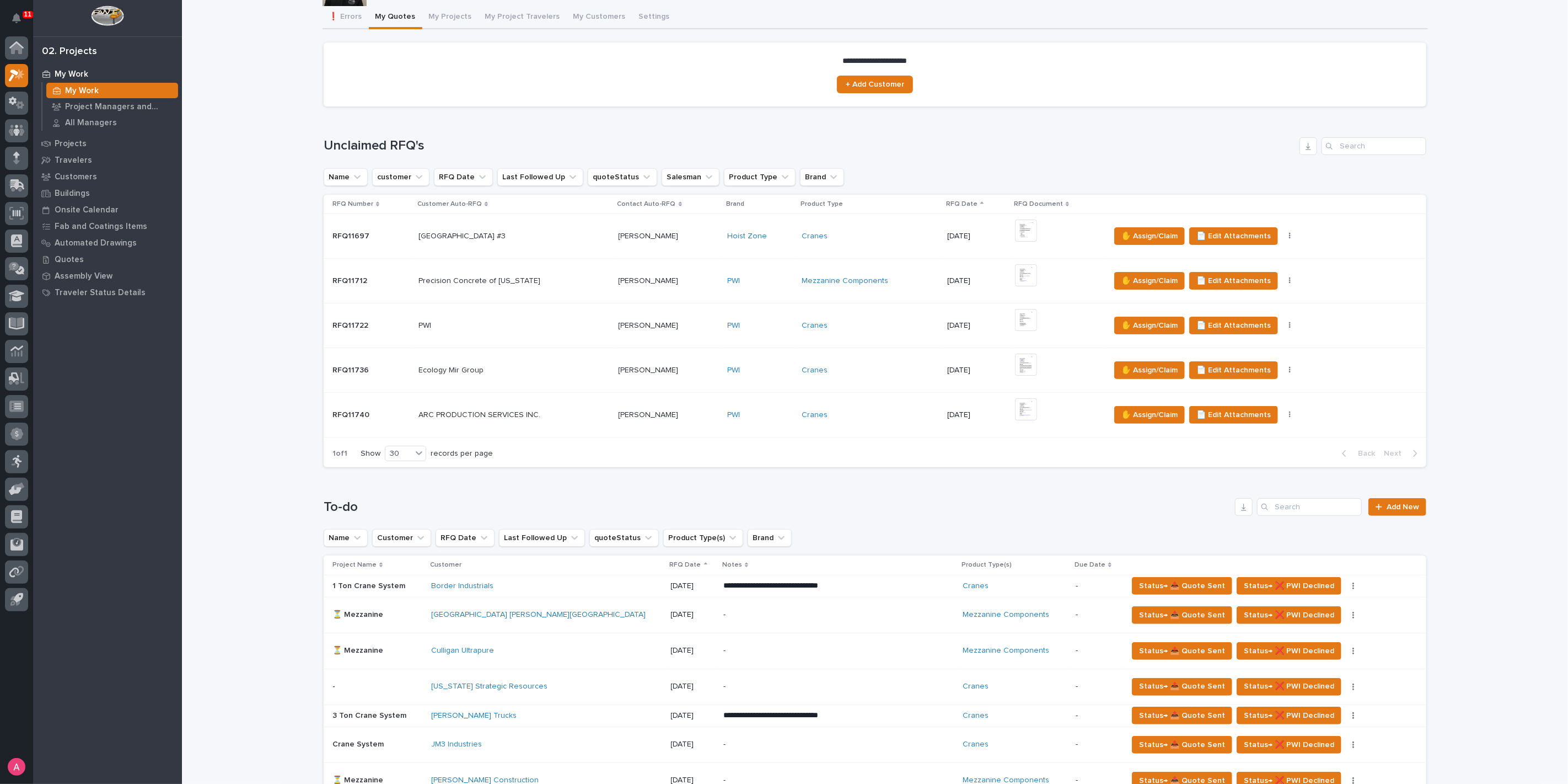
click at [705, 419] on div "Nicholas Pommier Nicholas Pommier" at bounding box center [668, 415] width 100 height 18
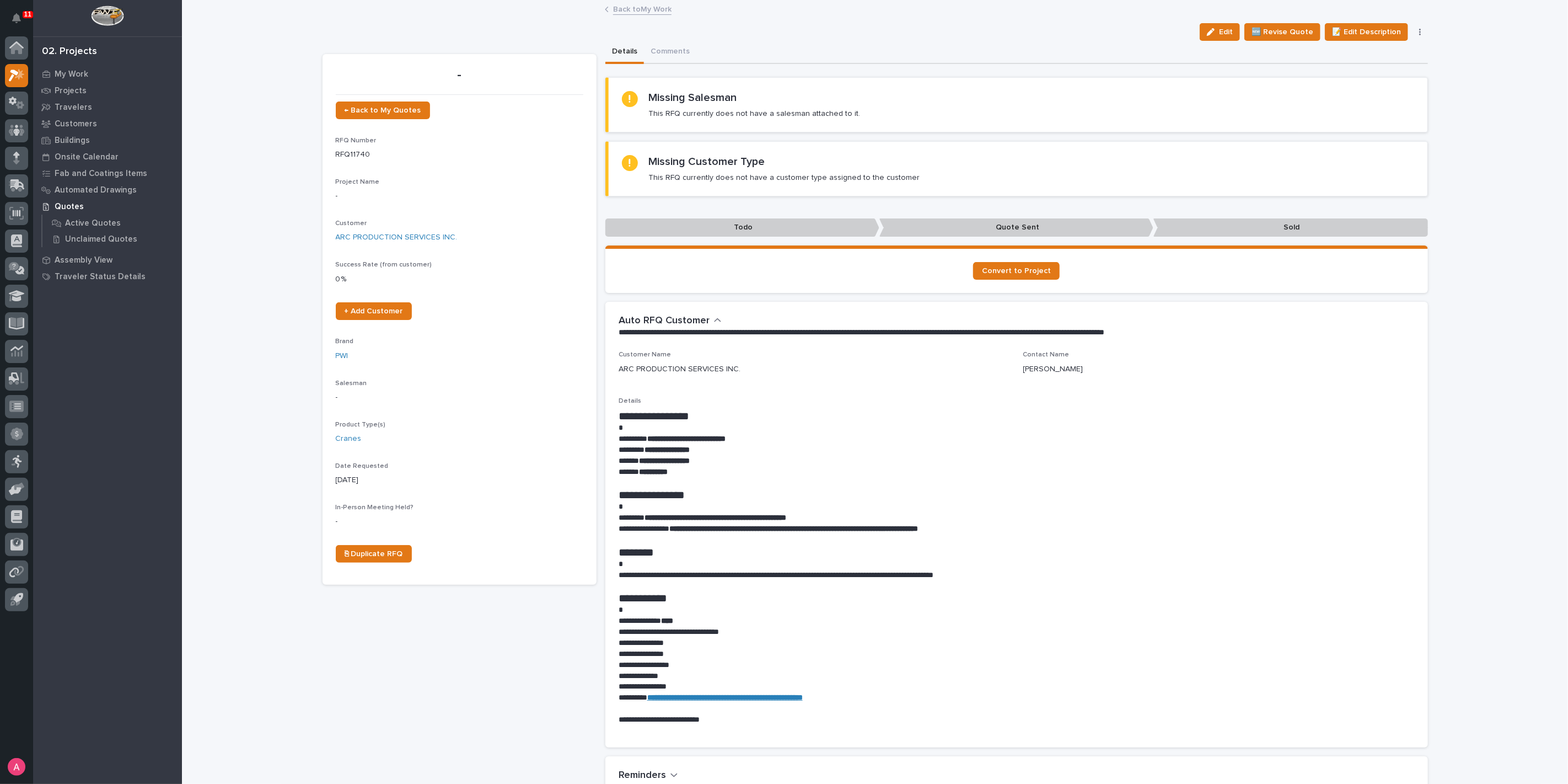
click at [628, 8] on link "Back to My Work" at bounding box center [642, 8] width 59 height 13
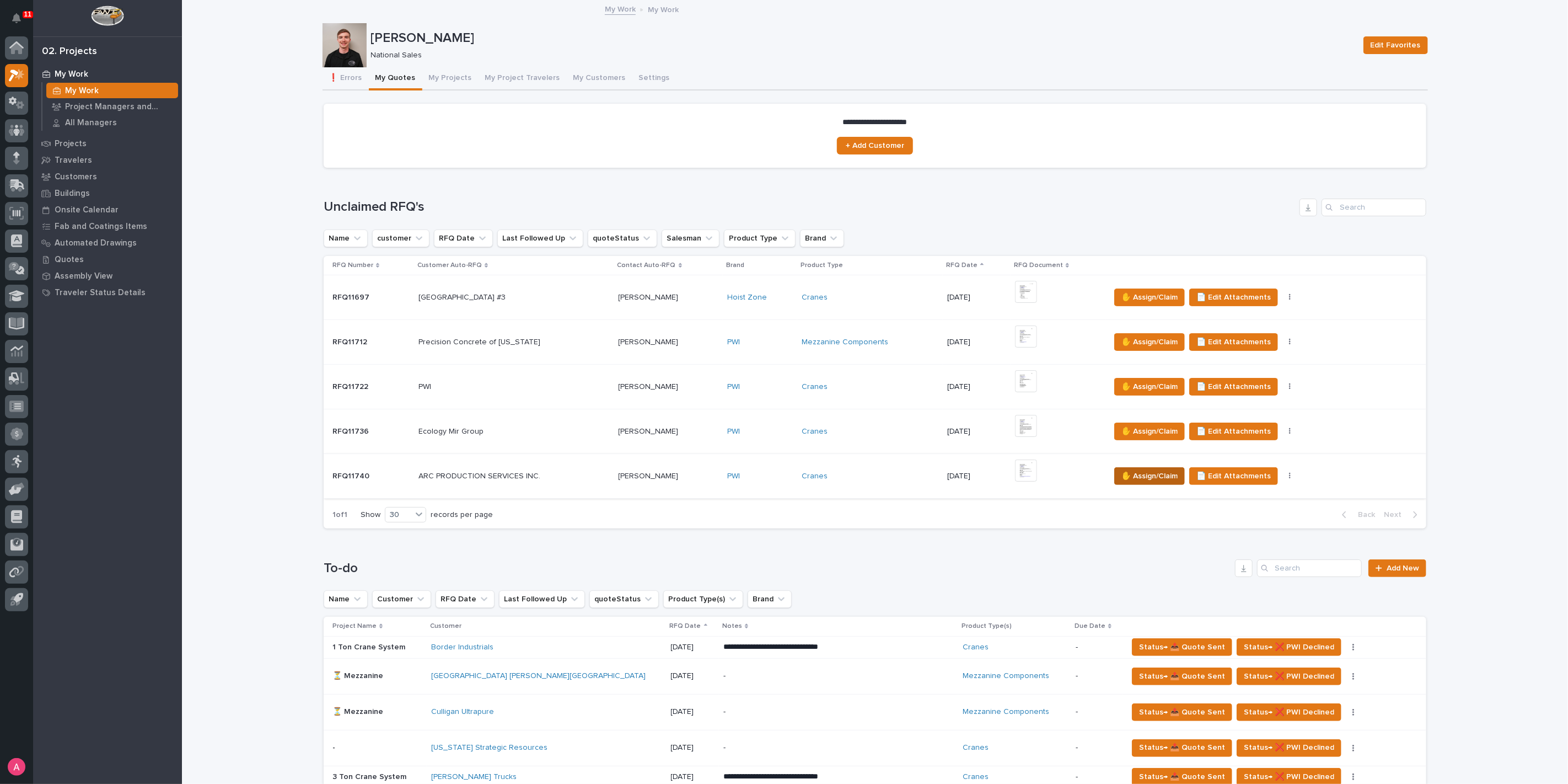
click at [1140, 472] on span "✋ Assign/Claim" at bounding box center [1150, 475] width 56 height 14
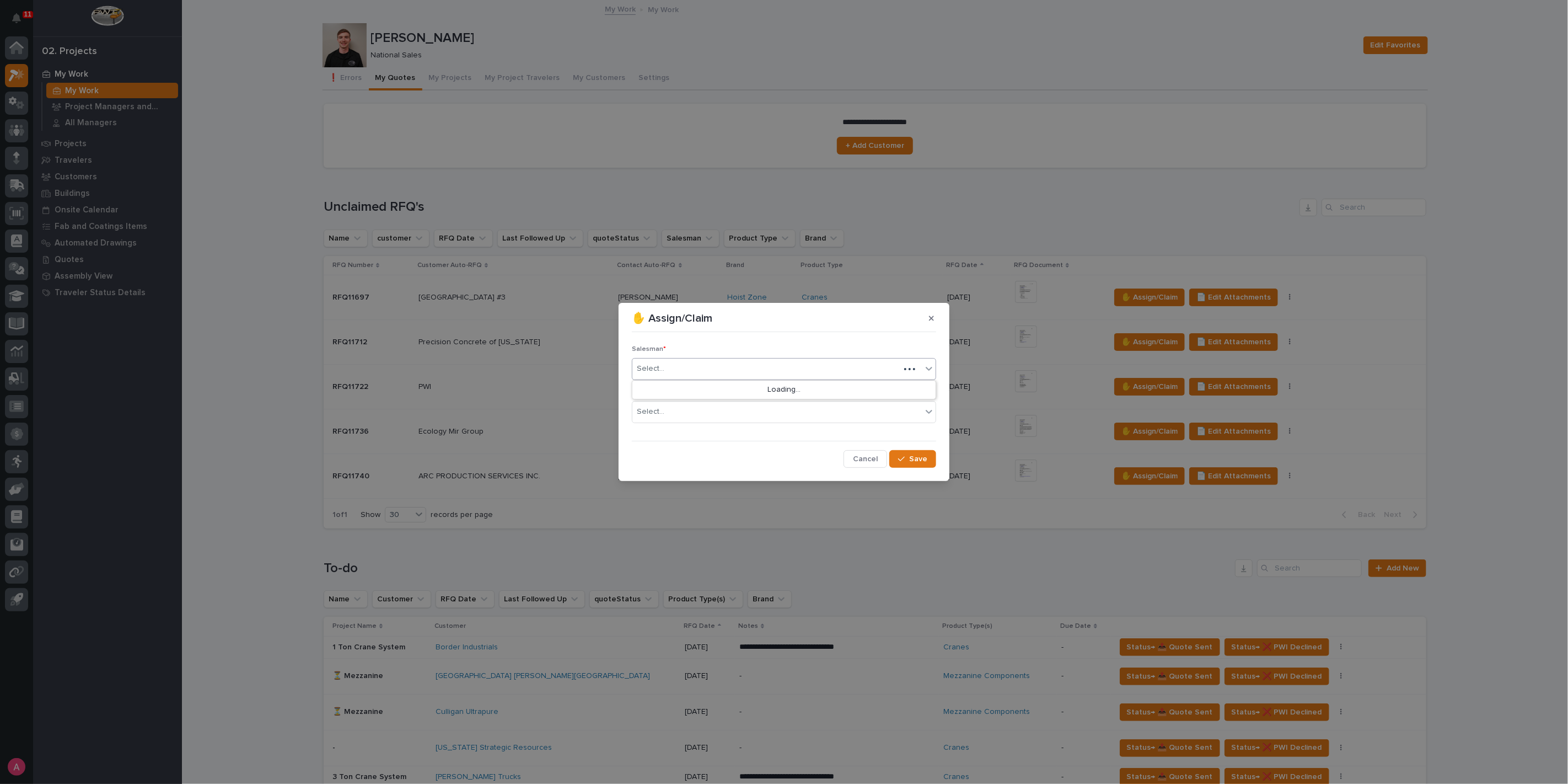
click at [710, 373] on div "Select..." at bounding box center [766, 369] width 268 height 18
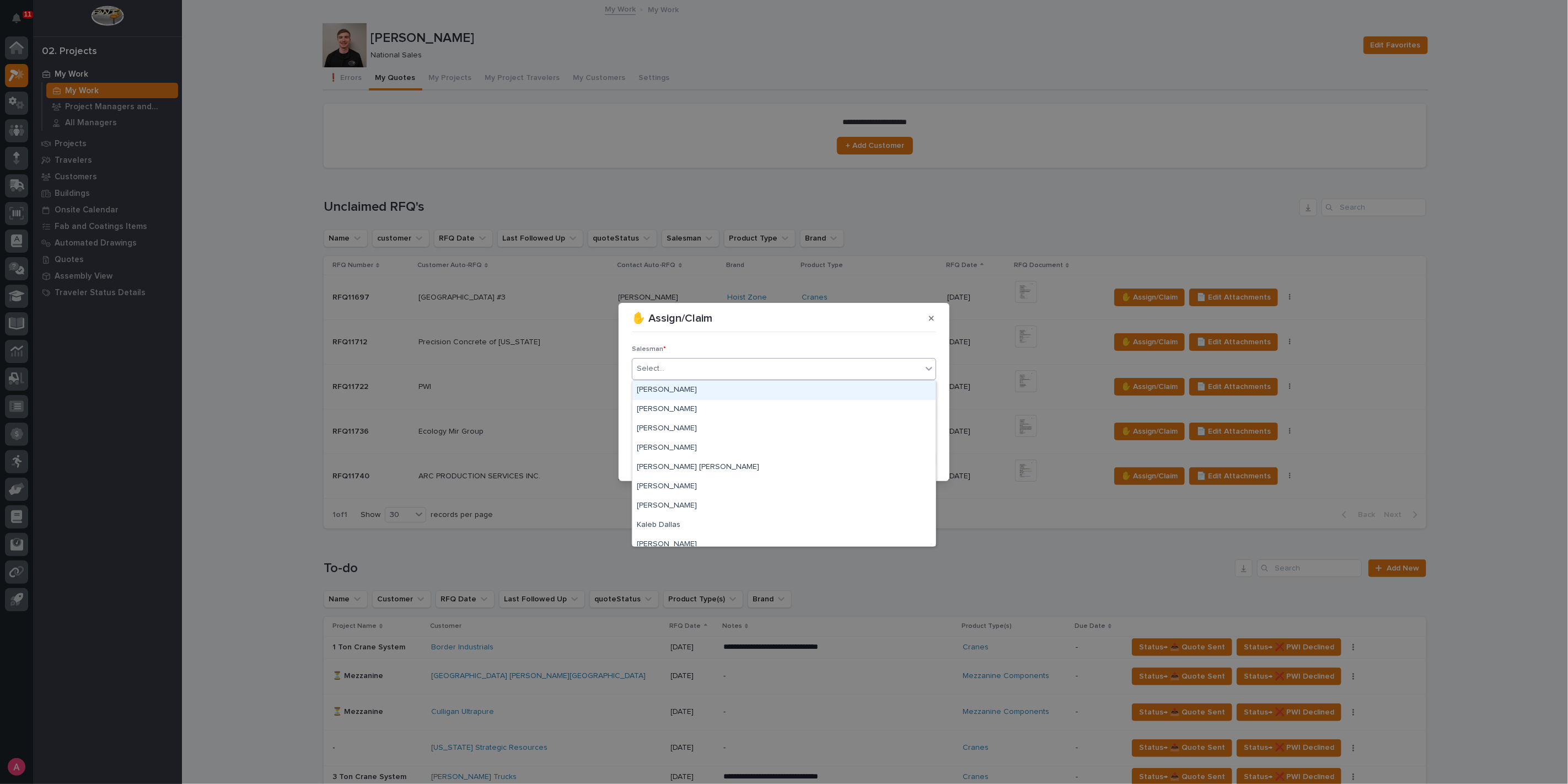
click at [711, 392] on div "[PERSON_NAME]" at bounding box center [784, 390] width 303 height 19
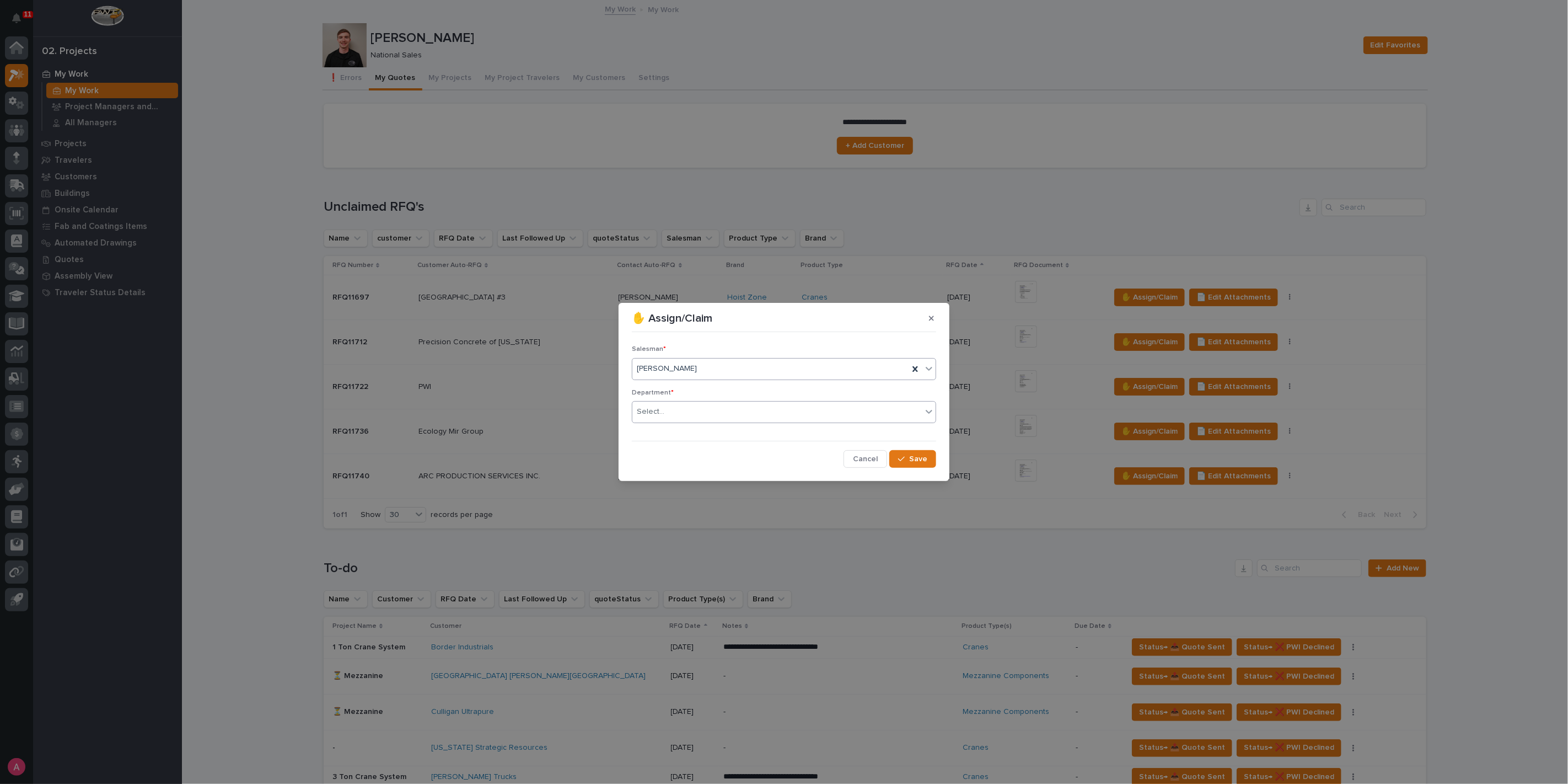
click at [711, 415] on div "Select..." at bounding box center [776, 411] width 289 height 18
click at [707, 428] on div "National Sales" at bounding box center [784, 433] width 303 height 19
click at [919, 461] on span "Save" at bounding box center [918, 458] width 18 height 10
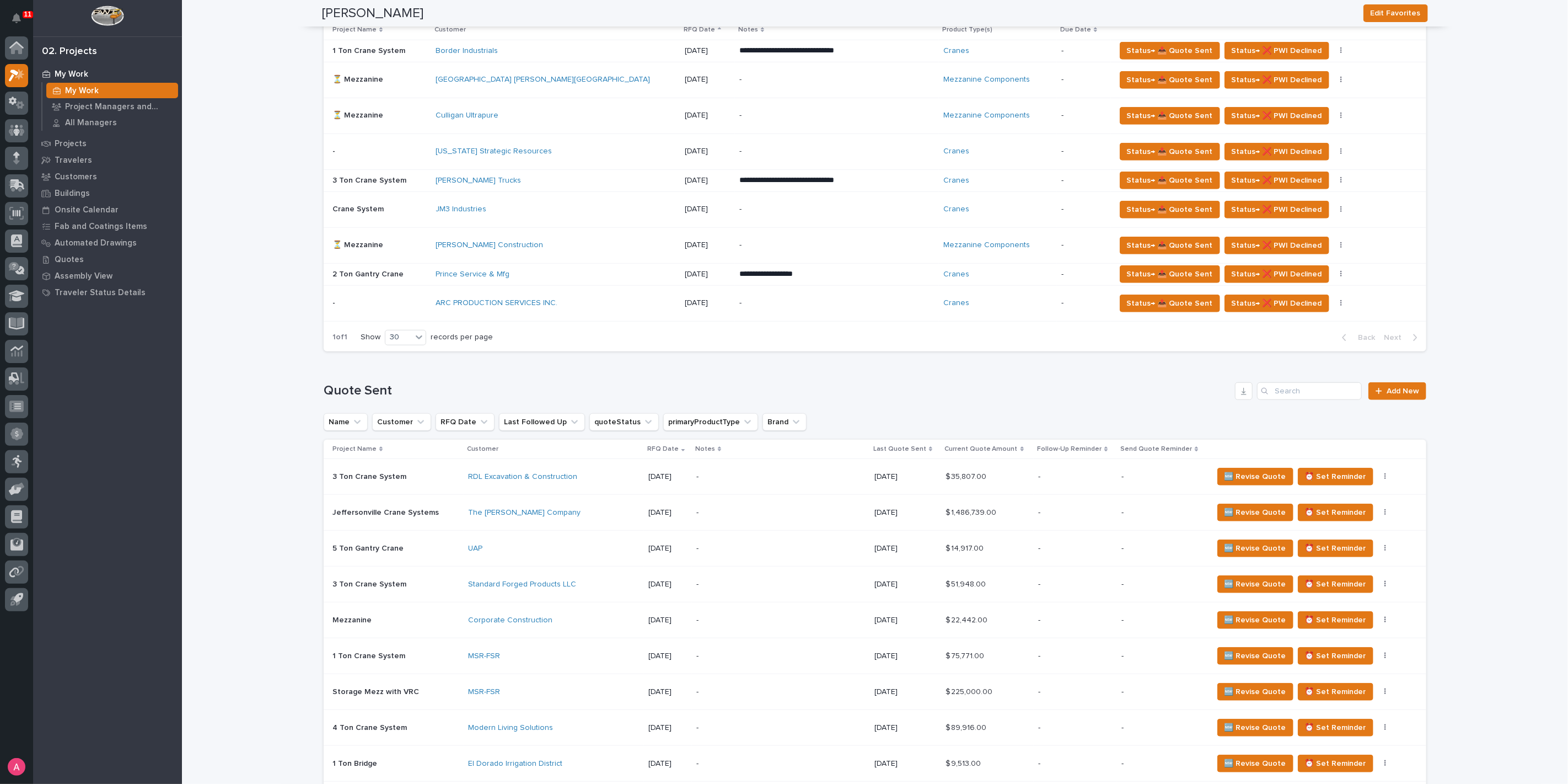
scroll to position [367, 0]
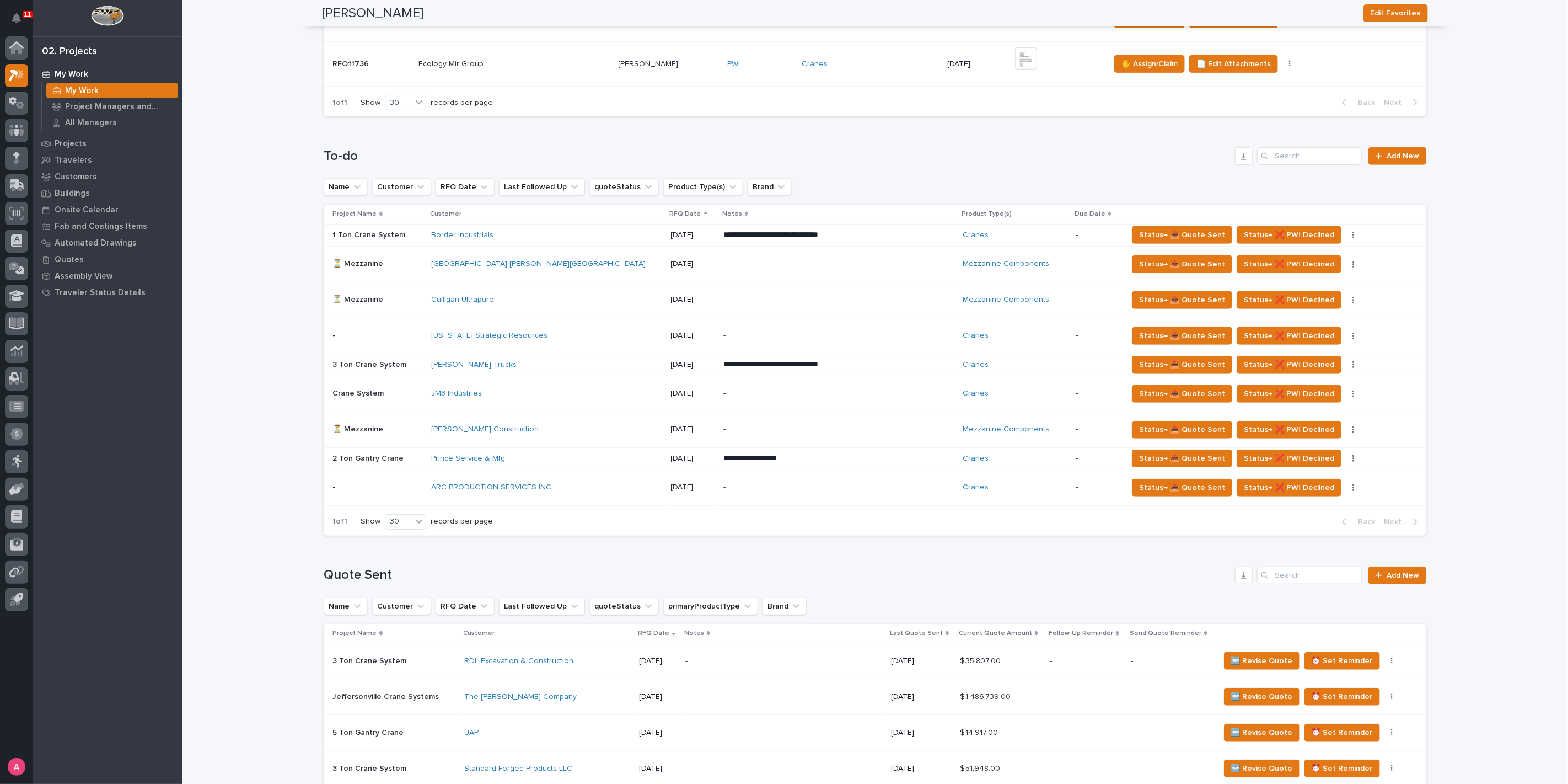
click at [595, 480] on div "ARC PRODUCTION SERVICES INC." at bounding box center [546, 487] width 231 height 18
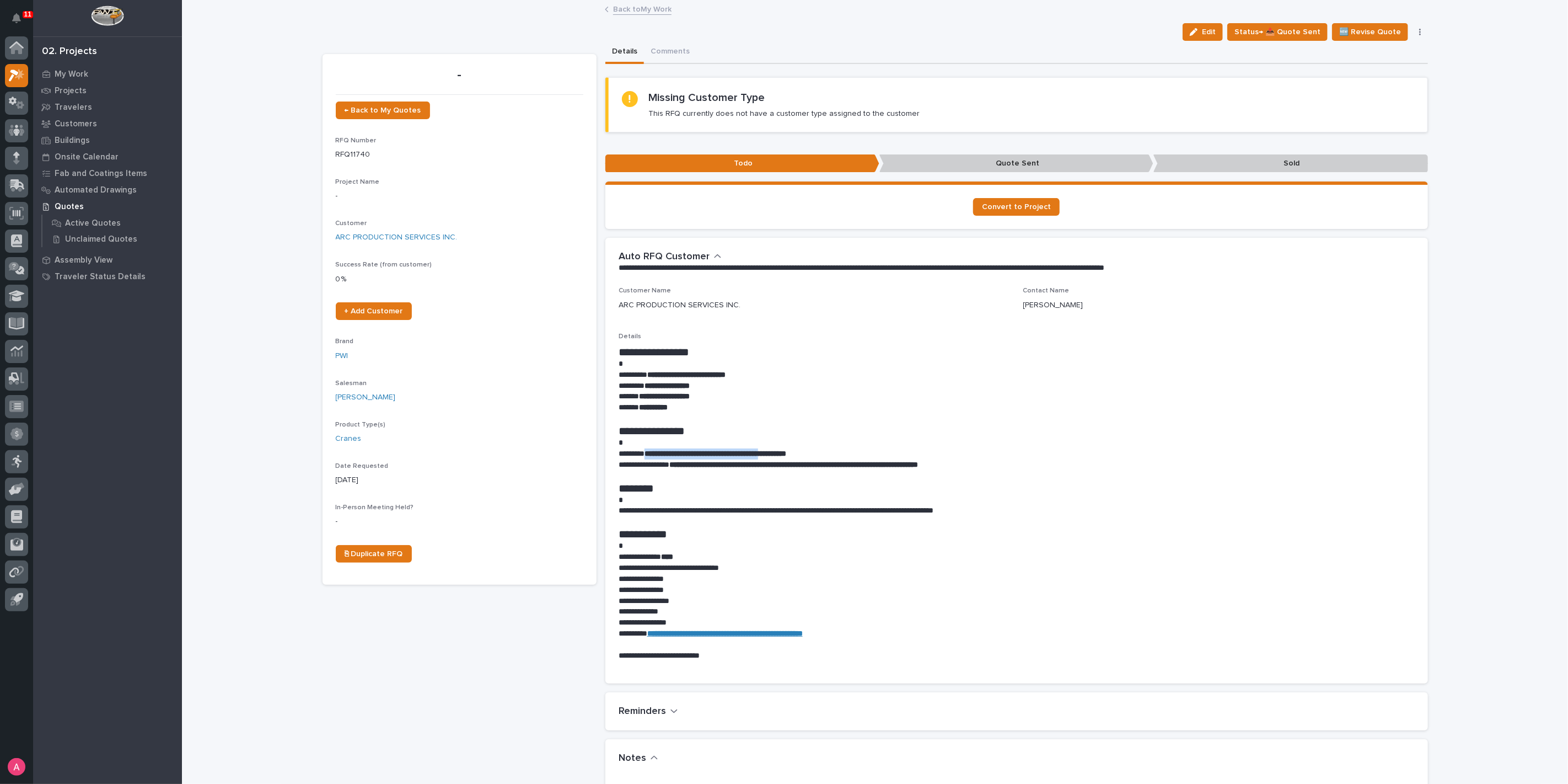
drag, startPoint x: 645, startPoint y: 450, endPoint x: 789, endPoint y: 451, distance: 144.0
click at [789, 451] on p "**********" at bounding box center [1016, 454] width 796 height 11
copy strong "**********"
click at [1096, 531] on h1 "**********" at bounding box center [1016, 533] width 796 height 14
drag, startPoint x: 613, startPoint y: 511, endPoint x: 1013, endPoint y: 506, distance: 400.0
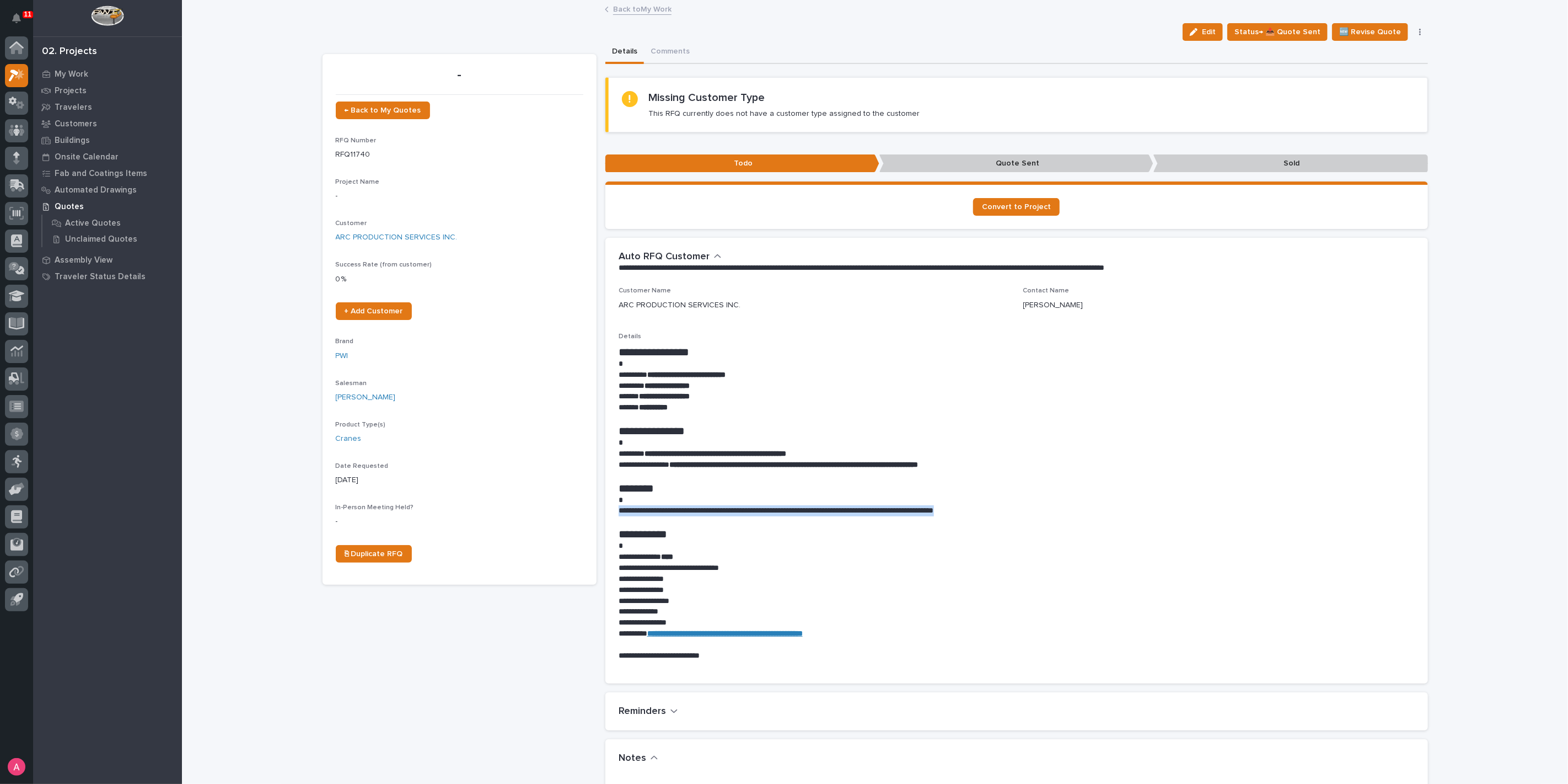
click at [1013, 506] on p "**********" at bounding box center [1016, 511] width 796 height 11
click at [1013, 507] on p "**********" at bounding box center [1016, 511] width 796 height 11
drag, startPoint x: 718, startPoint y: 653, endPoint x: 692, endPoint y: 603, distance: 56.4
click at [692, 603] on div "**********" at bounding box center [1016, 503] width 796 height 316
click at [623, 518] on p at bounding box center [1016, 521] width 796 height 11
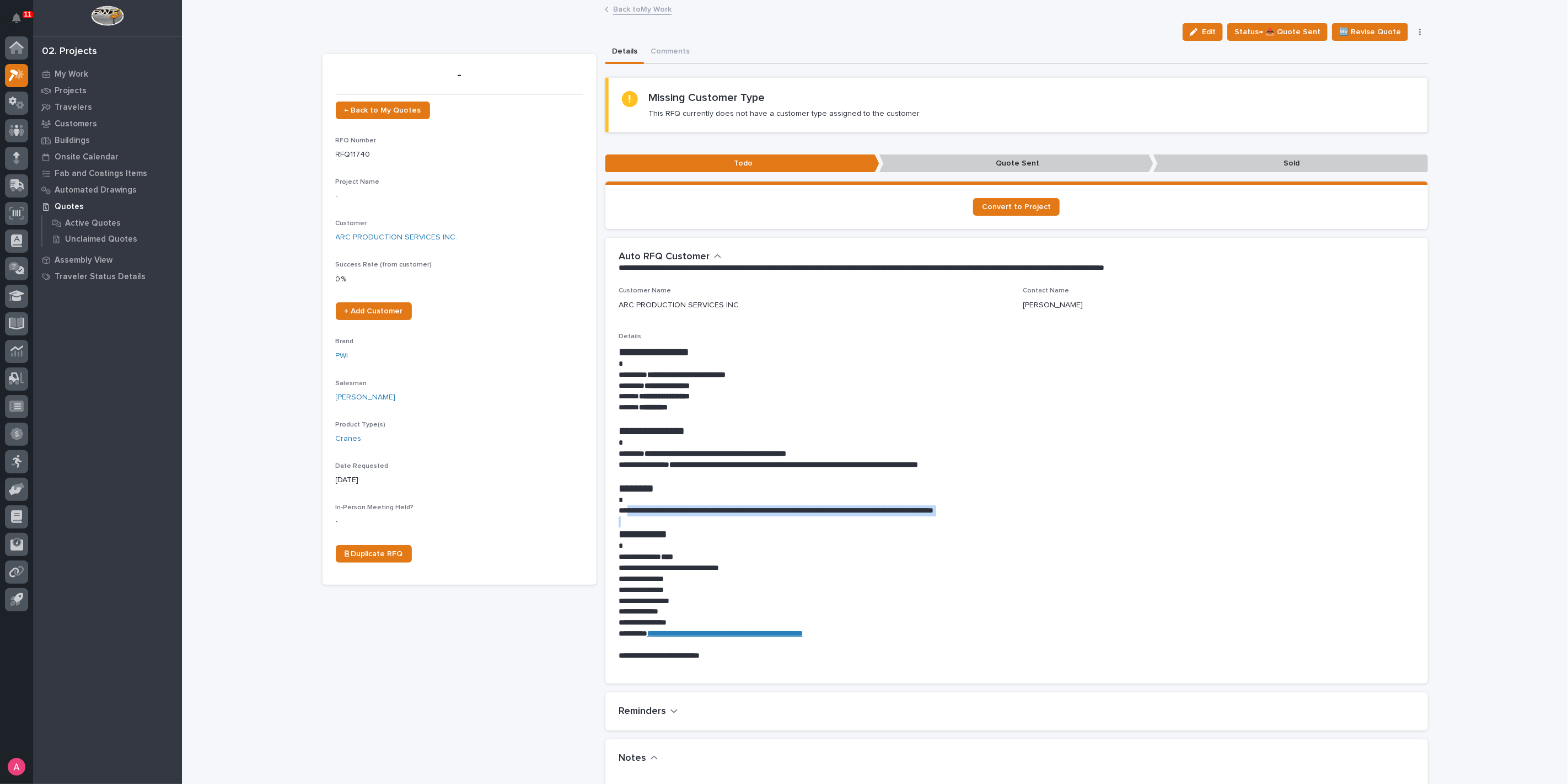
drag, startPoint x: 627, startPoint y: 514, endPoint x: 781, endPoint y: 516, distance: 154.0
click at [781, 516] on div "**********" at bounding box center [1016, 503] width 796 height 316
click at [787, 535] on h1 "**********" at bounding box center [1016, 533] width 796 height 14
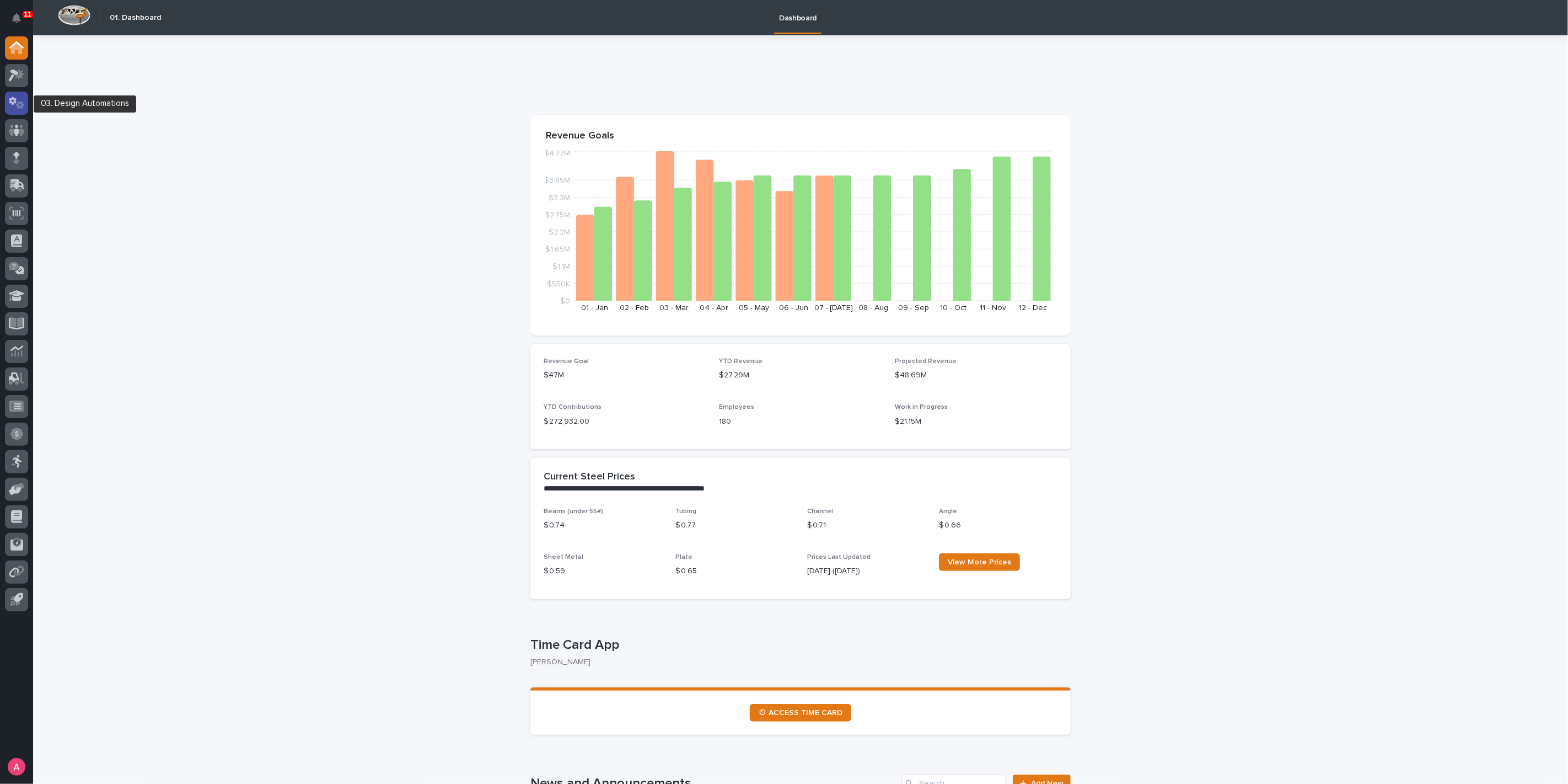
click at [19, 95] on div at bounding box center [17, 103] width 23 height 23
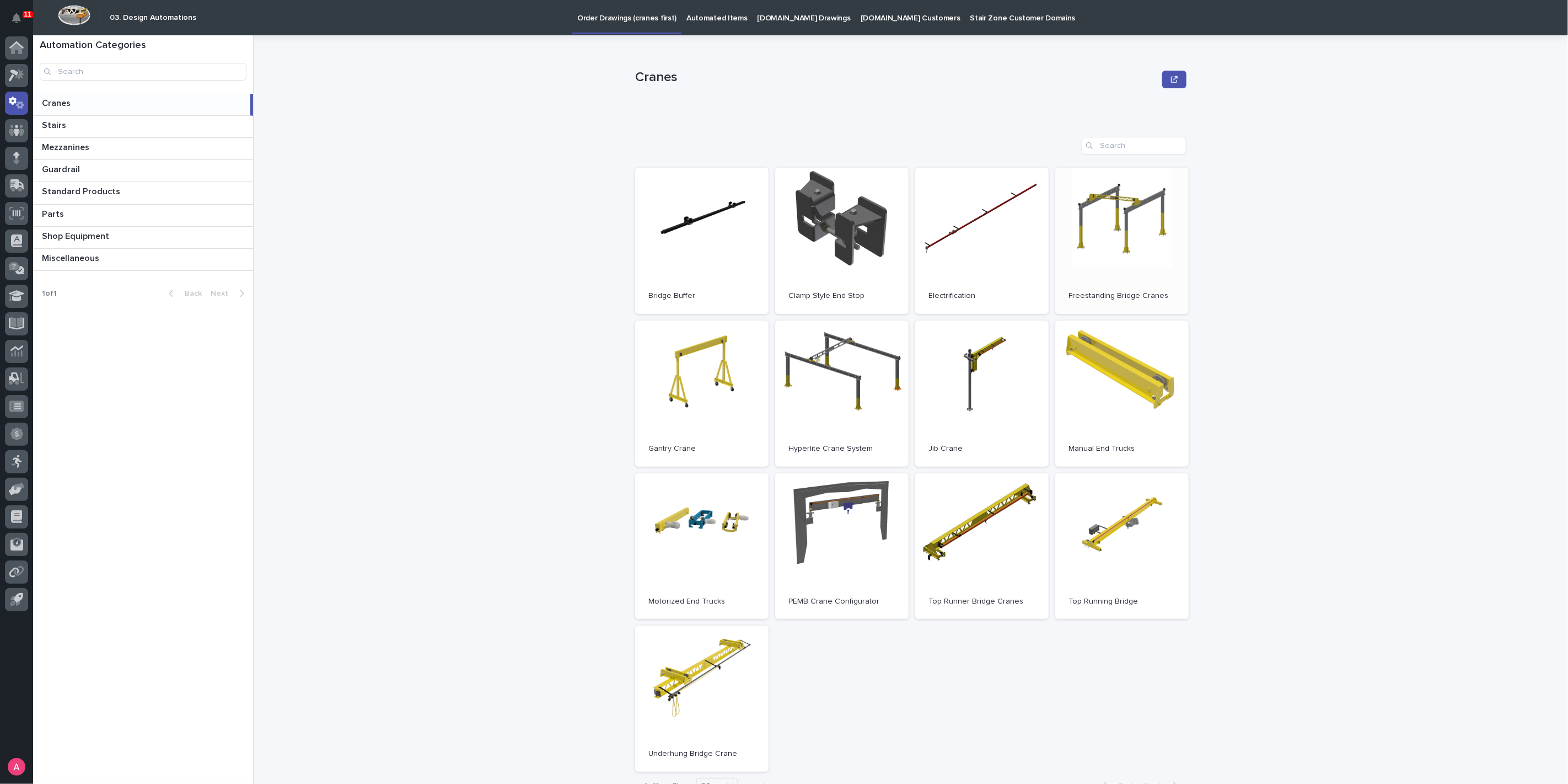
click at [1114, 242] on span "Open" at bounding box center [1122, 240] width 20 height 8
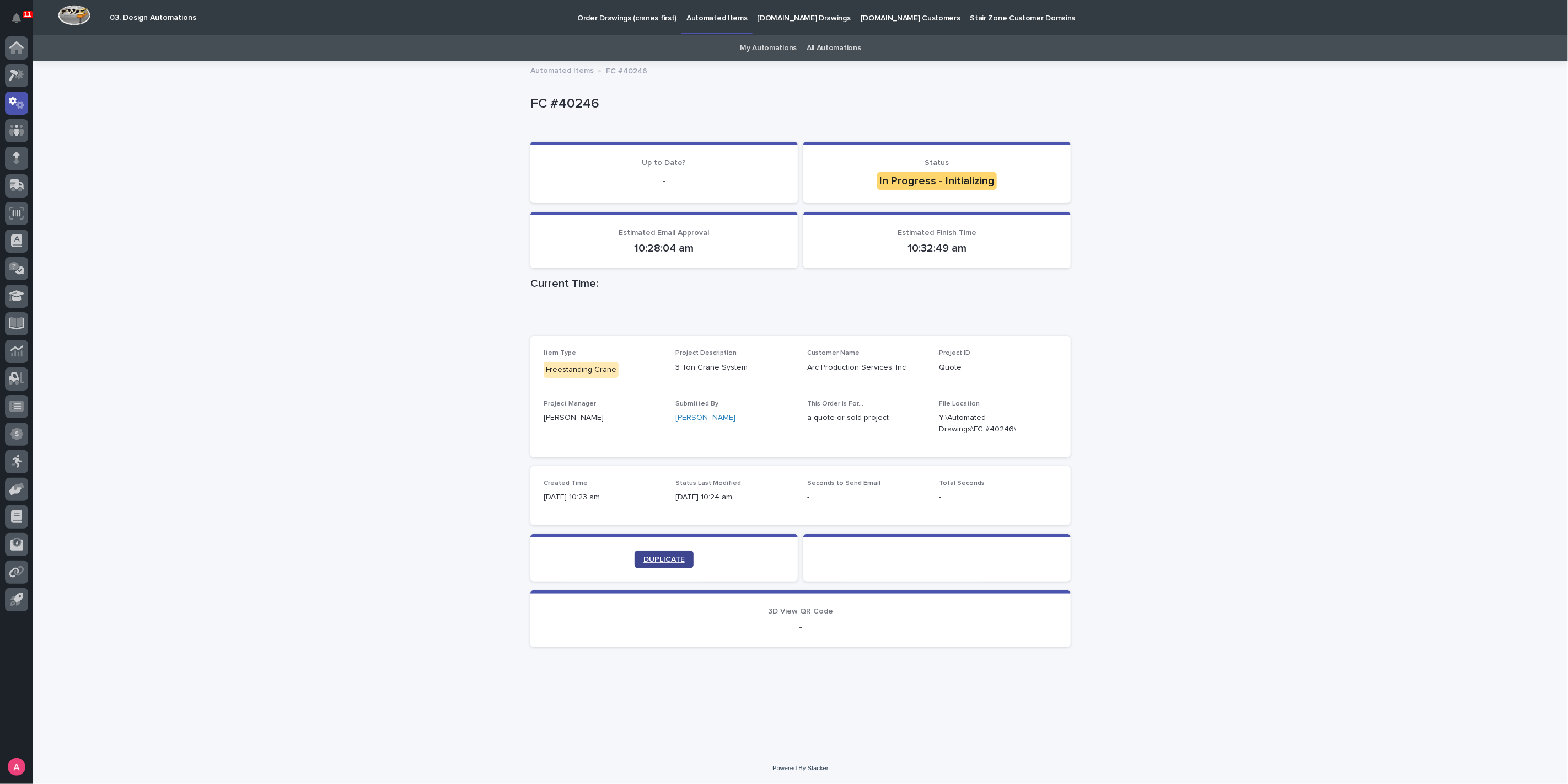
click at [656, 551] on link "DUPLICATE" at bounding box center [664, 559] width 59 height 18
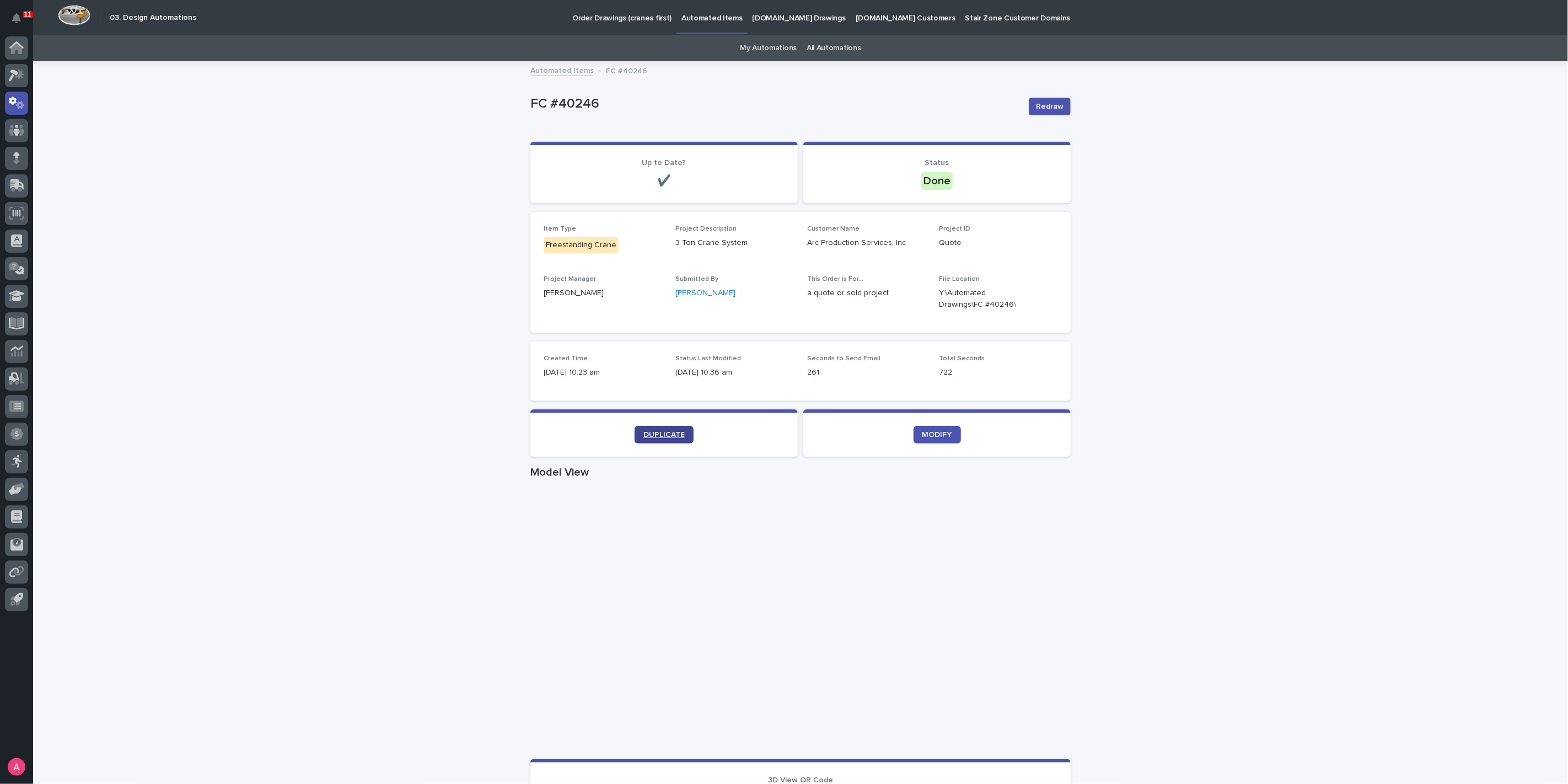
click at [677, 428] on link "DUPLICATE" at bounding box center [664, 435] width 59 height 18
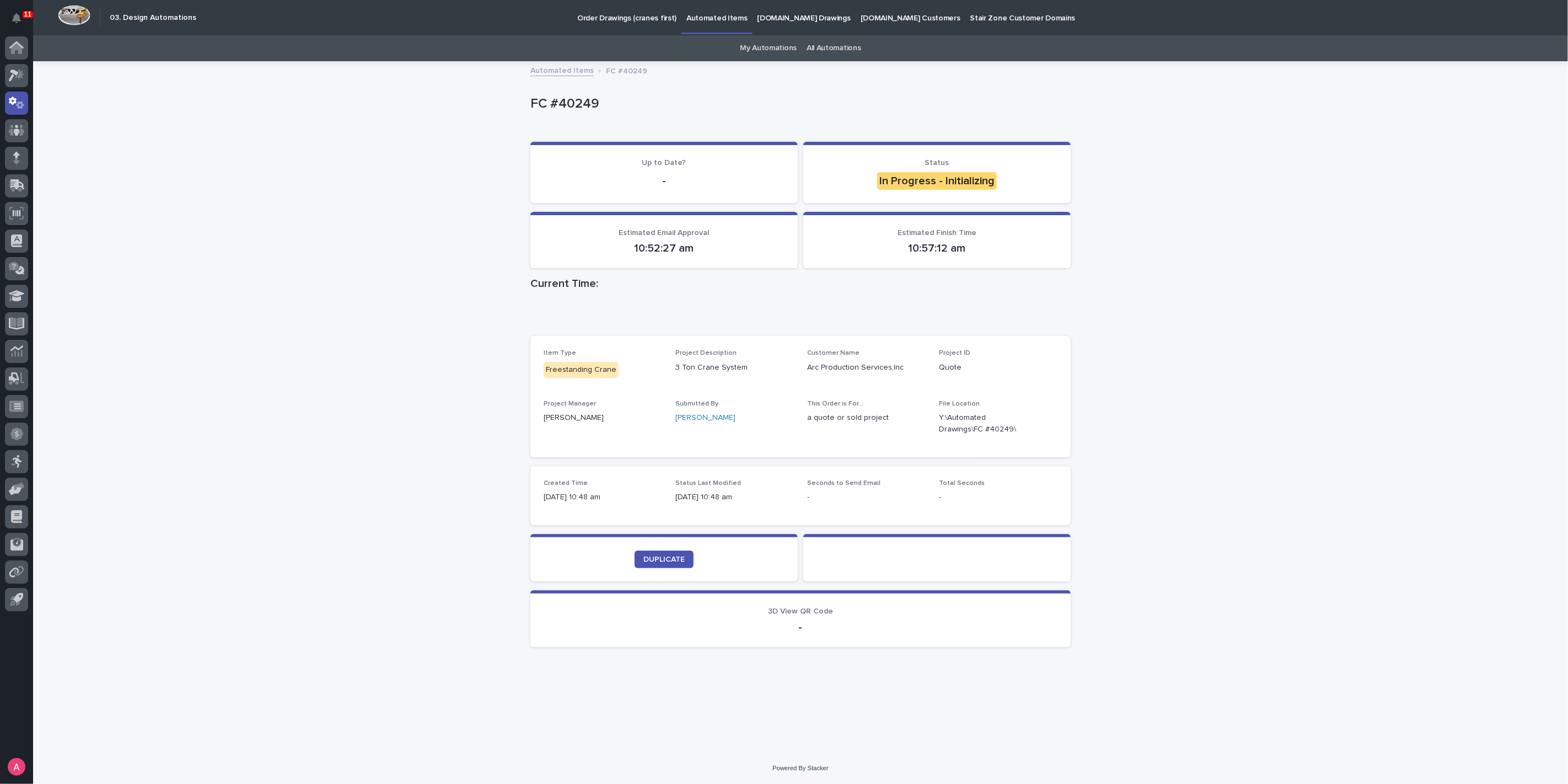
click at [1367, 293] on div "Loading... Saving… Loading... Saving… FC #40249 FC #40249 Sorry, there was an e…" at bounding box center [801, 407] width 1535 height 690
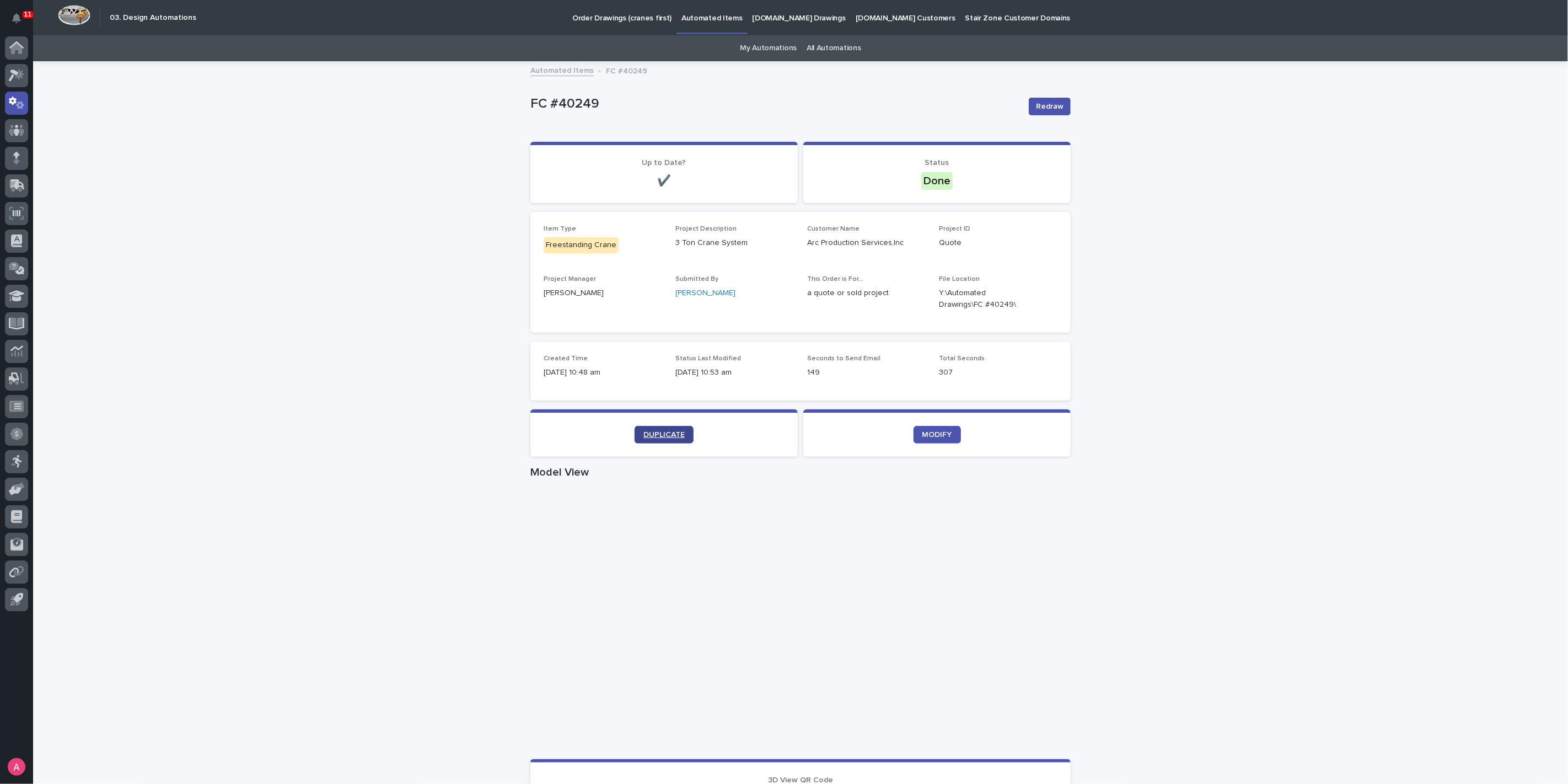
click at [683, 435] on link "DUPLICATE" at bounding box center [664, 435] width 59 height 18
